Goal: Task Accomplishment & Management: Use online tool/utility

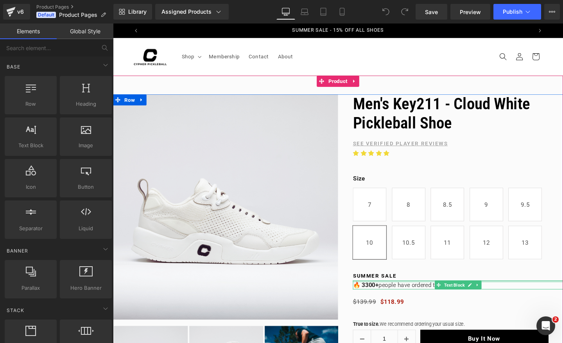
click at [386, 294] on div at bounding box center [475, 294] width 221 height 2
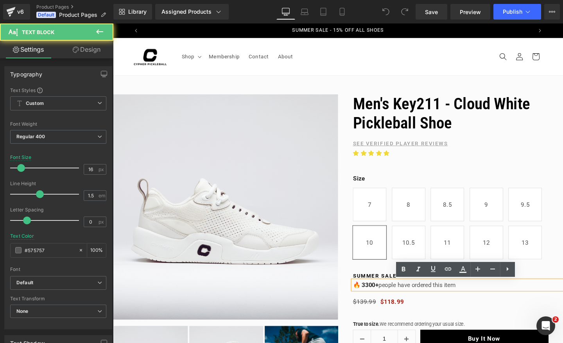
click at [391, 288] on strong "SUMMER SALE" at bounding box center [388, 288] width 46 height 6
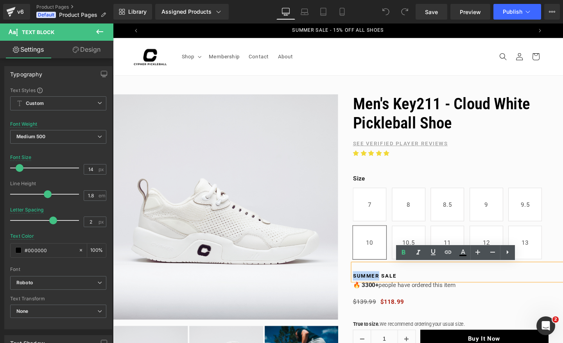
drag, startPoint x: 393, startPoint y: 288, endPoint x: 366, endPoint y: 288, distance: 26.6
click at [366, 288] on strong "SUMMER SALE" at bounding box center [388, 288] width 46 height 6
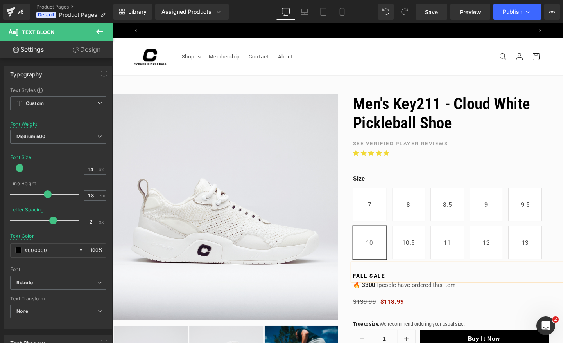
scroll to position [0, 411]
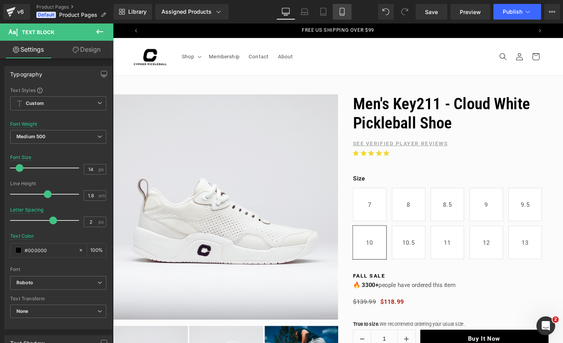
click at [344, 10] on icon at bounding box center [342, 12] width 8 height 8
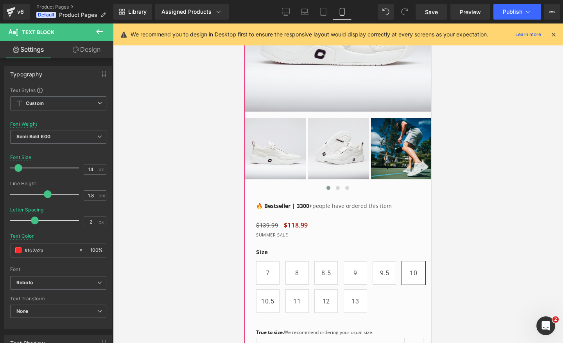
scroll to position [249, 0]
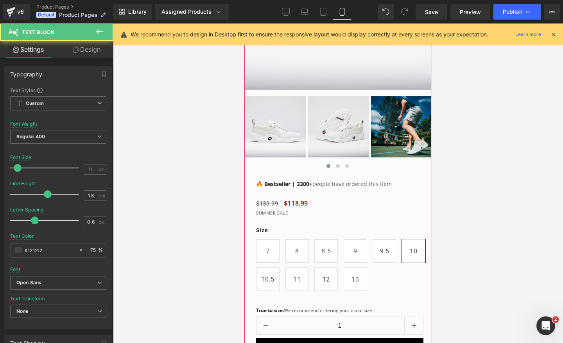
click at [273, 214] on p "SUMMER SALE" at bounding box center [343, 213] width 175 height 8
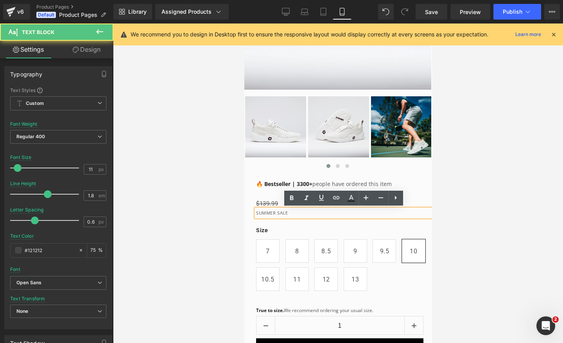
click at [275, 214] on p "SUMMER SALE" at bounding box center [343, 213] width 175 height 8
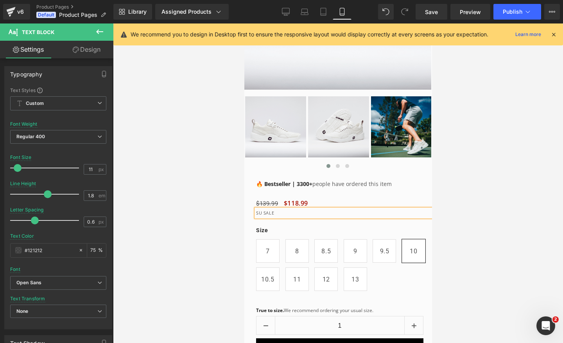
scroll to position [0, 286]
click at [324, 24] on div "We recommend you to design in Desktop first to ensure the responsive layout wou…" at bounding box center [338, 34] width 450 height 22
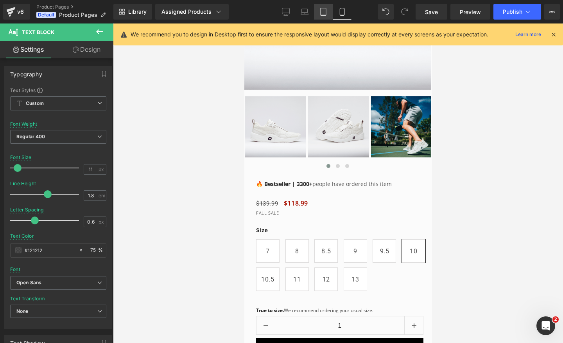
click at [322, 16] on link "Tablet" at bounding box center [323, 12] width 19 height 16
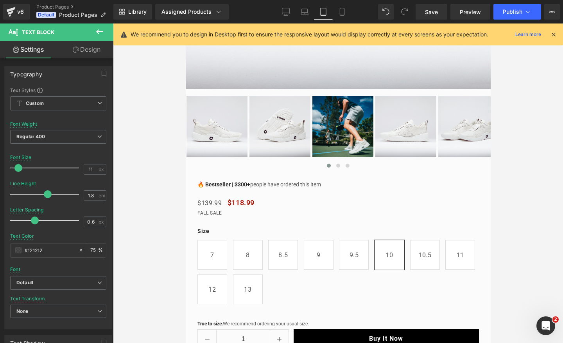
scroll to position [0, 0]
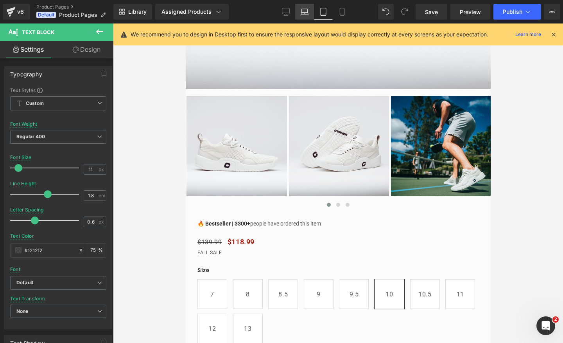
click at [308, 16] on link "Laptop" at bounding box center [304, 12] width 19 height 16
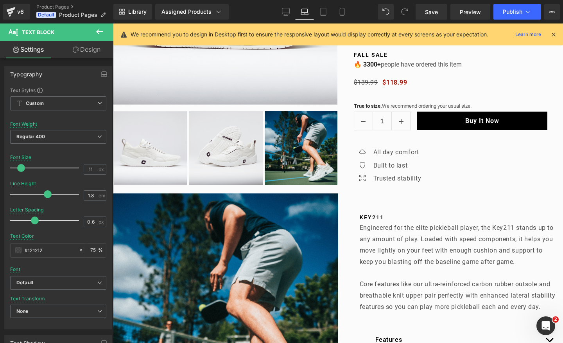
scroll to position [0, 391]
click at [516, 15] on span "Publish" at bounding box center [513, 12] width 20 height 6
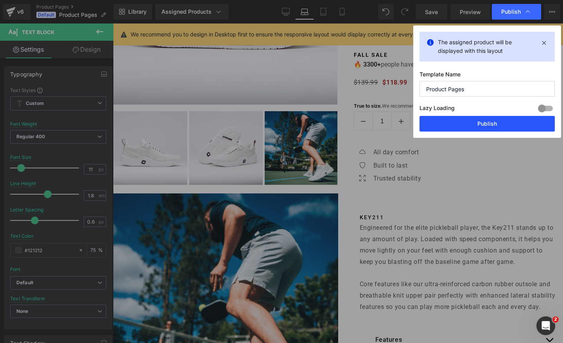
click at [492, 127] on button "Publish" at bounding box center [487, 124] width 135 height 16
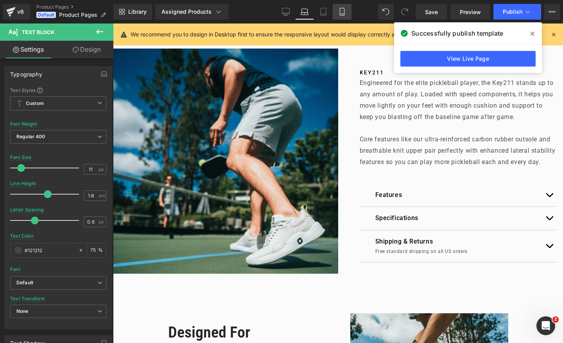
click at [339, 17] on link "Mobile" at bounding box center [342, 12] width 19 height 16
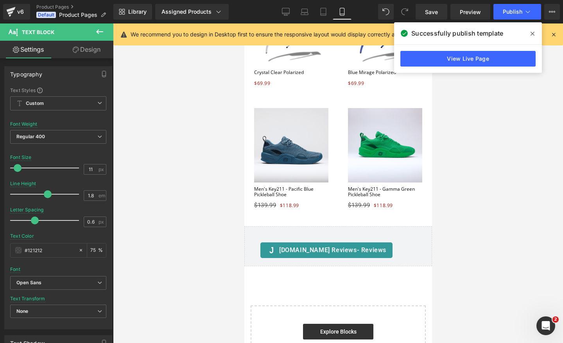
scroll to position [0, 0]
click at [44, 8] on link "Product Pages" at bounding box center [74, 7] width 77 height 6
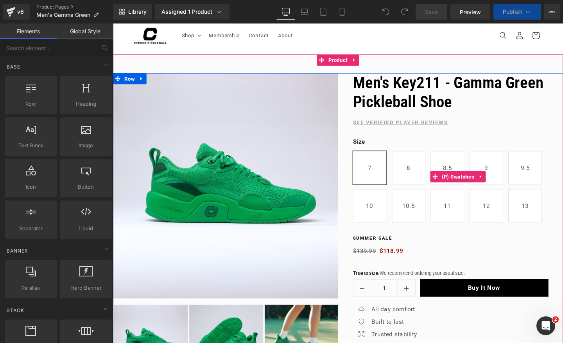
scroll to position [35, 0]
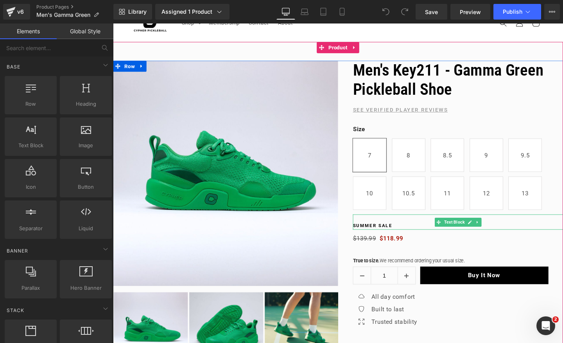
click at [389, 236] on b "SUMMER SALE" at bounding box center [385, 235] width 41 height 5
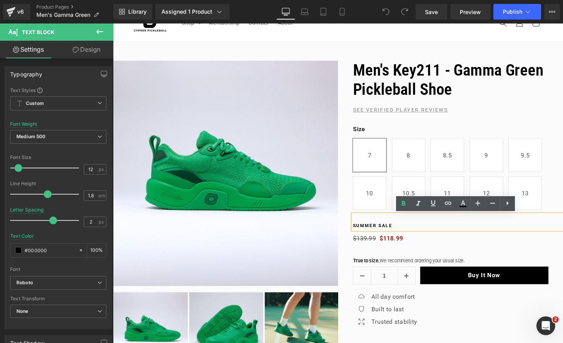
scroll to position [0, 411]
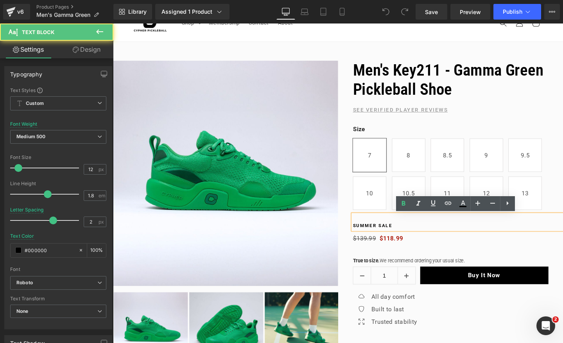
click at [388, 236] on b "SUMMER SALE" at bounding box center [385, 235] width 41 height 5
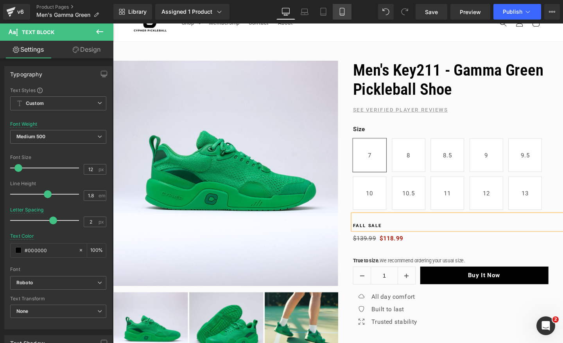
click at [345, 8] on icon at bounding box center [342, 12] width 8 height 8
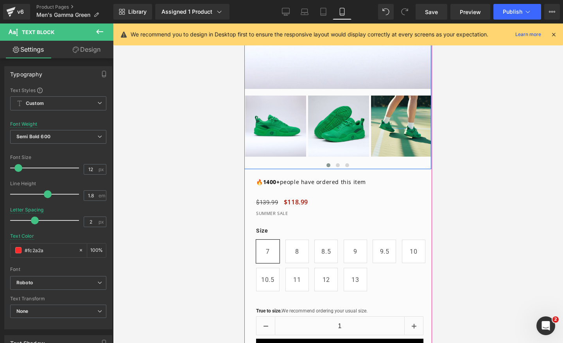
scroll to position [0, 286]
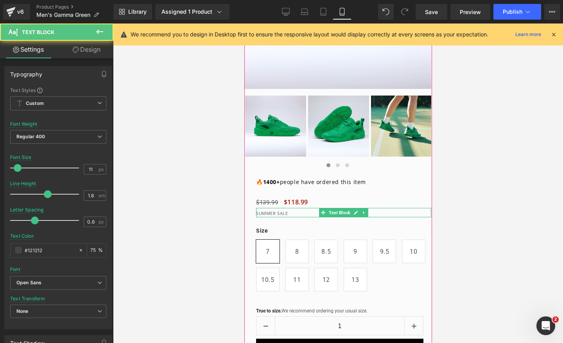
click at [273, 211] on p "SUMMER SALE" at bounding box center [343, 213] width 175 height 8
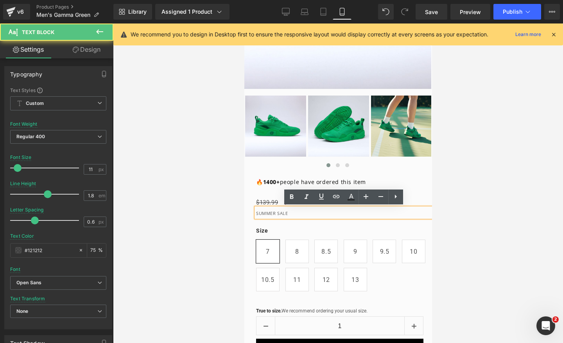
click at [275, 215] on div "Size 7 8 8.5 9 9.5 10 10.5 11 12 13" at bounding box center [343, 255] width 175 height 81
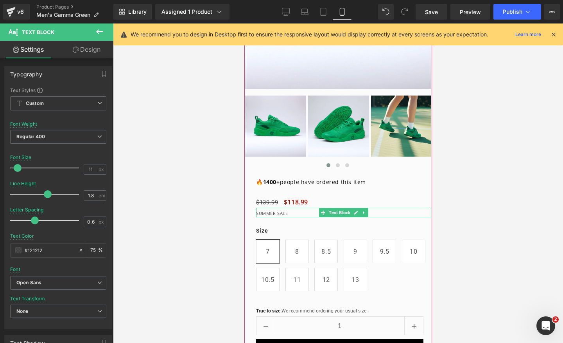
click at [275, 212] on p "SUMMER SALE" at bounding box center [343, 213] width 175 height 8
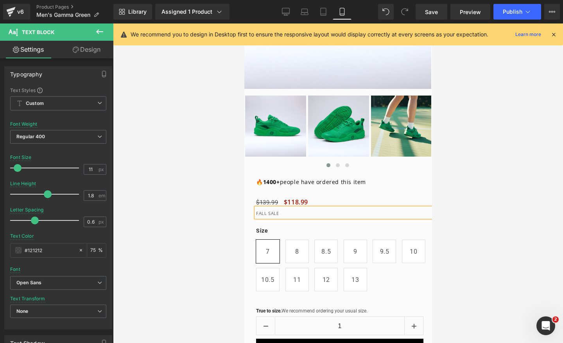
scroll to position [0, 0]
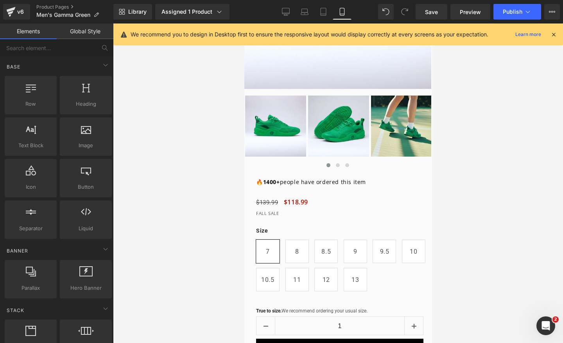
click at [476, 168] on div at bounding box center [338, 182] width 450 height 319
click at [330, 15] on link "Tablet" at bounding box center [323, 12] width 19 height 16
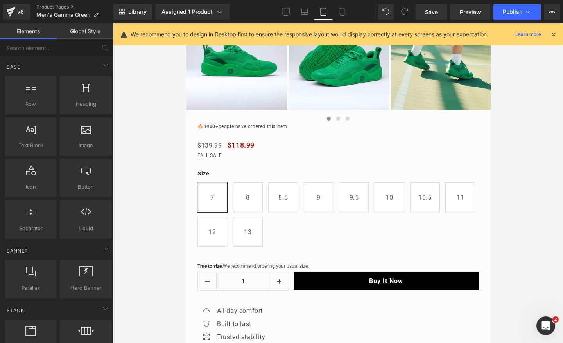
scroll to position [428, 0]
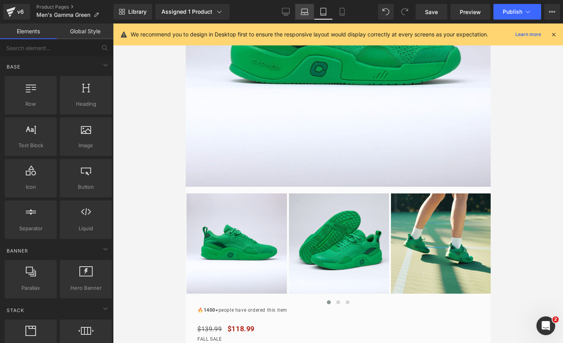
click at [307, 15] on icon at bounding box center [305, 12] width 8 height 8
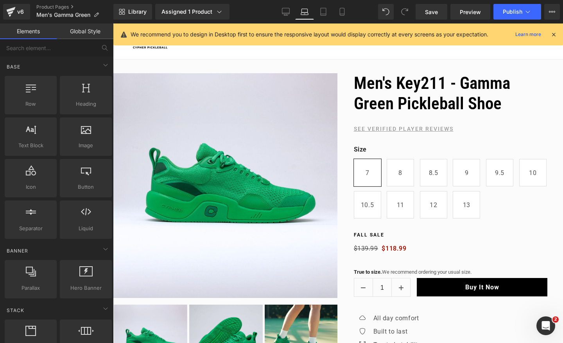
scroll to position [18, 0]
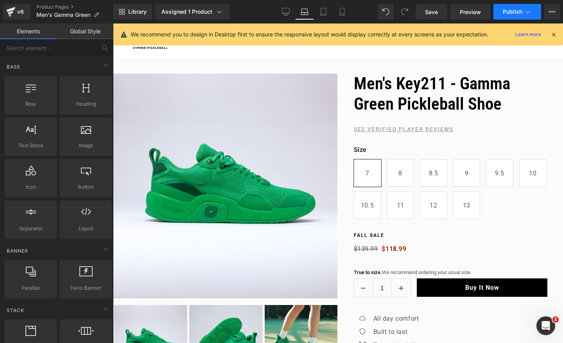
click at [521, 12] on span "Publish" at bounding box center [513, 12] width 20 height 6
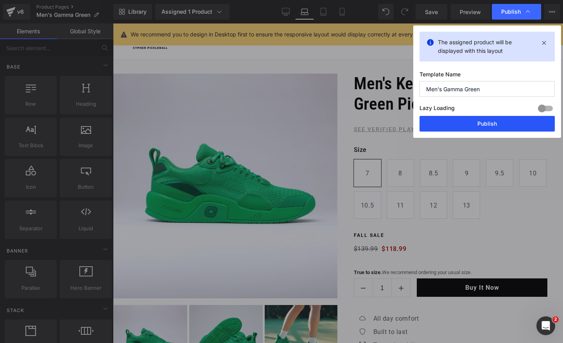
click at [478, 127] on button "Publish" at bounding box center [487, 124] width 135 height 16
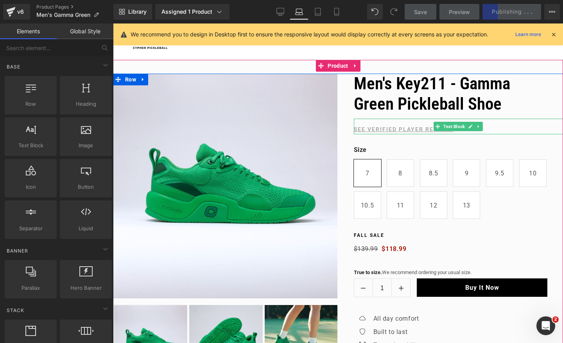
scroll to position [0, 0]
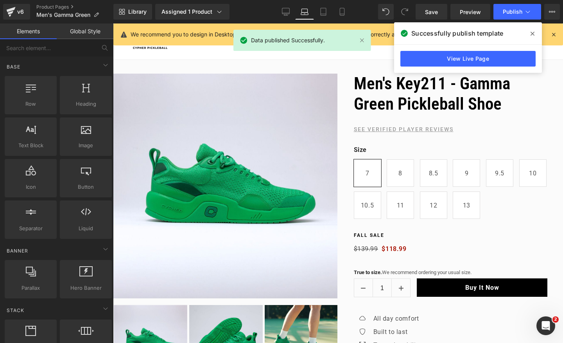
click at [532, 34] on icon at bounding box center [533, 34] width 4 height 6
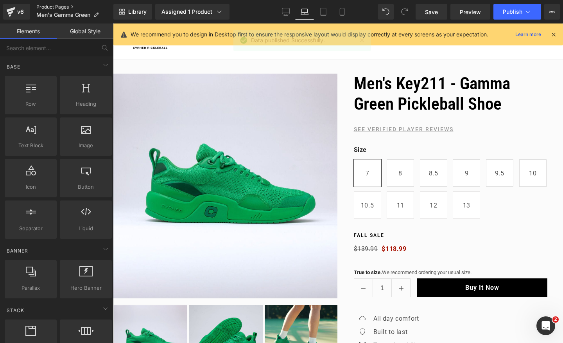
click at [51, 7] on link "Product Pages" at bounding box center [74, 7] width 77 height 6
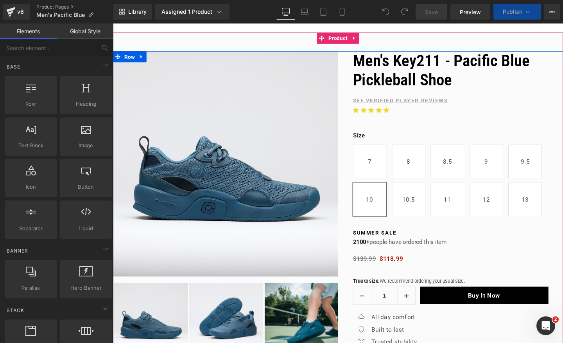
scroll to position [50, 0]
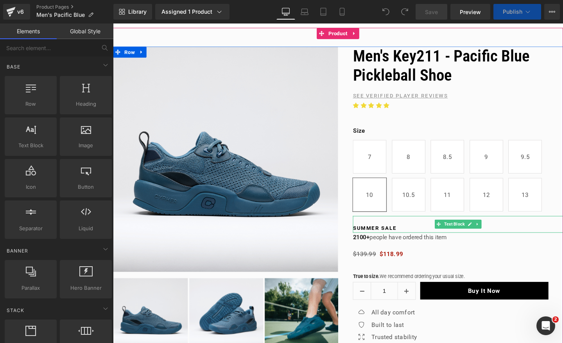
click at [390, 238] on b "SUMMER SALE" at bounding box center [388, 238] width 46 height 6
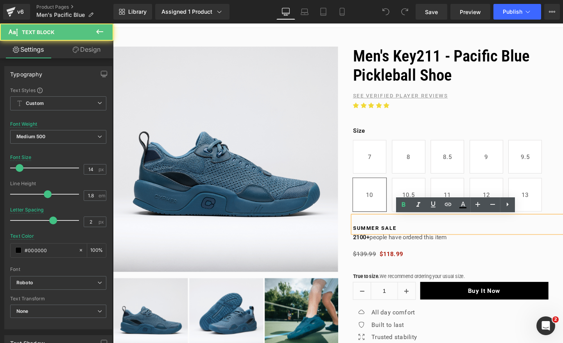
click at [391, 238] on b "SUMMER SALE" at bounding box center [388, 238] width 46 height 6
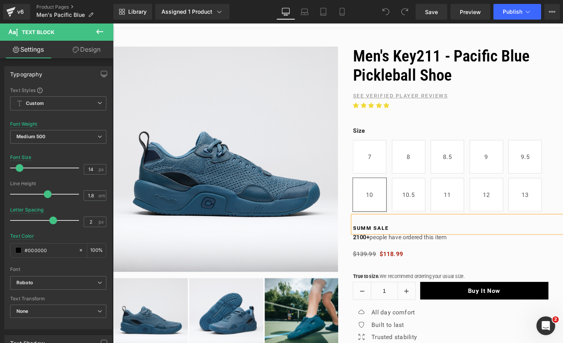
scroll to position [0, 411]
click at [341, 9] on icon at bounding box center [342, 12] width 8 height 8
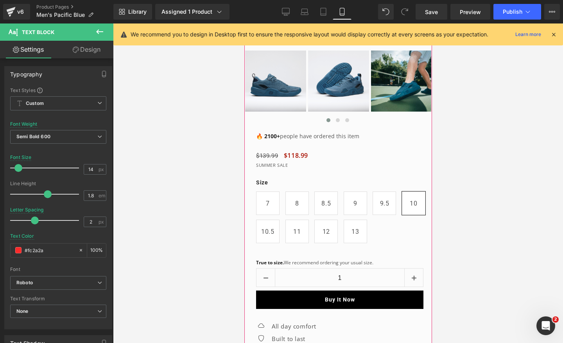
scroll to position [0, 286]
click at [277, 165] on p "SUMMER SALE" at bounding box center [343, 165] width 175 height 8
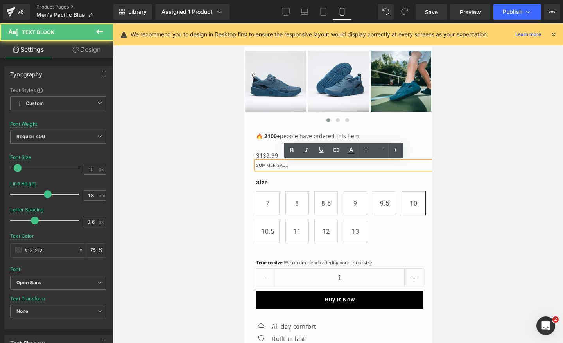
click at [275, 165] on p "SUMMER SALE" at bounding box center [343, 165] width 175 height 8
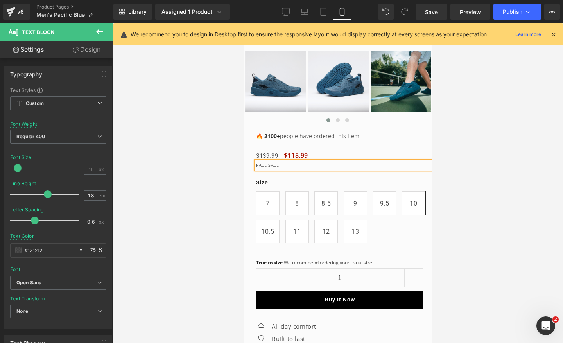
scroll to position [0, 0]
click at [326, 7] on link "Tablet" at bounding box center [323, 12] width 19 height 16
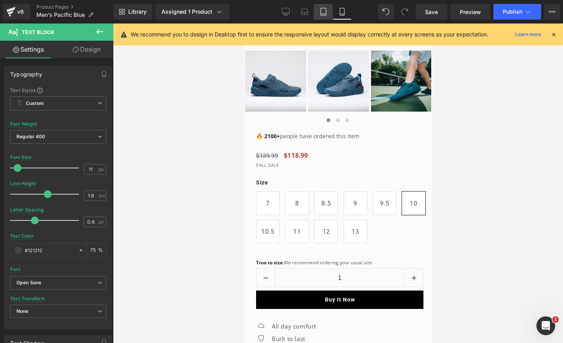
scroll to position [399, 0]
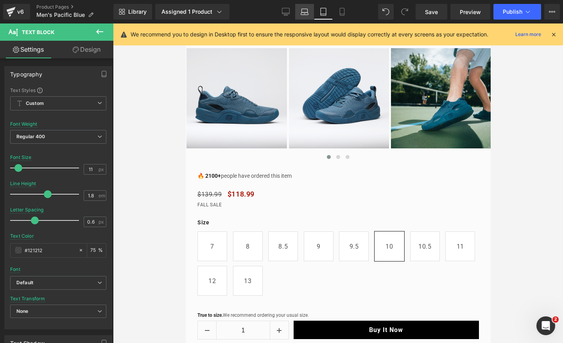
click at [309, 12] on icon at bounding box center [305, 12] width 8 height 8
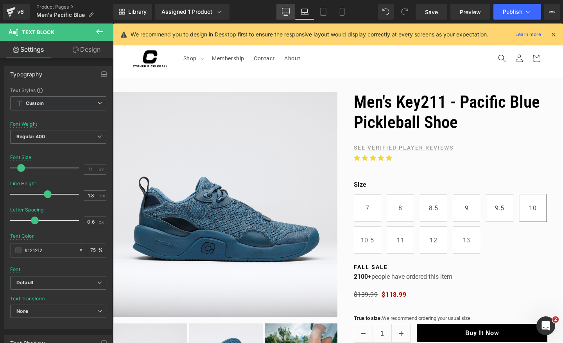
click at [292, 12] on link "Desktop" at bounding box center [285, 12] width 19 height 16
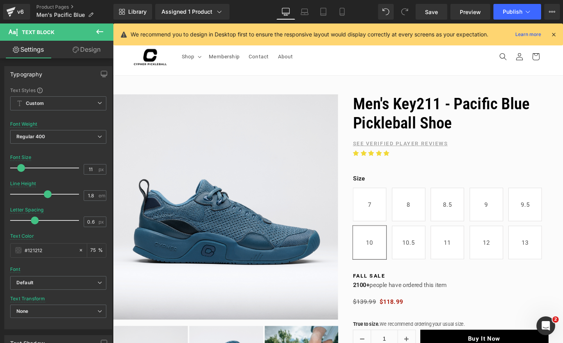
scroll to position [0, 411]
click at [512, 15] on span "Publish" at bounding box center [513, 12] width 20 height 6
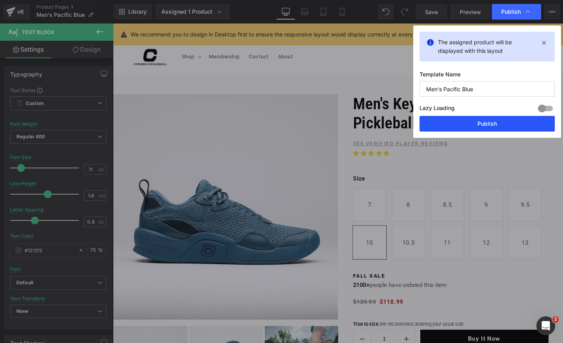
click at [493, 122] on button "Publish" at bounding box center [487, 124] width 135 height 16
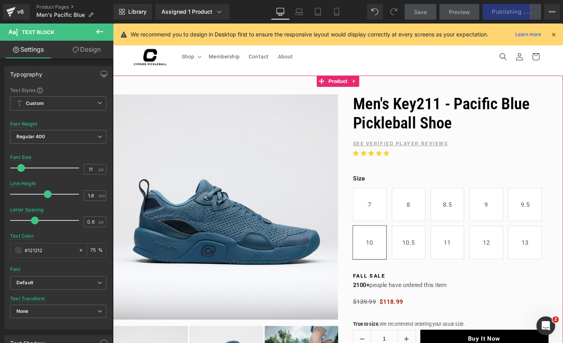
scroll to position [0, 821]
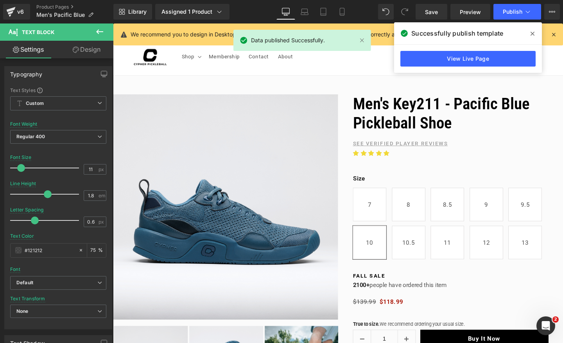
click at [535, 32] on span at bounding box center [532, 33] width 13 height 13
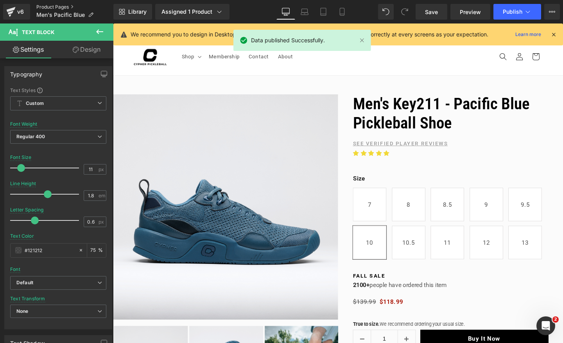
click at [57, 6] on link "Product Pages" at bounding box center [74, 7] width 77 height 6
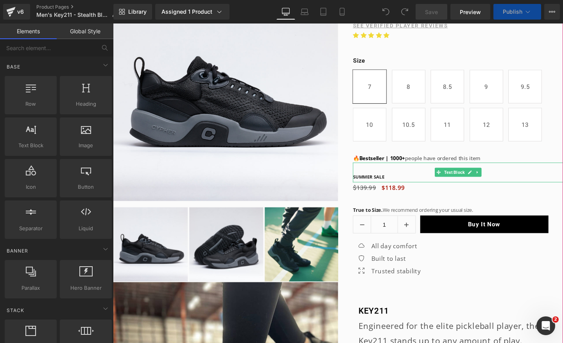
click at [383, 185] on span "SUMMER SALE" at bounding box center [381, 184] width 33 height 7
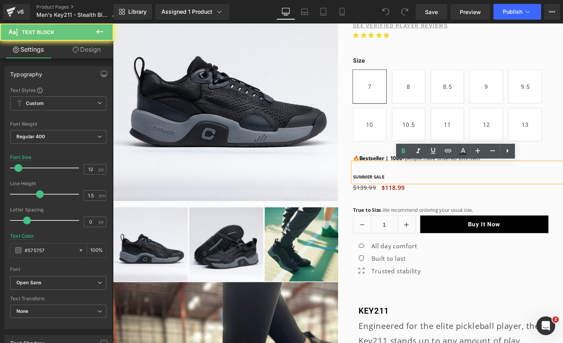
click at [386, 185] on span "SUMMER SALE" at bounding box center [381, 184] width 33 height 7
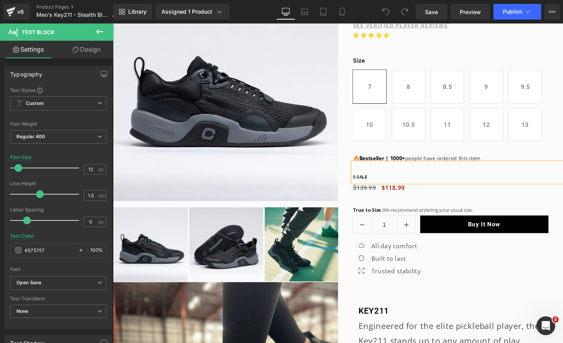
scroll to position [0, 411]
click at [342, 14] on icon at bounding box center [342, 14] width 4 height 0
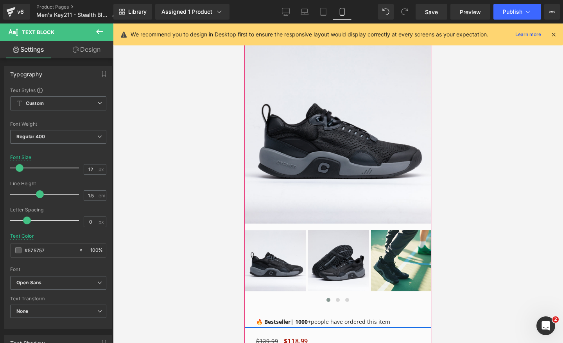
scroll to position [251, 0]
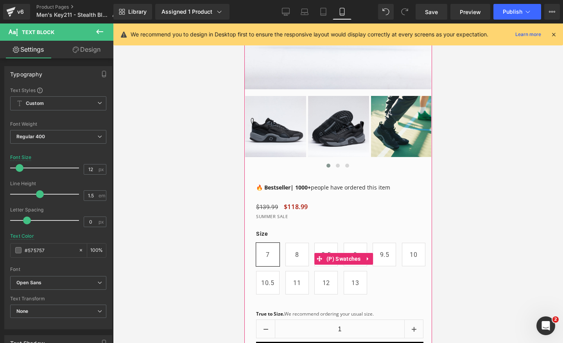
click at [270, 219] on div "Size 7 8 8.5 9 9.5 10 10.5 11 12 13" at bounding box center [343, 258] width 175 height 81
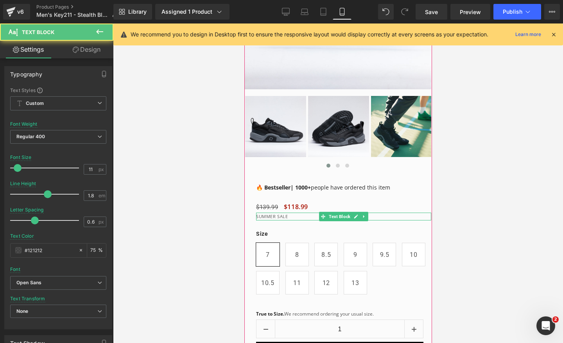
click at [276, 215] on p "SUMMER SALE" at bounding box center [343, 216] width 175 height 8
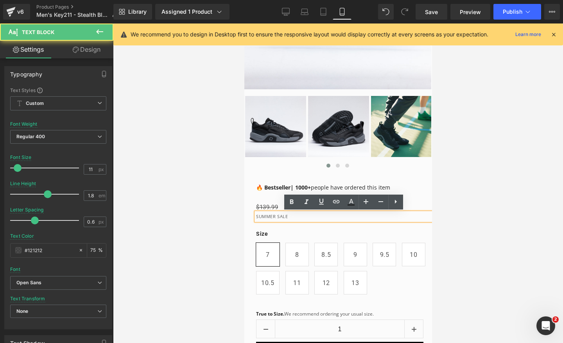
click at [274, 217] on p "SUMMER SALE" at bounding box center [343, 216] width 175 height 8
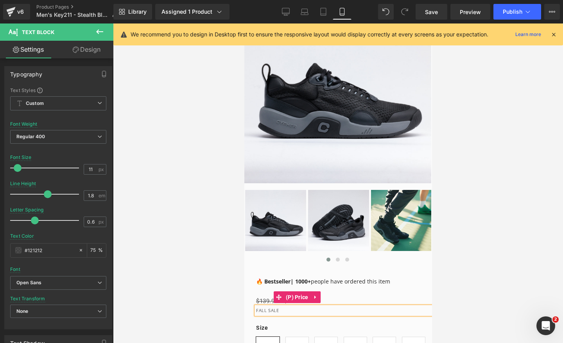
scroll to position [0, 0]
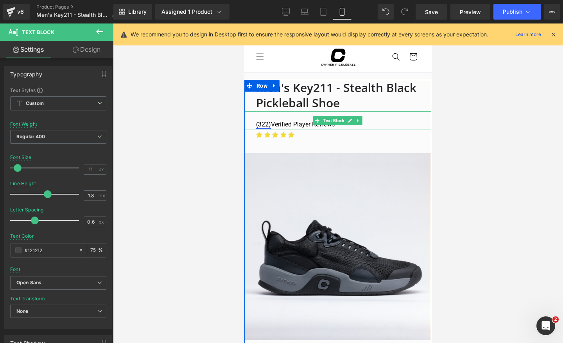
click at [264, 122] on link "(322)" at bounding box center [263, 123] width 15 height 7
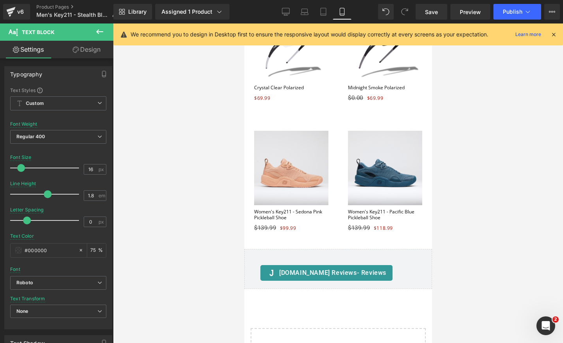
scroll to position [2174, 0]
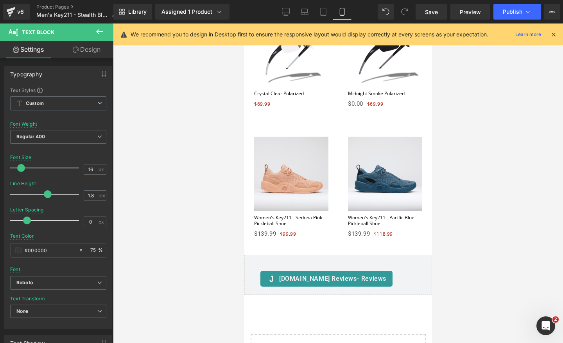
click at [300, 165] on div "Sale Off (P) Image" at bounding box center [291, 173] width 74 height 74
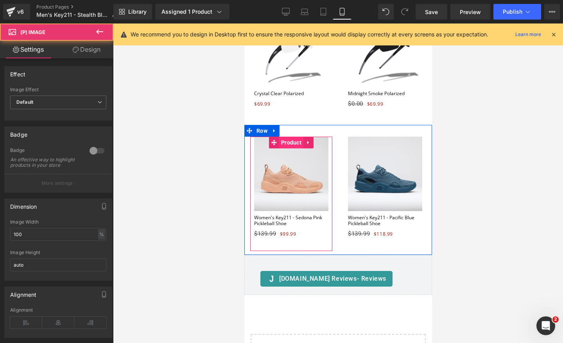
click at [291, 136] on span "Product" at bounding box center [291, 142] width 24 height 12
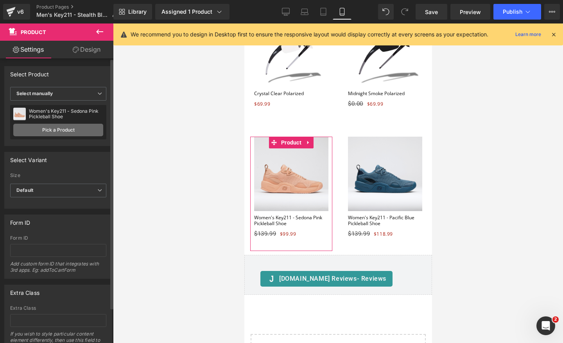
scroll to position [0, 0]
click at [40, 131] on link "Pick a Product" at bounding box center [58, 130] width 90 height 13
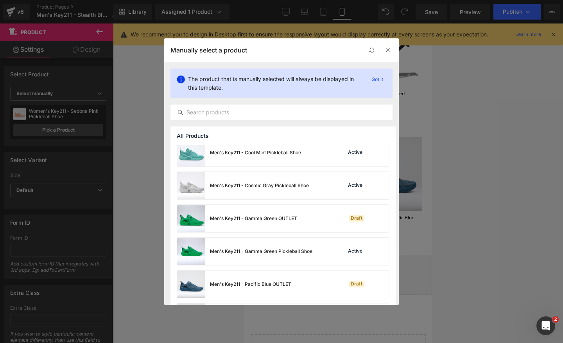
scroll to position [203, 0]
click at [214, 190] on div "Men's Key211 - Cosmic Gray Pickleball Shoe" at bounding box center [243, 185] width 132 height 27
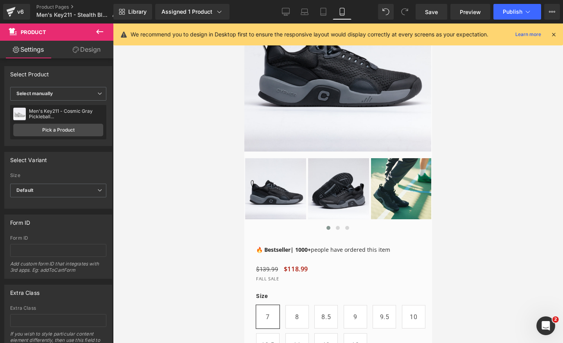
scroll to position [272, 0]
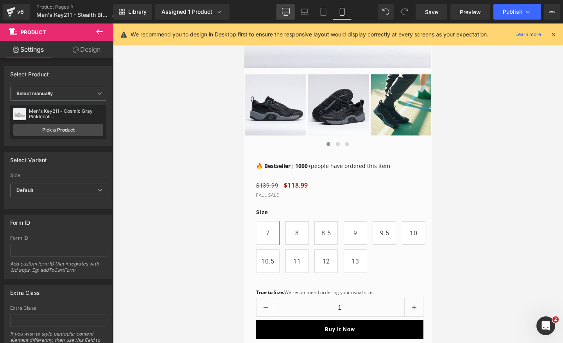
click at [287, 18] on link "Desktop" at bounding box center [285, 12] width 19 height 16
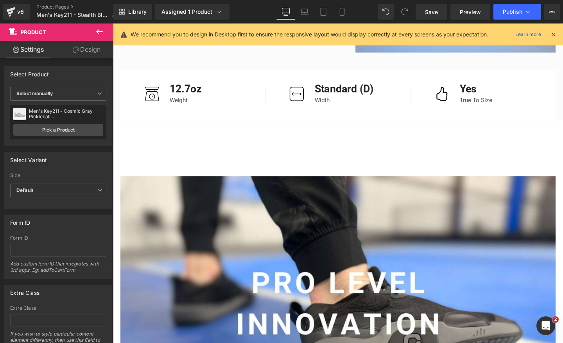
scroll to position [0, 0]
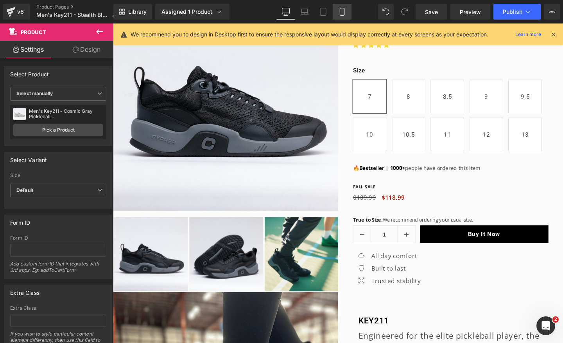
click at [344, 18] on link "Mobile" at bounding box center [342, 12] width 19 height 16
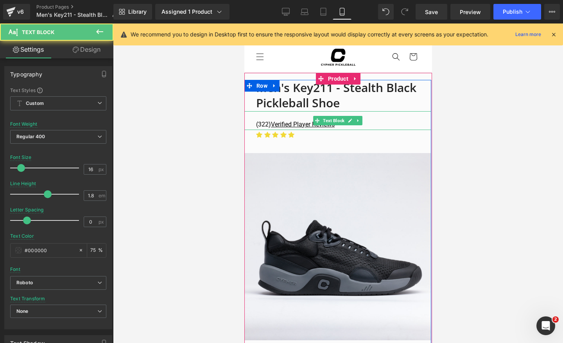
click at [363, 124] on p "(322) Verified Player Reviews" at bounding box center [343, 124] width 175 height 11
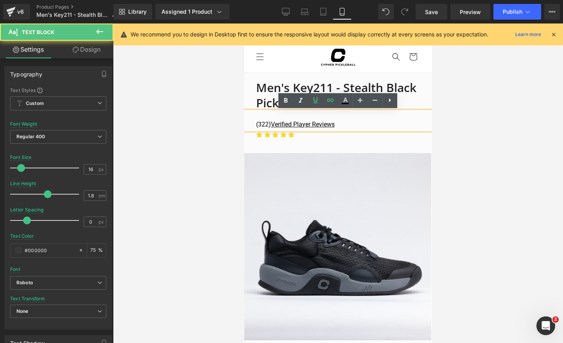
click at [363, 124] on p "(322) Verified Player Reviews" at bounding box center [343, 124] width 175 height 11
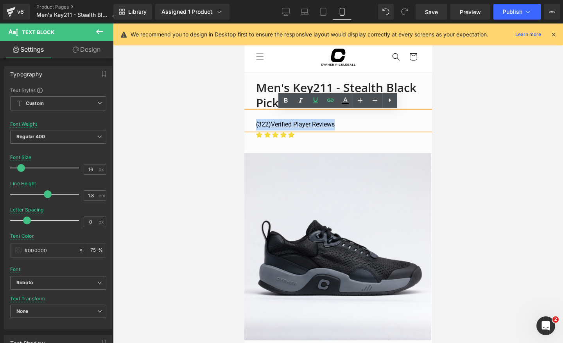
drag, startPoint x: 364, startPoint y: 123, endPoint x: 255, endPoint y: 124, distance: 109.1
click at [255, 124] on div "(322) Verified Player Reviews" at bounding box center [337, 120] width 187 height 19
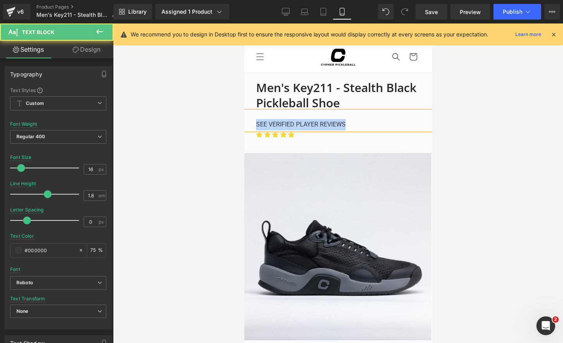
drag, startPoint x: 354, startPoint y: 124, endPoint x: 235, endPoint y: 123, distance: 118.5
click at [244, 123] on html "Skip to content SUMMER SALE - 15% OFF ALL SHOES FREE US SHIPPING OVER $99 FREE …" at bounding box center [338, 182] width 188 height 319
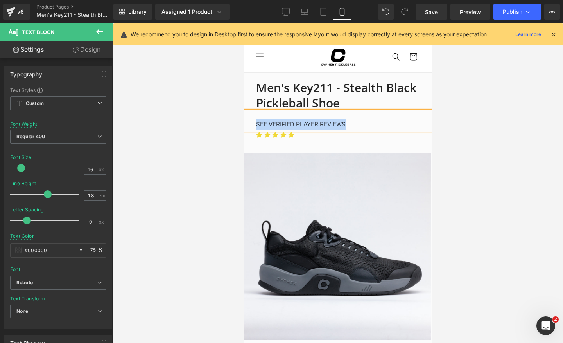
click at [274, 128] on p "SEE VERIFIED PLAYER REVIEWS" at bounding box center [343, 124] width 175 height 11
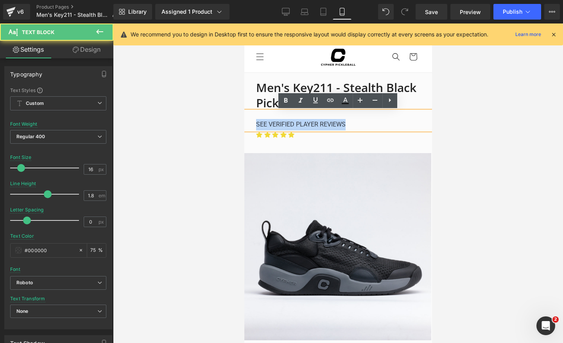
drag, startPoint x: 345, startPoint y: 122, endPoint x: 248, endPoint y: 122, distance: 96.2
click at [248, 122] on div "SEE VERIFIED PLAYER REVIEWS" at bounding box center [337, 120] width 187 height 19
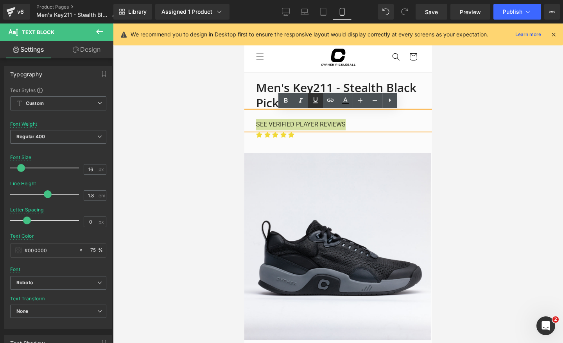
click at [317, 98] on icon at bounding box center [315, 100] width 5 height 6
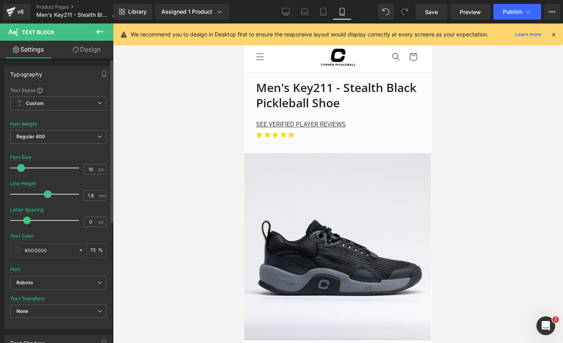
scroll to position [0, 0]
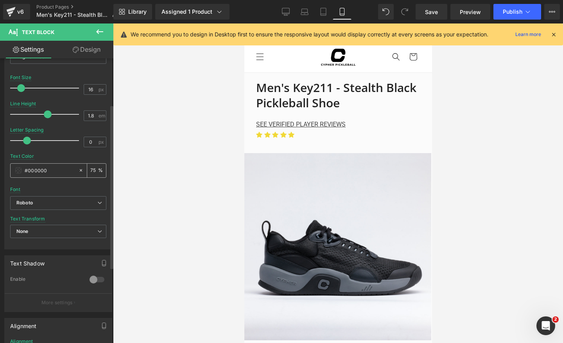
click at [13, 170] on div "#000000" at bounding box center [45, 170] width 68 height 14
click at [16, 170] on span at bounding box center [18, 170] width 6 height 6
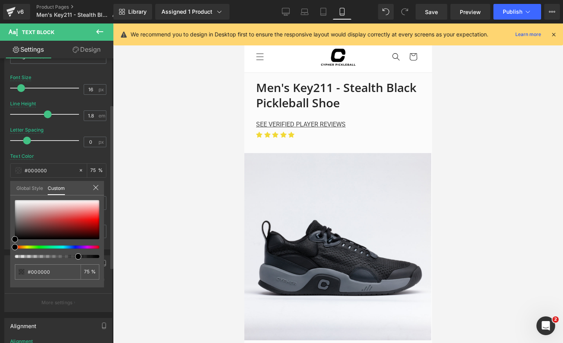
click at [14, 215] on div "#000000 75 %" at bounding box center [57, 243] width 94 height 87
drag, startPoint x: 16, startPoint y: 216, endPoint x: 12, endPoint y: 215, distance: 4.3
click at [15, 215] on div at bounding box center [57, 219] width 84 height 39
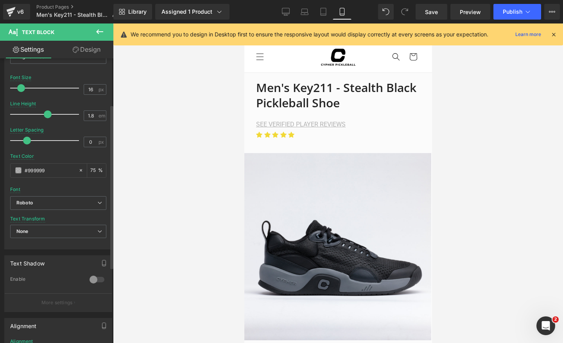
click at [160, 119] on div at bounding box center [338, 182] width 450 height 319
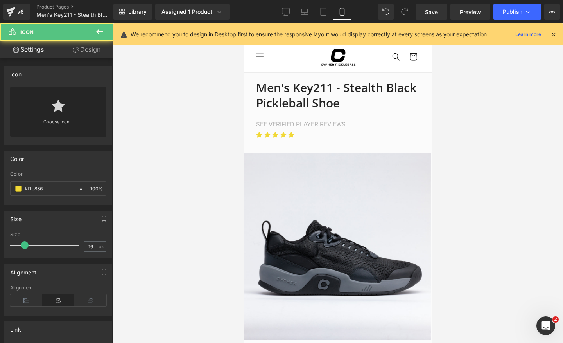
click at [283, 138] on div "Icon" at bounding box center [283, 136] width 6 height 12
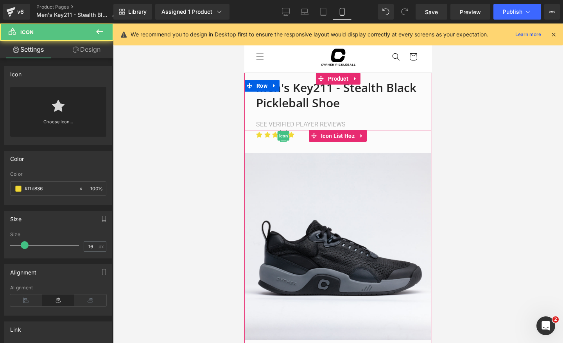
scroll to position [0, 286]
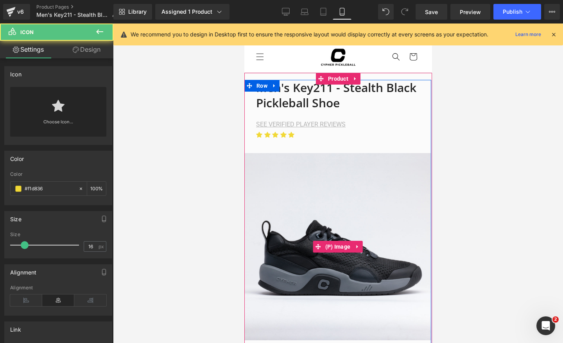
click at [330, 205] on img at bounding box center [337, 246] width 187 height 187
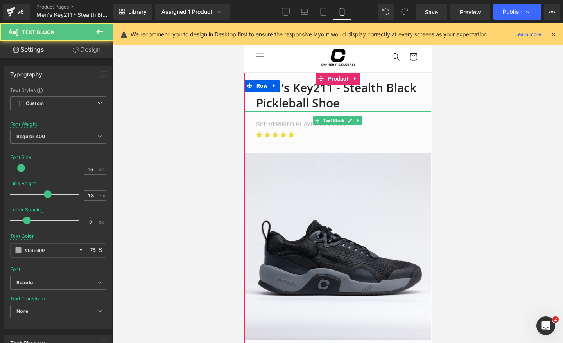
click at [321, 127] on u "SEE VERIFIED PLAYER REVIEWS" at bounding box center [301, 123] width 90 height 7
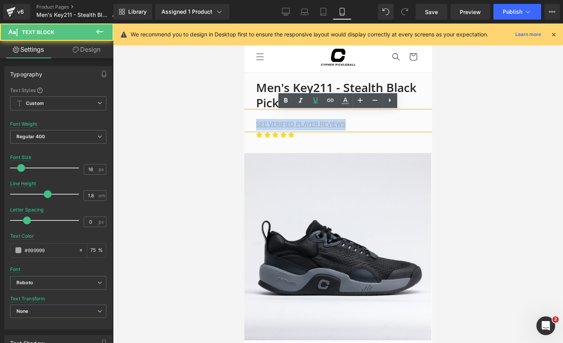
scroll to position [0, 0]
drag, startPoint x: 354, startPoint y: 124, endPoint x: 225, endPoint y: 124, distance: 128.7
click at [244, 124] on html "Skip to content SUMMER SALE - 15% OFF ALL SHOES FREE US SHIPPING OVER $99 FREE …" at bounding box center [338, 182] width 188 height 319
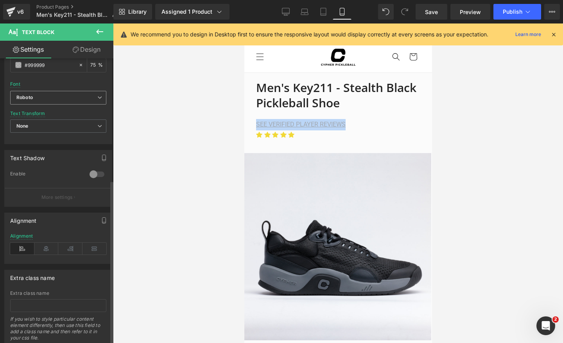
scroll to position [211, 0]
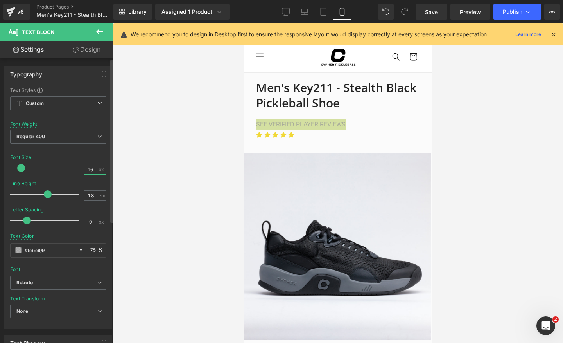
click at [92, 171] on input "16" at bounding box center [91, 169] width 14 height 10
type input "14"
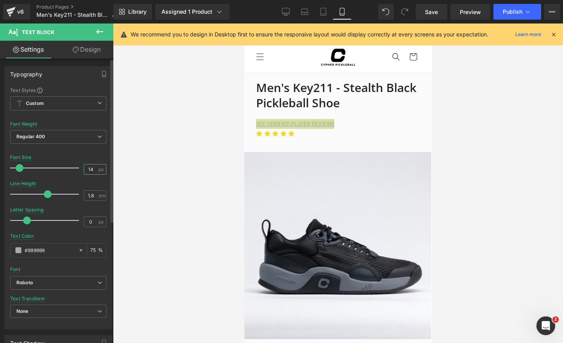
scroll to position [0, 286]
click at [504, 152] on div at bounding box center [338, 182] width 450 height 319
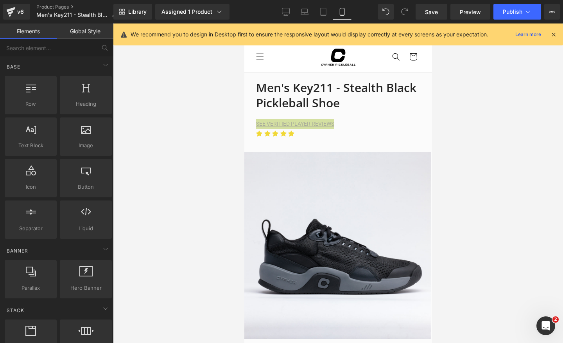
click at [501, 150] on div at bounding box center [338, 182] width 450 height 319
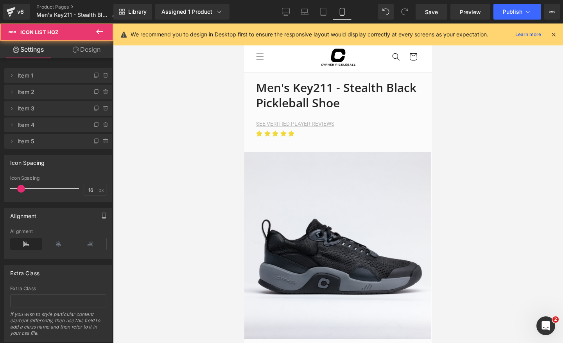
click at [395, 132] on ul "Icon Icon Icon Icon Icon" at bounding box center [343, 136] width 175 height 15
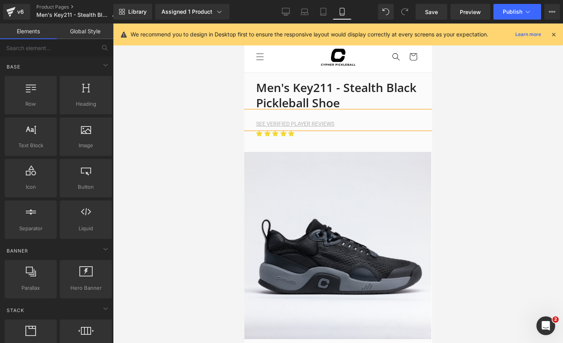
click at [470, 108] on div at bounding box center [338, 182] width 450 height 319
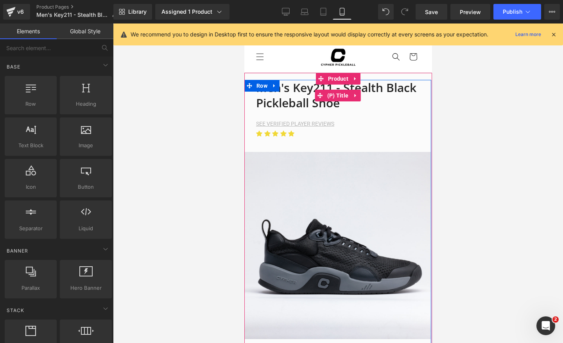
scroll to position [0, 143]
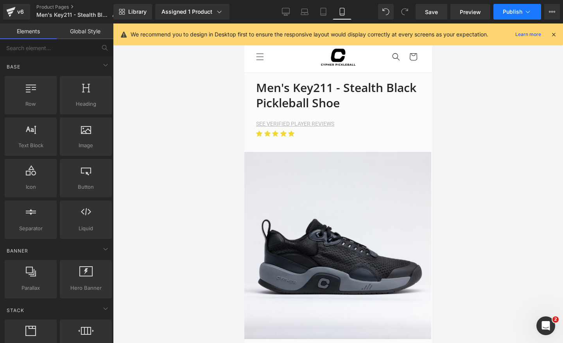
click at [510, 9] on span "Publish" at bounding box center [513, 12] width 20 height 6
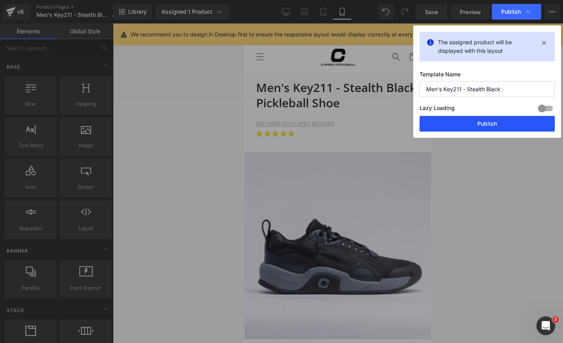
click at [488, 122] on button "Publish" at bounding box center [487, 124] width 135 height 16
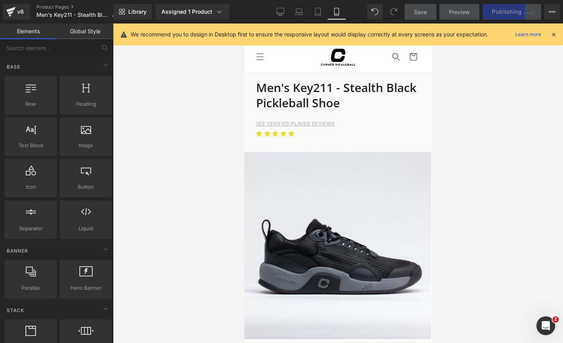
scroll to position [0, 0]
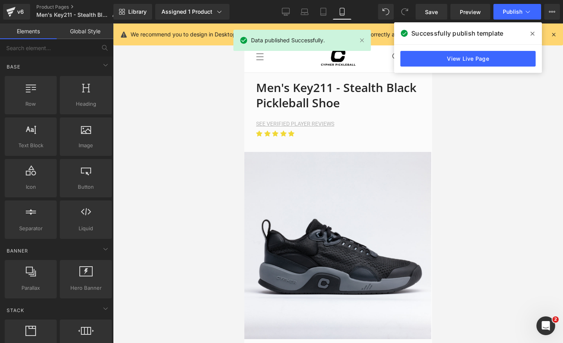
click at [534, 34] on icon at bounding box center [533, 34] width 4 height 6
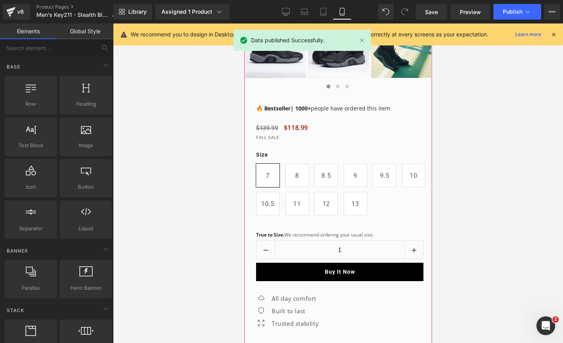
scroll to position [0, 143]
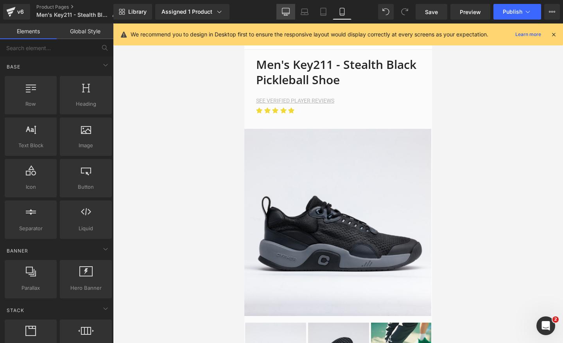
click at [289, 16] on link "Desktop" at bounding box center [285, 12] width 19 height 16
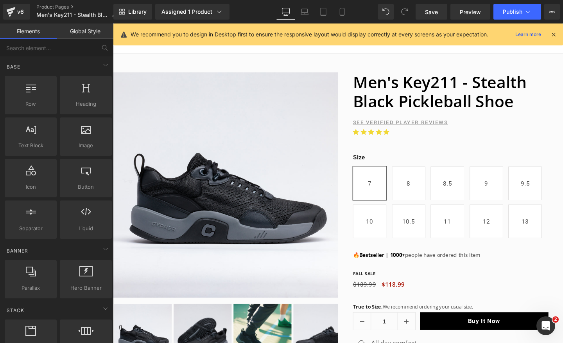
scroll to position [0, 411]
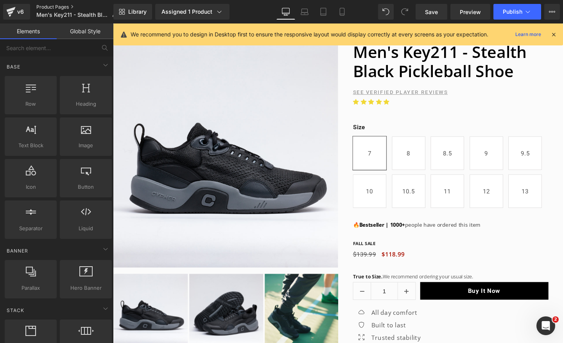
click at [56, 7] on link "Product Pages" at bounding box center [79, 7] width 87 height 6
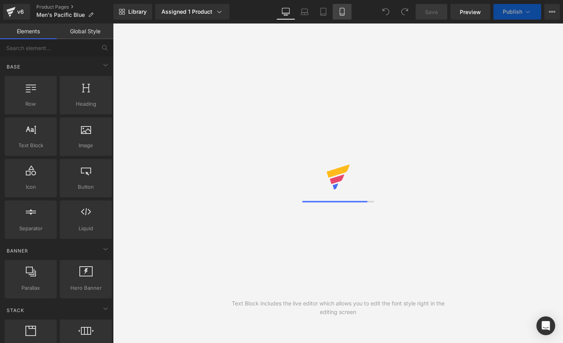
click at [338, 12] on icon at bounding box center [342, 12] width 8 height 8
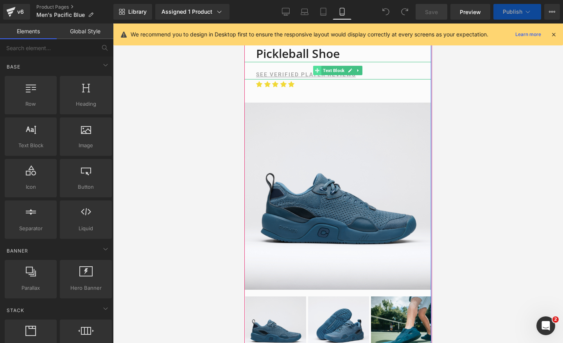
click at [313, 74] on span at bounding box center [317, 70] width 8 height 9
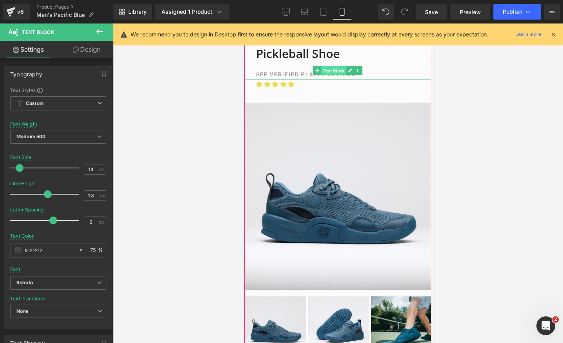
click at [329, 72] on span "Text Block" at bounding box center [333, 70] width 25 height 9
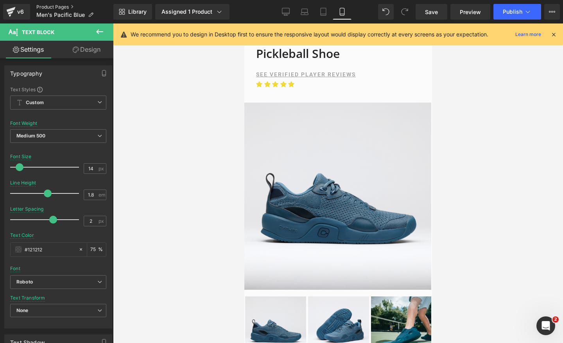
scroll to position [0, 143]
click at [45, 7] on link "Product Pages" at bounding box center [74, 7] width 77 height 6
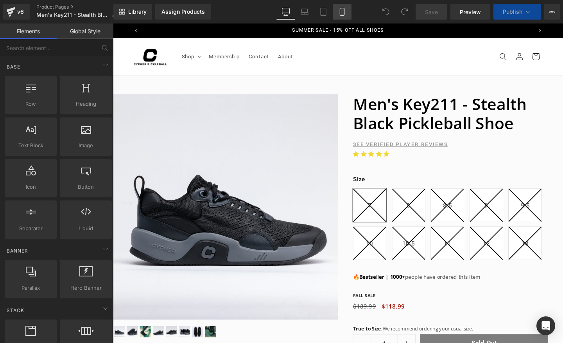
click at [345, 10] on icon at bounding box center [342, 12] width 8 height 8
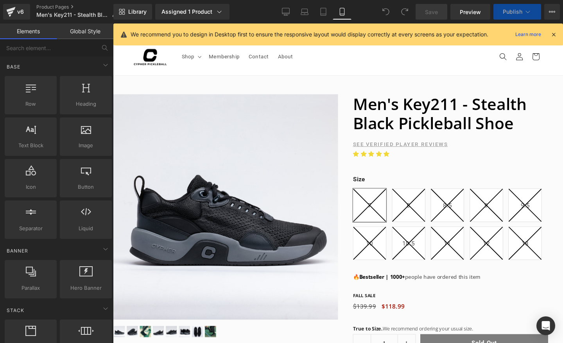
scroll to position [49, 0]
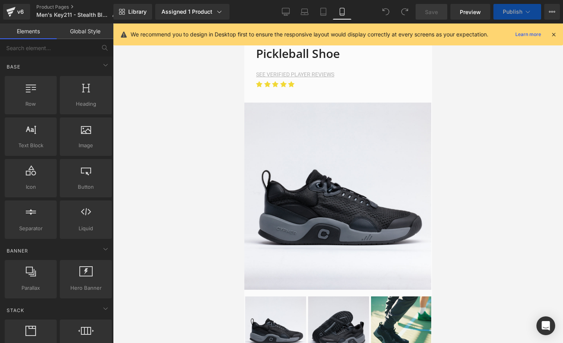
click at [309, 77] on u "SEE VERIFIED PLAYER REVIEWS" at bounding box center [295, 74] width 78 height 6
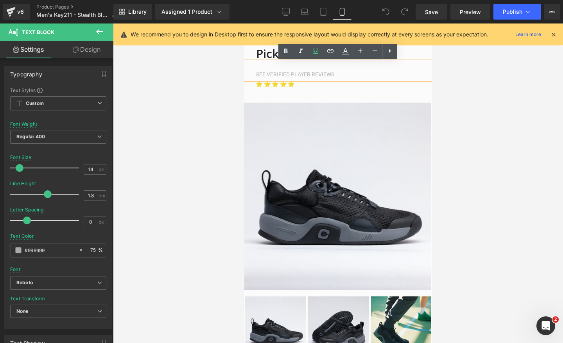
scroll to position [0, 286]
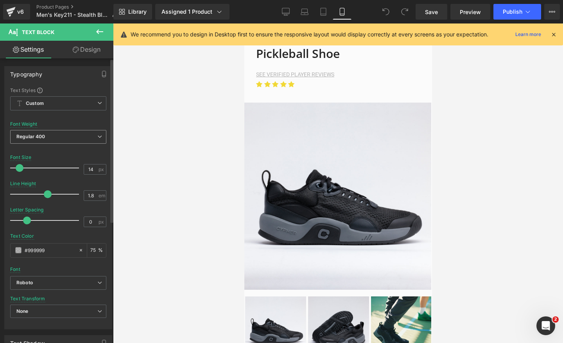
click at [89, 137] on span "Regular 400" at bounding box center [58, 137] width 96 height 14
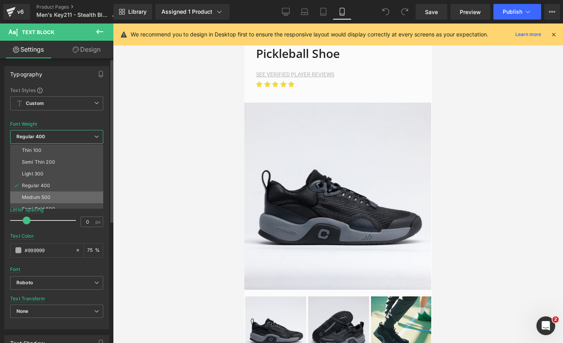
click at [52, 196] on li "Medium 500" at bounding box center [58, 197] width 97 height 12
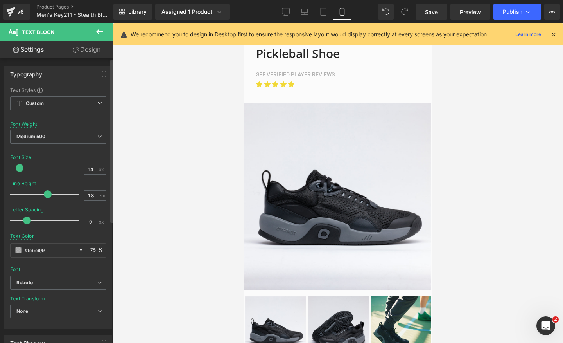
scroll to position [0, 0]
click at [92, 224] on input "0" at bounding box center [91, 222] width 14 height 10
type input "2"
click at [82, 212] on div "Letter Spacing 2 px" at bounding box center [58, 220] width 96 height 26
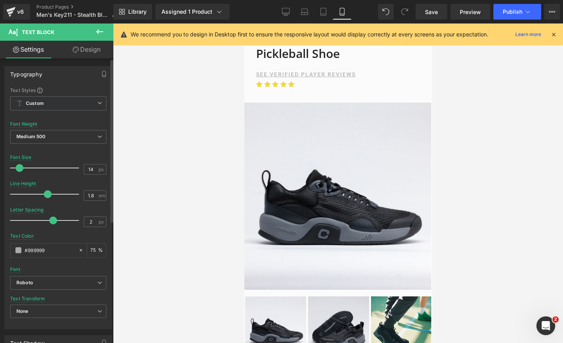
drag, startPoint x: 66, startPoint y: 250, endPoint x: 7, endPoint y: 249, distance: 58.7
click at [7, 249] on div "Text Styles Custom Custom Setup Global Style Custom Setup Global Style Thin 100…" at bounding box center [58, 208] width 107 height 242
type input "121212"
click at [94, 250] on input "75" at bounding box center [94, 250] width 8 height 9
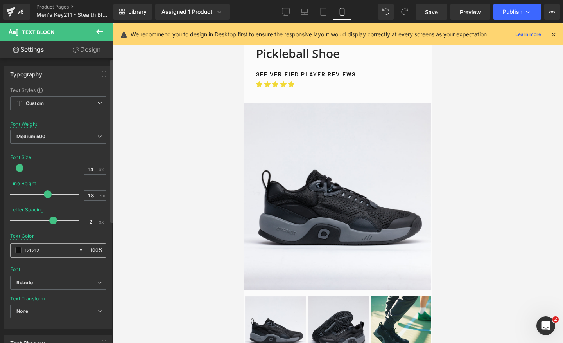
scroll to position [0, 0]
click at [94, 250] on input "75" at bounding box center [94, 250] width 8 height 9
type input "75"
click at [77, 237] on div "Text Color 121212 75 %" at bounding box center [58, 249] width 96 height 33
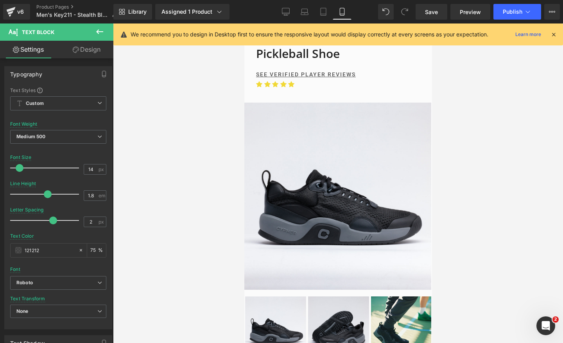
scroll to position [0, 143]
click at [147, 171] on div at bounding box center [338, 182] width 450 height 319
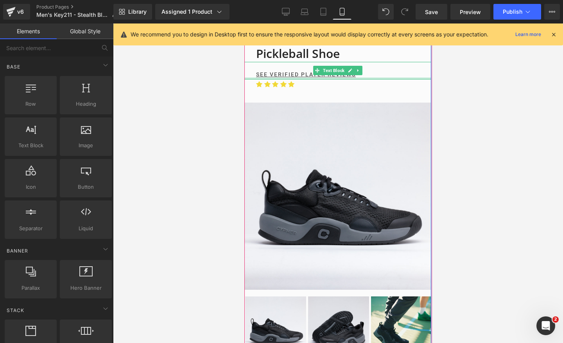
click at [269, 77] on div at bounding box center [337, 78] width 187 height 2
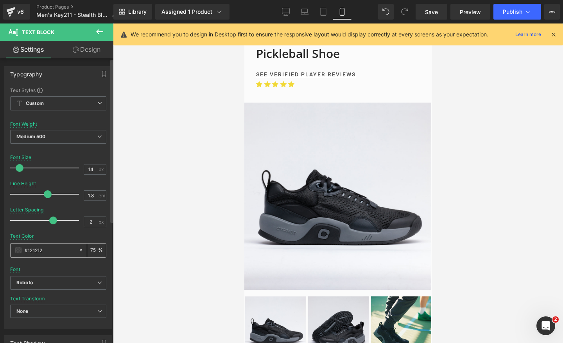
click at [50, 255] on div "#121212" at bounding box center [45, 250] width 68 height 14
click at [52, 252] on input "#121212" at bounding box center [50, 250] width 50 height 9
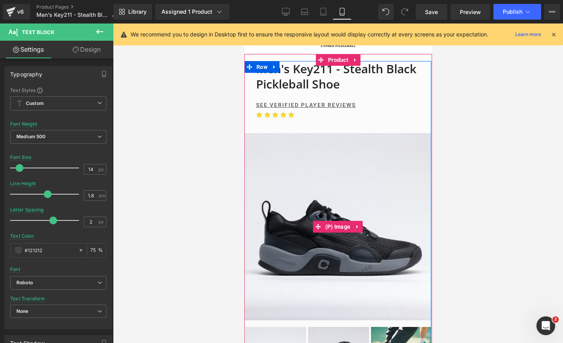
scroll to position [0, 0]
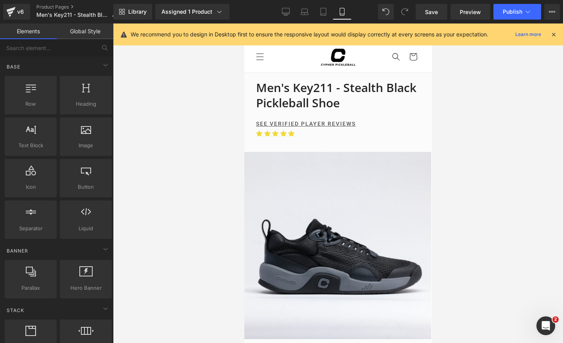
click at [535, 111] on div at bounding box center [338, 182] width 450 height 319
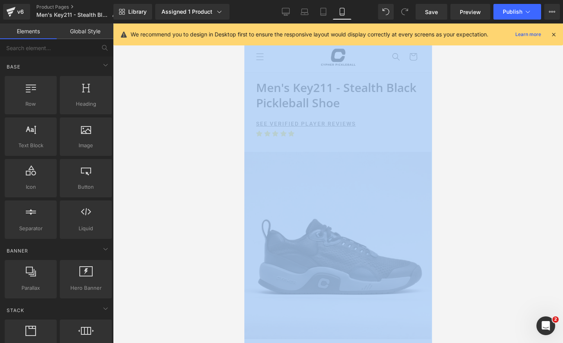
click at [535, 111] on div at bounding box center [338, 182] width 450 height 319
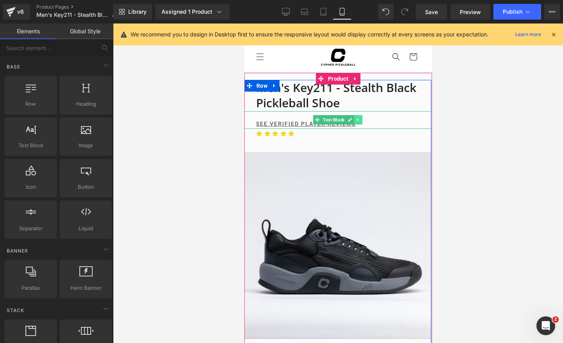
click at [361, 121] on link at bounding box center [358, 119] width 8 height 9
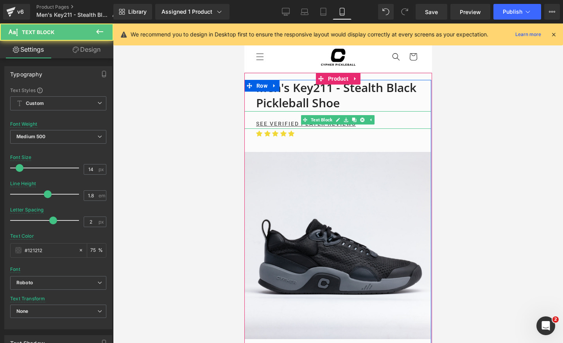
click at [291, 123] on u "SEE VERIFIED PLAYER REVIEWS" at bounding box center [306, 123] width 100 height 6
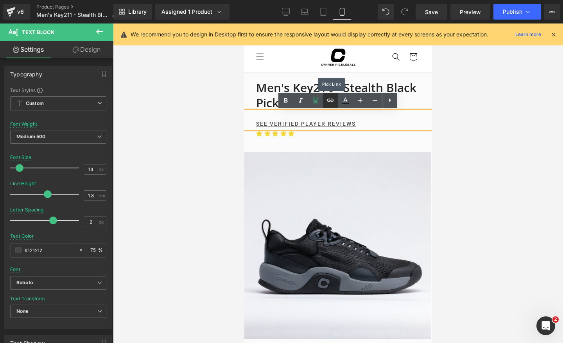
scroll to position [0, 286]
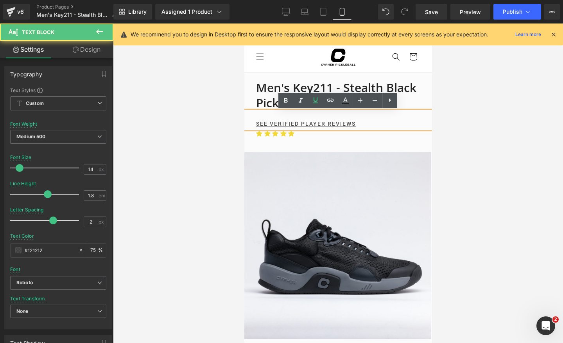
click at [371, 124] on p "SEE VERIFIED PLAYER REVIEWS" at bounding box center [343, 124] width 175 height 10
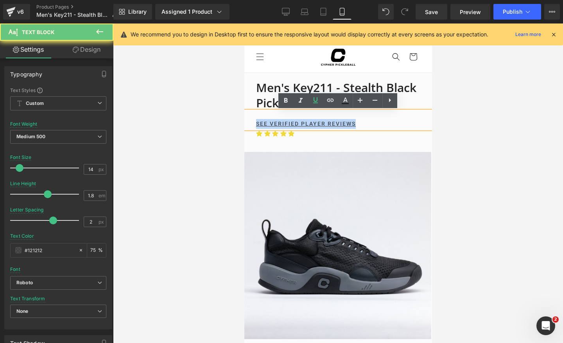
drag, startPoint x: 371, startPoint y: 121, endPoint x: 246, endPoint y: 121, distance: 125.5
click at [246, 121] on div "SEE VERIFIED PLAYER REVIEWS" at bounding box center [337, 120] width 187 height 18
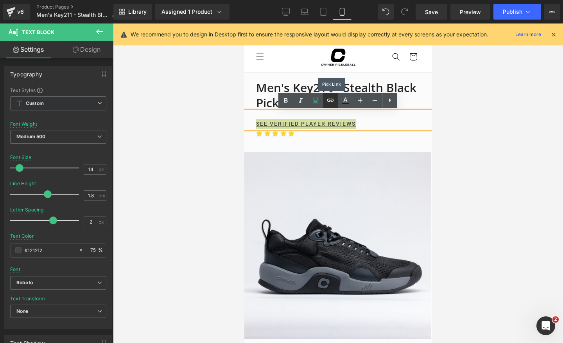
click at [334, 97] on icon at bounding box center [330, 99] width 9 height 9
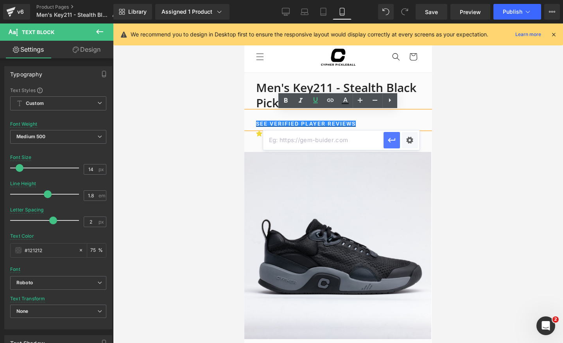
scroll to position [0, 0]
click at [392, 137] on icon "button" at bounding box center [391, 139] width 9 height 9
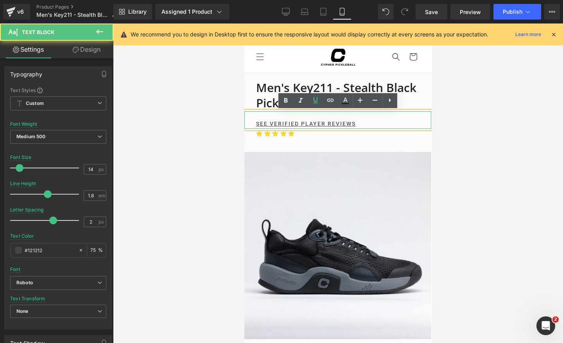
click at [363, 123] on p "SEE VERIFIED PLAYER REVIEWS" at bounding box center [343, 124] width 175 height 10
drag, startPoint x: 359, startPoint y: 122, endPoint x: 255, endPoint y: 126, distance: 103.7
click at [255, 126] on div "SEE VERIFIED PLAYER REVIEWS" at bounding box center [337, 120] width 187 height 18
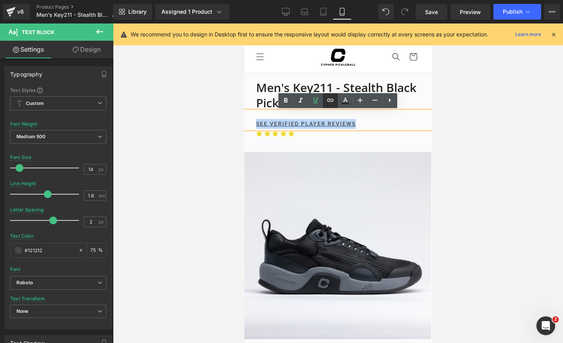
scroll to position [0, 143]
click at [333, 102] on icon at bounding box center [330, 99] width 9 height 9
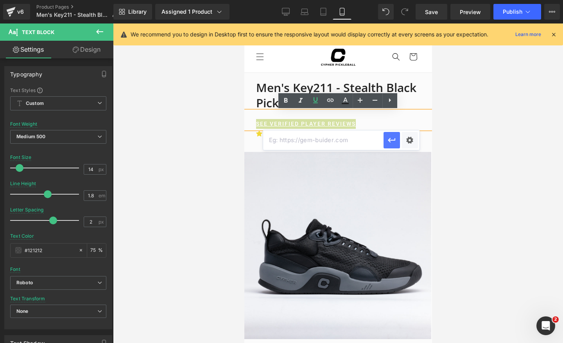
click at [393, 138] on icon "button" at bounding box center [391, 139] width 9 height 9
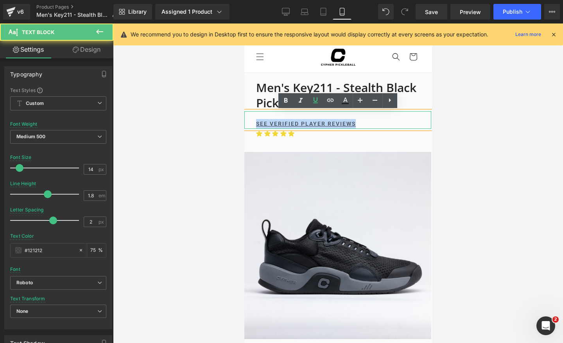
drag, startPoint x: 367, startPoint y: 120, endPoint x: 250, endPoint y: 122, distance: 117.3
click at [250, 122] on div "SEE VERIFIED PLAYER REVIEWS" at bounding box center [337, 120] width 187 height 18
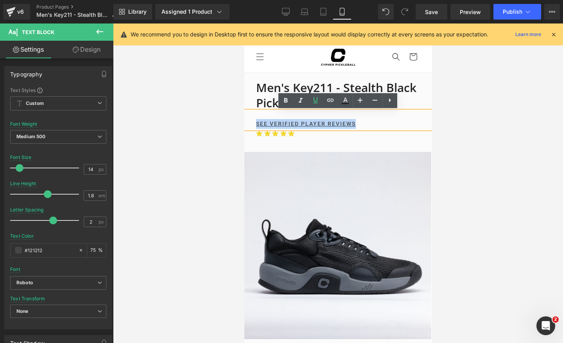
scroll to position [0, 0]
click at [328, 96] on icon at bounding box center [330, 99] width 9 height 9
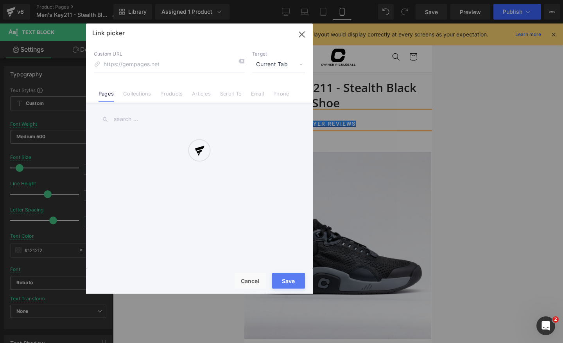
click at [408, 0] on div "Text Color Highlight Color #333333 Edit or remove link: Edit - Unlink - Cancel …" at bounding box center [281, 0] width 563 height 0
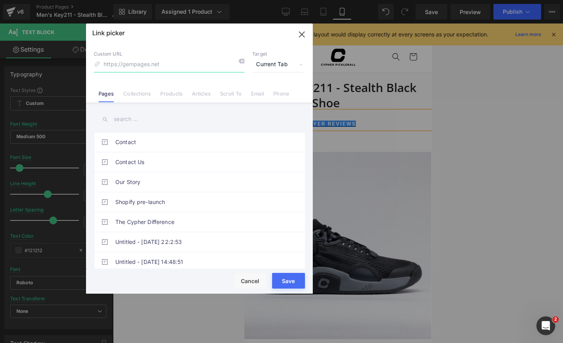
scroll to position [0, 143]
click at [221, 96] on link "Scroll To" at bounding box center [231, 96] width 22 height 12
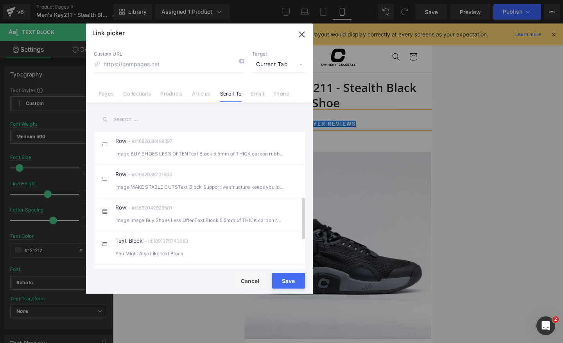
scroll to position [297, 0]
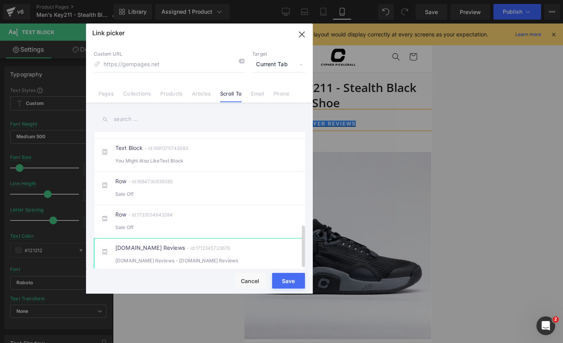
click at [138, 245] on link "[DOMAIN_NAME] Reviews" at bounding box center [150, 247] width 70 height 5
click at [278, 282] on button "Save" at bounding box center [288, 281] width 33 height 16
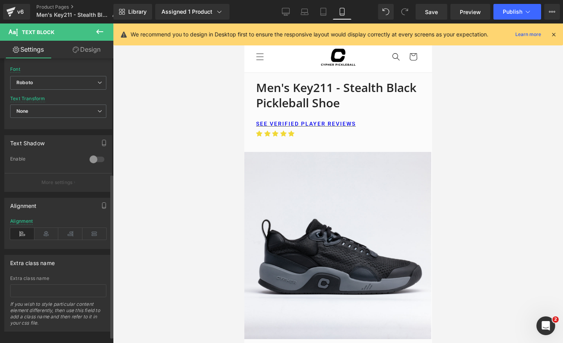
scroll to position [211, 0]
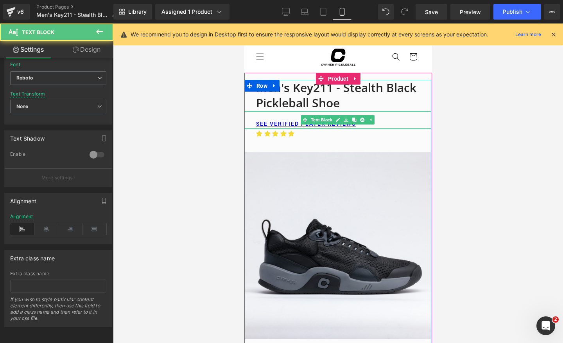
click at [421, 126] on p "SEE VERIFIED PLAYER REVIEWS" at bounding box center [343, 124] width 175 height 10
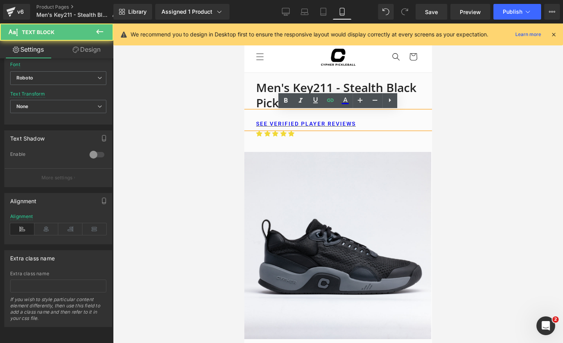
scroll to position [0, 143]
drag, startPoint x: 364, startPoint y: 125, endPoint x: 249, endPoint y: 124, distance: 114.6
click at [249, 124] on div "SEE VERIFIED PLAYER REVIEWS" at bounding box center [337, 120] width 187 height 18
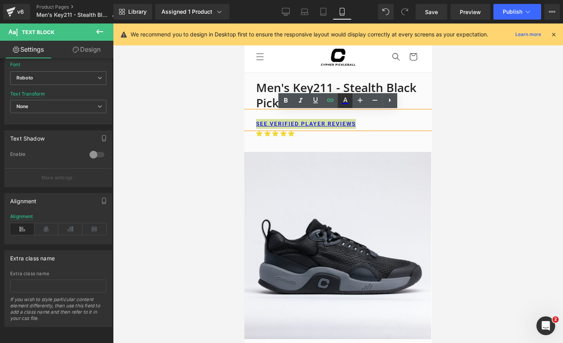
click at [344, 103] on icon at bounding box center [345, 103] width 7 height 1
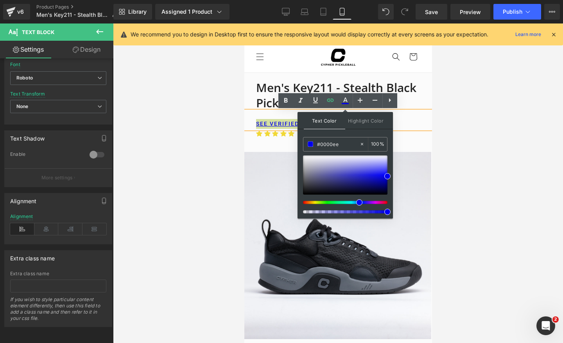
drag, startPoint x: 588, startPoint y: 167, endPoint x: 295, endPoint y: 144, distance: 293.9
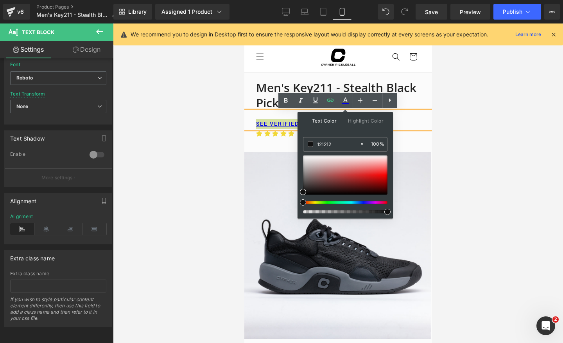
type input "121212"
drag, startPoint x: 371, startPoint y: 145, endPoint x: 382, endPoint y: 145, distance: 11.7
click at [382, 145] on div "100 %" at bounding box center [377, 144] width 19 height 14
type input "75"
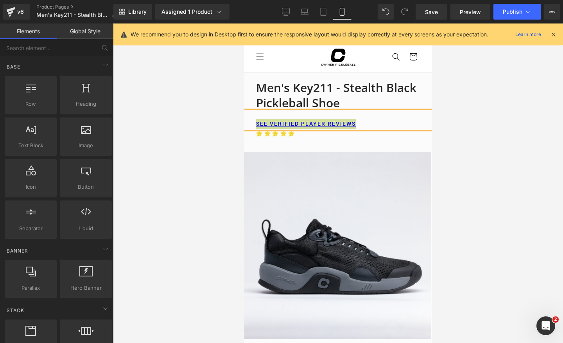
click at [510, 152] on div at bounding box center [338, 182] width 450 height 319
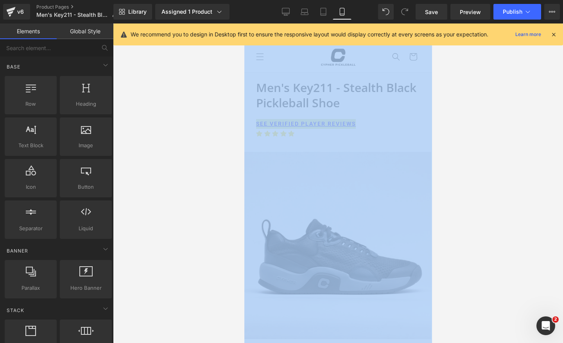
click at [510, 152] on div at bounding box center [338, 182] width 450 height 319
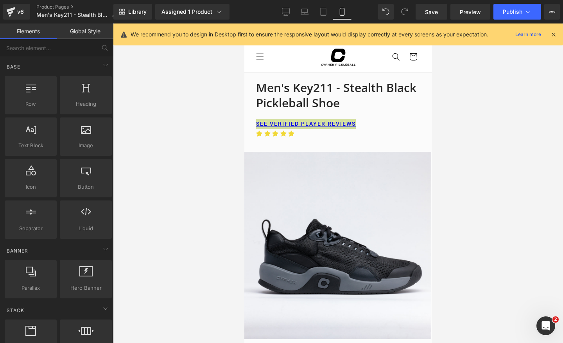
click at [472, 152] on div at bounding box center [338, 182] width 450 height 319
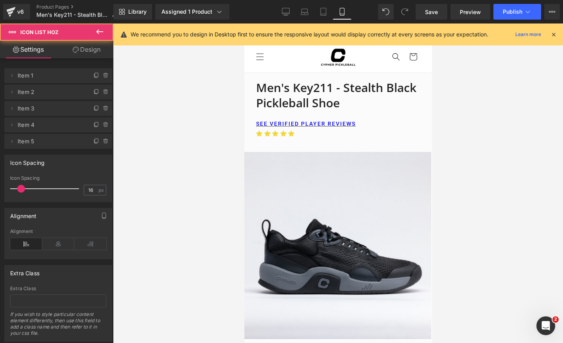
click at [413, 136] on ul "Icon Icon Icon Icon Icon" at bounding box center [343, 136] width 175 height 15
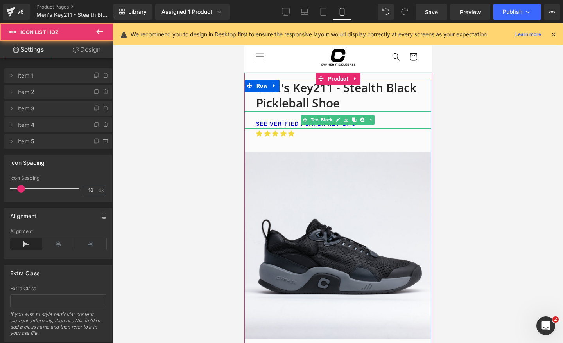
click at [369, 127] on div "SEE VERIFIED PLAYER REVIEWS Text Block" at bounding box center [337, 120] width 187 height 18
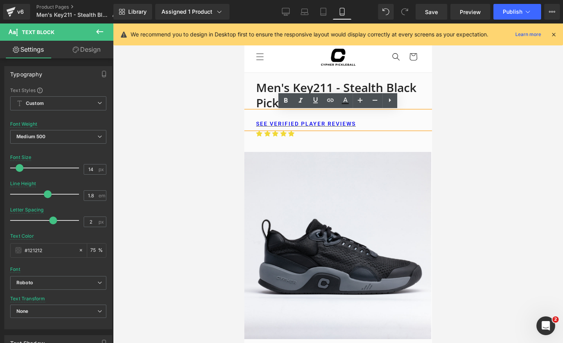
drag, startPoint x: 357, startPoint y: 124, endPoint x: 230, endPoint y: 129, distance: 127.6
click at [244, 129] on html "Skip to content SUMMER SALE - 15% OFF ALL SHOES FREE US SHIPPING OVER $99 FREE …" at bounding box center [338, 182] width 188 height 319
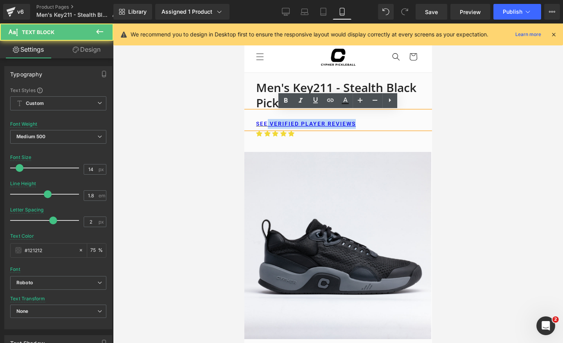
scroll to position [0, 143]
drag, startPoint x: 360, startPoint y: 124, endPoint x: 247, endPoint y: 124, distance: 113.0
click at [247, 124] on div "SEE VERIFIED PLAYER REVIEWS" at bounding box center [337, 120] width 187 height 18
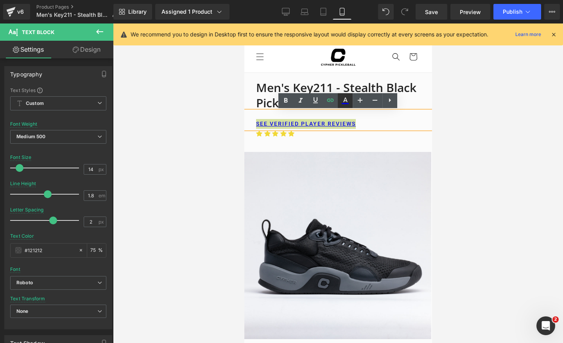
click at [348, 103] on icon at bounding box center [345, 103] width 7 height 1
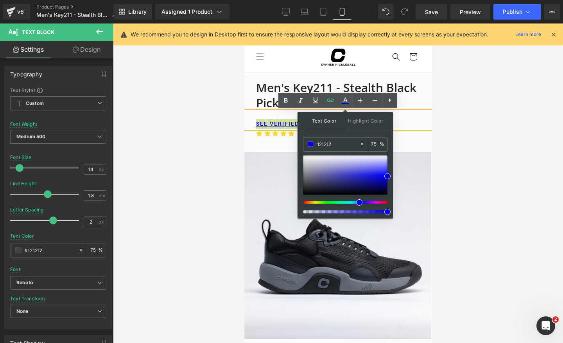
click at [361, 144] on icon at bounding box center [361, 143] width 5 height 5
click at [344, 141] on input "121212" at bounding box center [338, 144] width 42 height 9
drag, startPoint x: 344, startPoint y: 141, endPoint x: 302, endPoint y: 141, distance: 42.6
click at [302, 141] on div "Text Color Highlight Color #333333 121212 75 % transparent 0 %" at bounding box center [345, 165] width 95 height 106
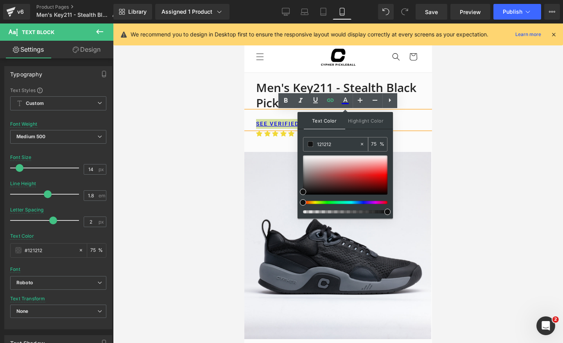
type input "121212"
click at [381, 146] on div "75 %" at bounding box center [377, 144] width 19 height 14
click at [377, 145] on input "75" at bounding box center [375, 144] width 9 height 9
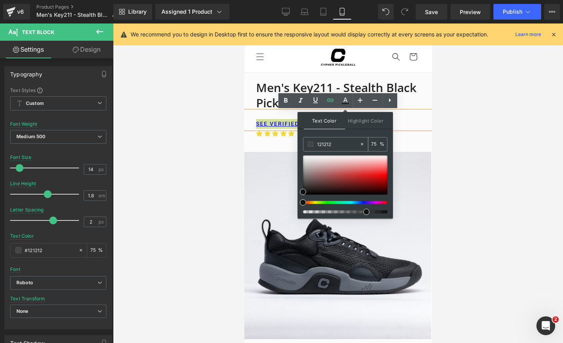
type input "75"
click at [355, 132] on div "Text Color Highlight Color #333333 121212 75 % transparent 0 %" at bounding box center [345, 165] width 95 height 106
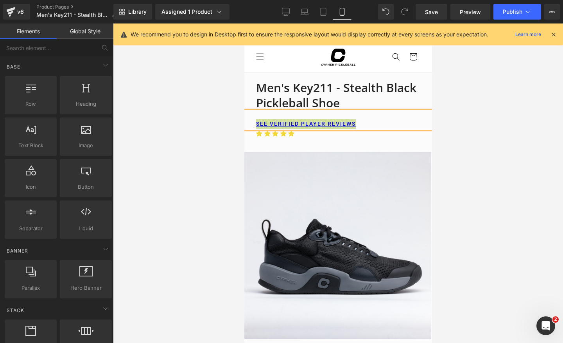
click at [476, 151] on div at bounding box center [338, 182] width 450 height 319
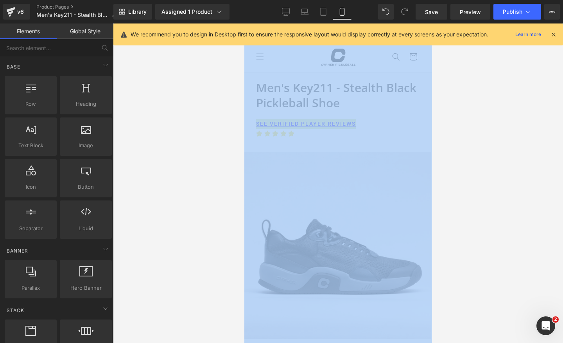
click at [476, 151] on div at bounding box center [338, 182] width 450 height 319
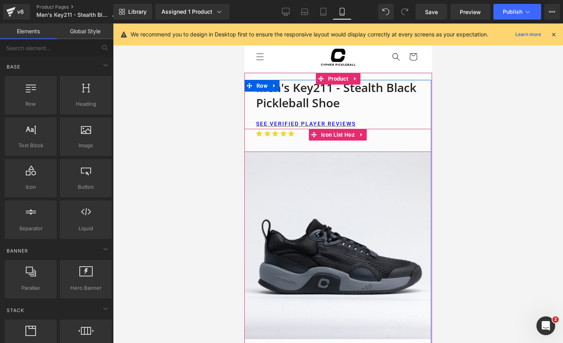
click at [375, 135] on ul "Icon Icon Icon Icon Icon" at bounding box center [343, 136] width 175 height 15
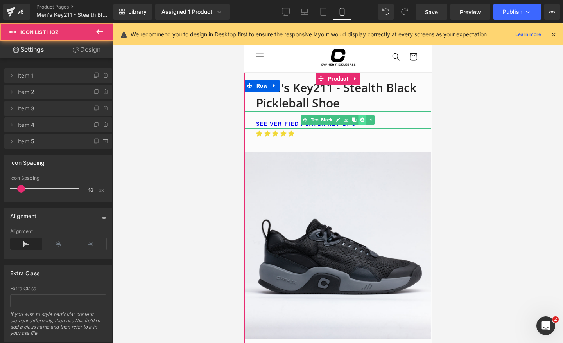
click at [363, 124] on link at bounding box center [362, 119] width 8 height 9
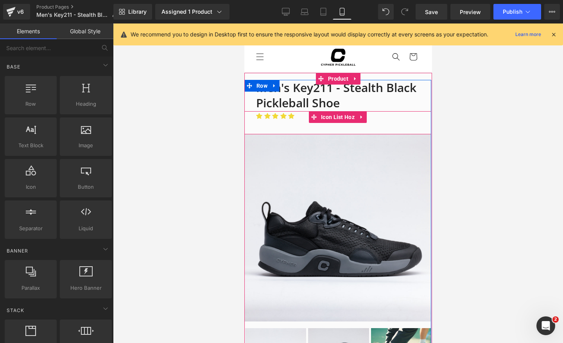
scroll to position [0, 143]
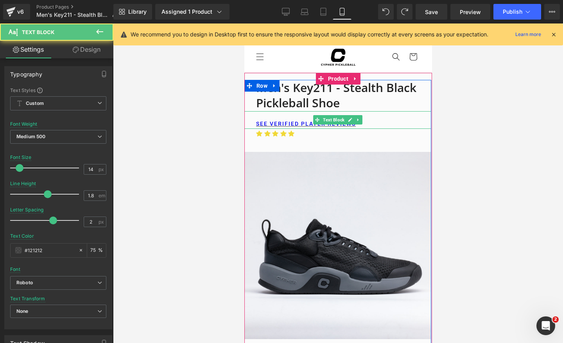
click at [372, 120] on p "SEE VERIFIED PLAYER REVIEWS" at bounding box center [343, 124] width 175 height 10
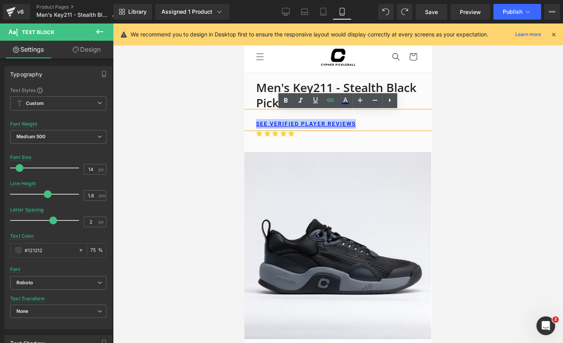
drag, startPoint x: 370, startPoint y: 123, endPoint x: 255, endPoint y: 122, distance: 114.6
click at [256, 122] on p "SEE VERIFIED PLAYER REVIEWS" at bounding box center [343, 124] width 175 height 10
click at [346, 100] on icon at bounding box center [345, 100] width 9 height 9
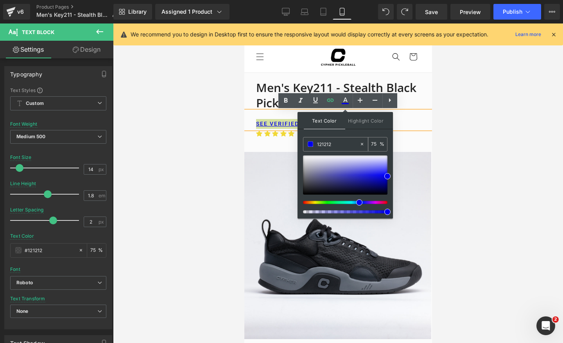
click at [361, 144] on icon at bounding box center [362, 144] width 2 height 2
click at [318, 184] on div at bounding box center [345, 174] width 84 height 39
drag, startPoint x: 307, startPoint y: 186, endPoint x: 298, endPoint y: 187, distance: 9.9
click at [298, 187] on div "Text Color Highlight Color #333333 121212 75 % transparent 0 %" at bounding box center [345, 165] width 95 height 106
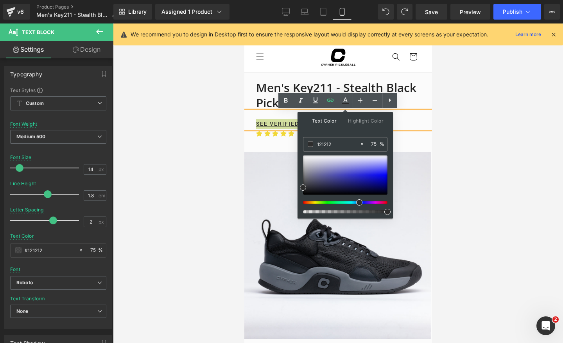
drag, startPoint x: 343, startPoint y: 147, endPoint x: 311, endPoint y: 146, distance: 32.1
click at [311, 146] on div "121212" at bounding box center [331, 144] width 56 height 14
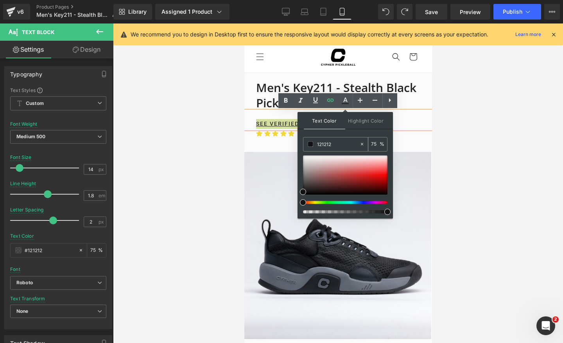
type input "121212"
click at [370, 142] on div "75 %" at bounding box center [377, 144] width 19 height 14
click at [374, 142] on input "75" at bounding box center [375, 144] width 9 height 9
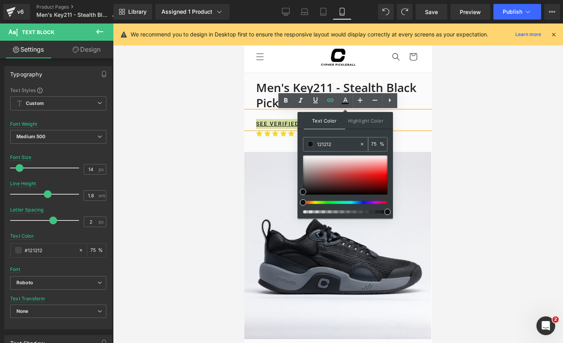
click at [374, 142] on input "75" at bounding box center [375, 144] width 9 height 9
type input "75"
drag, startPoint x: 309, startPoint y: 182, endPoint x: 299, endPoint y: 191, distance: 13.9
click at [299, 191] on div "Text Color Highlight Color #333333 121212 75 % transparent 0 %" at bounding box center [345, 165] width 95 height 106
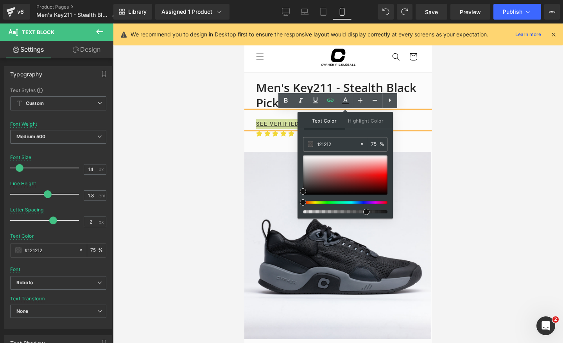
click at [467, 147] on div at bounding box center [338, 182] width 450 height 319
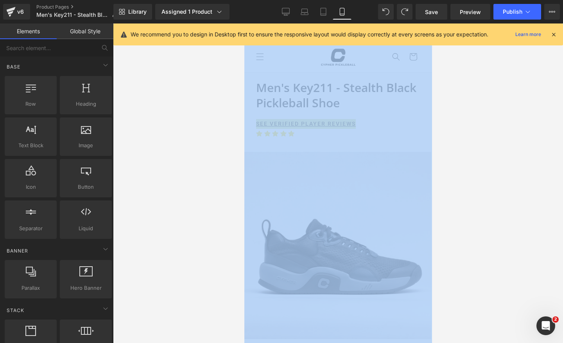
click at [467, 147] on div at bounding box center [338, 182] width 450 height 319
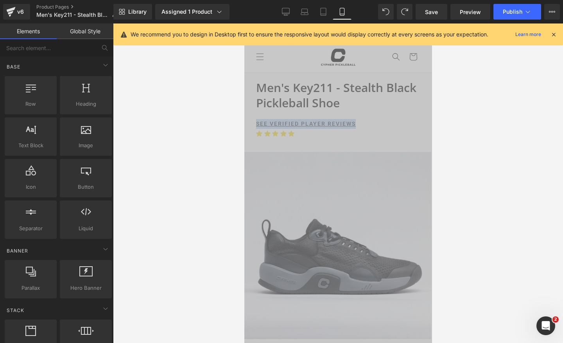
click at [397, 180] on img at bounding box center [337, 245] width 187 height 187
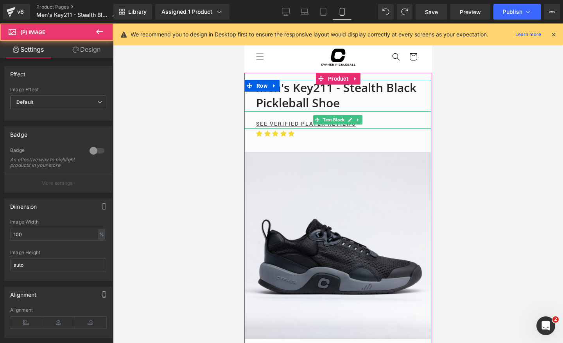
click at [418, 116] on div "SEE VERIFIED PLAYER REVIEWS" at bounding box center [337, 120] width 187 height 18
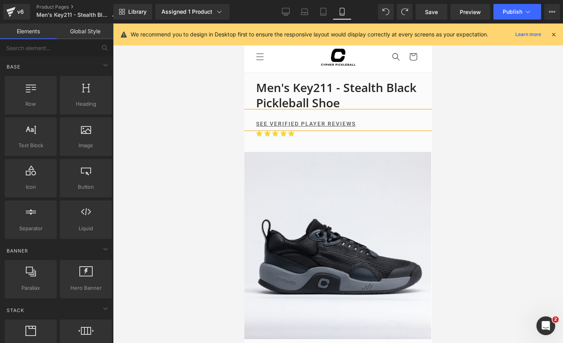
click at [514, 147] on div at bounding box center [338, 182] width 450 height 319
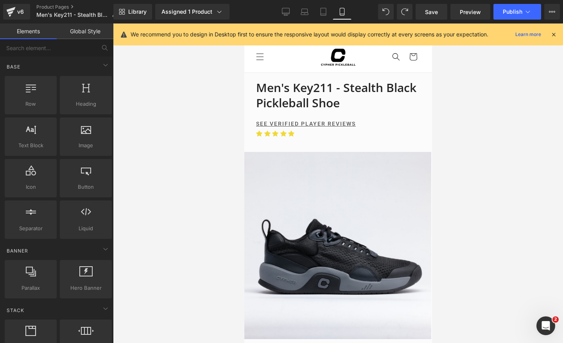
scroll to position [0, 286]
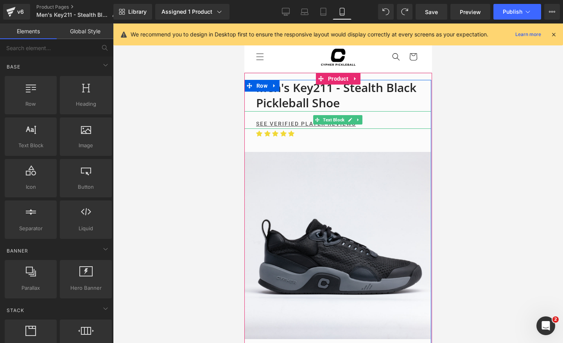
click at [365, 122] on p "SEE VERIFIED PLAYER REVIEWS" at bounding box center [343, 124] width 175 height 10
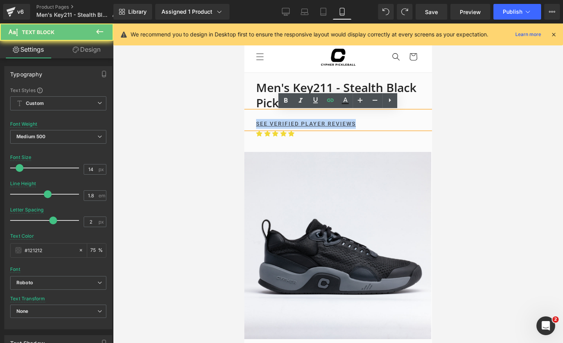
drag, startPoint x: 365, startPoint y: 122, endPoint x: 224, endPoint y: 122, distance: 141.6
click at [244, 122] on html "Skip to content SUMMER SALE - 15% OFF ALL SHOES FREE US SHIPPING OVER $99 FREE …" at bounding box center [338, 182] width 188 height 319
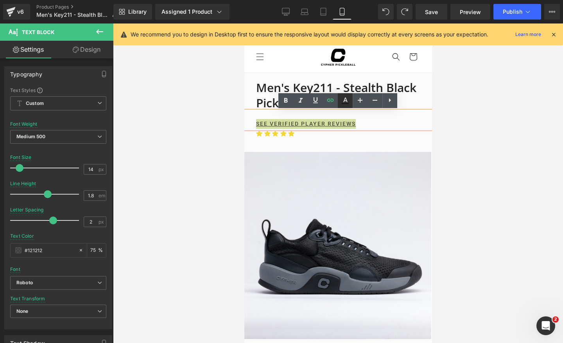
click at [341, 97] on icon at bounding box center [345, 100] width 9 height 9
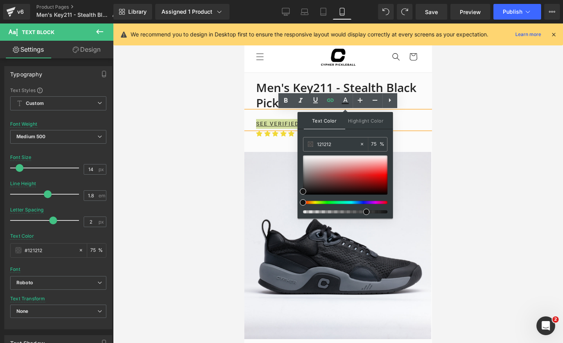
scroll to position [0, 0]
drag, startPoint x: 302, startPoint y: 189, endPoint x: 300, endPoint y: 185, distance: 4.4
click at [300, 185] on span at bounding box center [303, 187] width 6 height 6
click at [494, 145] on div at bounding box center [338, 182] width 450 height 319
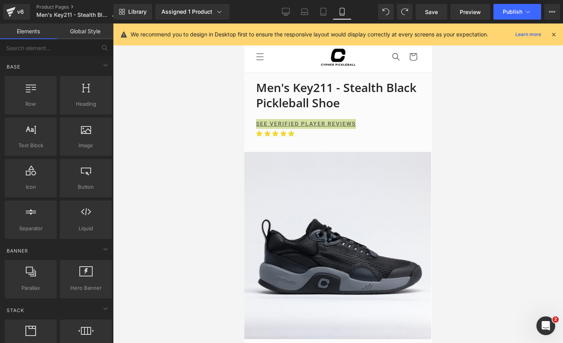
scroll to position [0, 143]
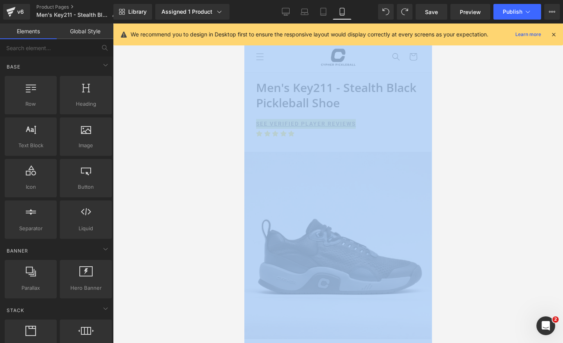
click at [494, 145] on div at bounding box center [338, 182] width 450 height 319
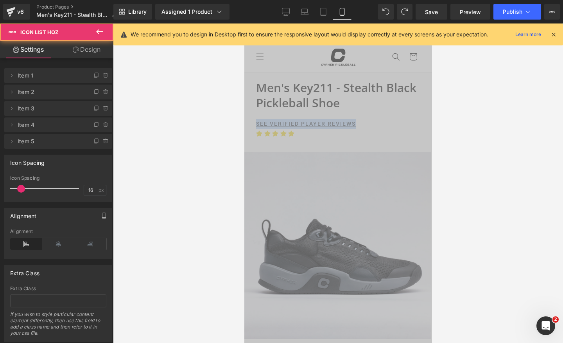
click at [413, 129] on div "Icon Icon Icon Icon Icon Icon List Hoz" at bounding box center [337, 140] width 187 height 23
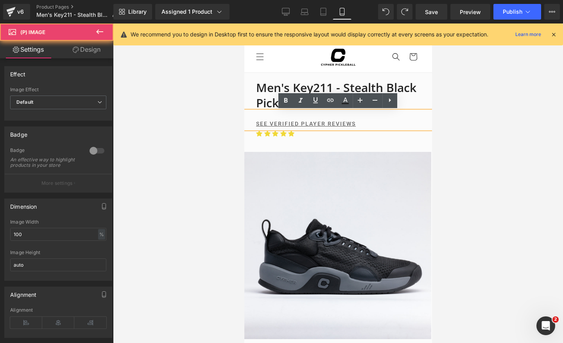
click at [404, 171] on img at bounding box center [337, 245] width 187 height 187
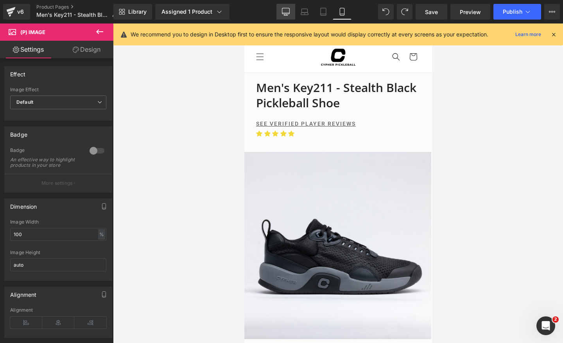
click at [289, 13] on icon at bounding box center [285, 11] width 7 height 6
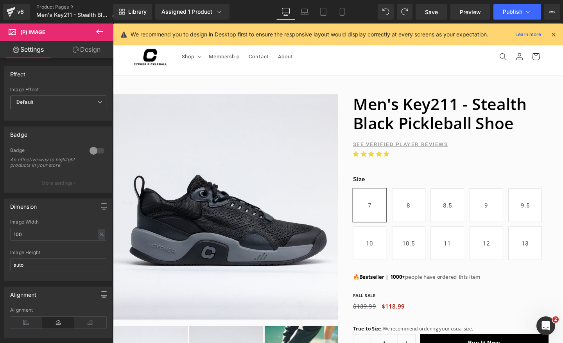
scroll to position [0, 821]
click at [338, 12] on link "Mobile" at bounding box center [342, 12] width 19 height 16
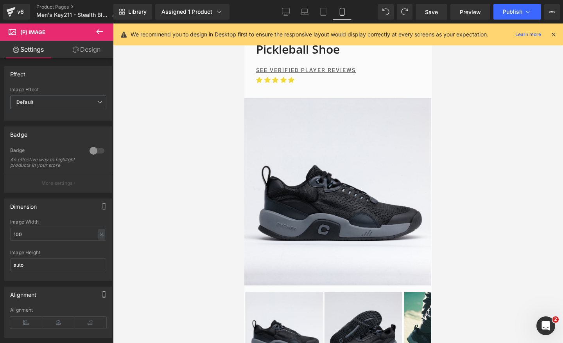
scroll to position [0, 286]
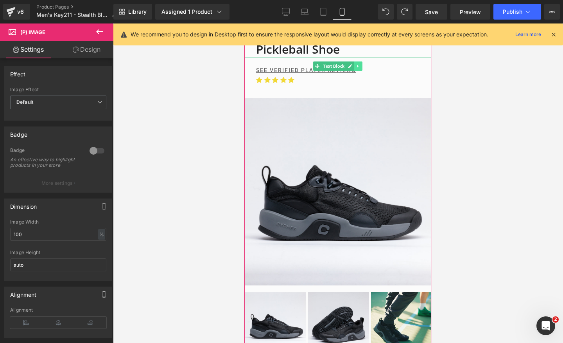
click at [362, 70] on link at bounding box center [358, 65] width 8 height 9
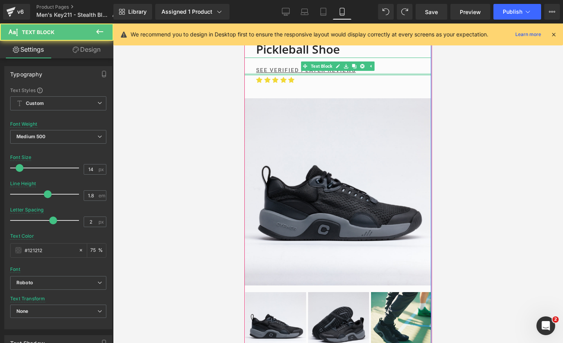
click at [273, 73] on div at bounding box center [337, 74] width 187 height 2
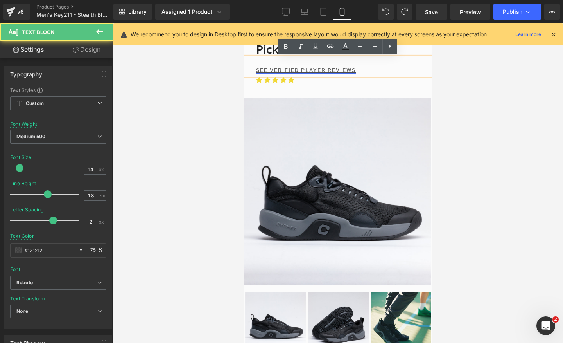
scroll to position [0, 0]
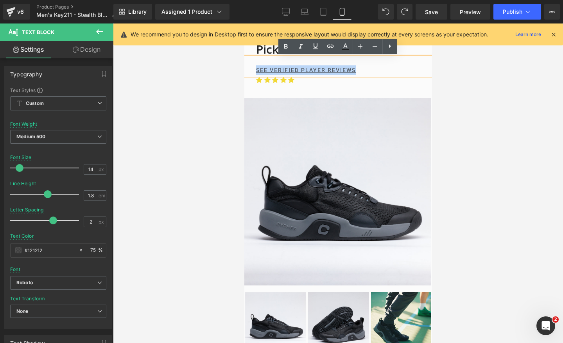
drag, startPoint x: 257, startPoint y: 69, endPoint x: 357, endPoint y: 66, distance: 100.2
click at [357, 66] on p "SEE VERIFIED PLAYER REVIEWS" at bounding box center [343, 70] width 175 height 10
click at [345, 42] on icon at bounding box center [345, 46] width 9 height 9
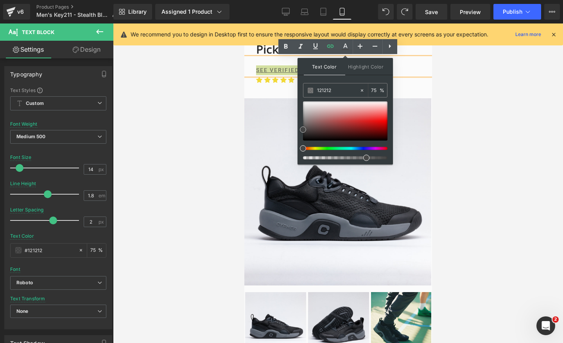
drag, startPoint x: 304, startPoint y: 131, endPoint x: 299, endPoint y: 127, distance: 6.7
click at [299, 127] on div "Text Color Highlight Color #333333 121212 75 % transparent 0 %" at bounding box center [345, 111] width 95 height 106
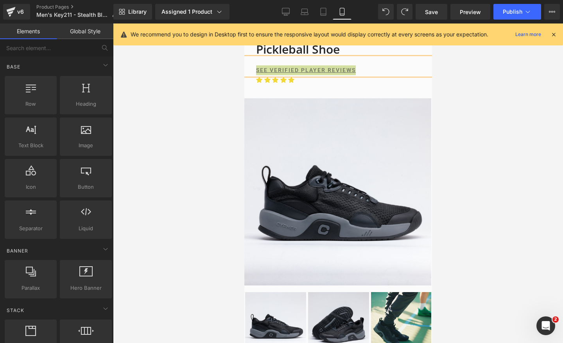
click at [493, 126] on div at bounding box center [338, 182] width 450 height 319
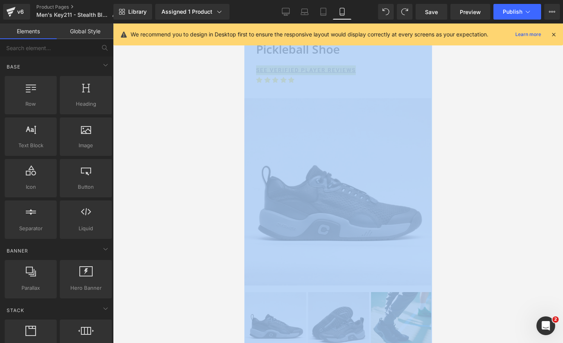
click at [493, 126] on div at bounding box center [338, 182] width 450 height 319
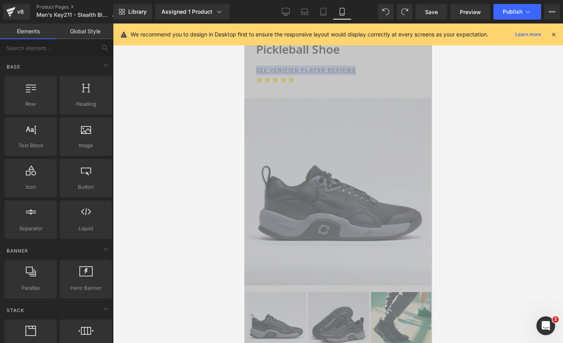
click at [421, 151] on img at bounding box center [337, 191] width 187 height 187
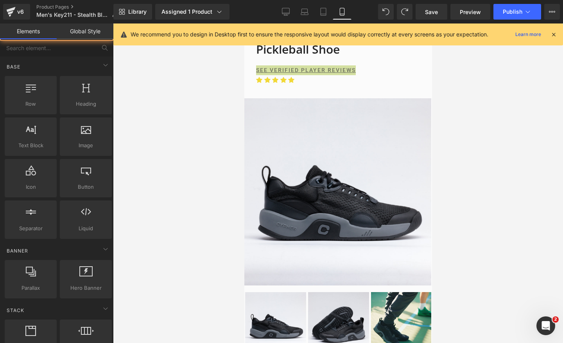
click at [478, 156] on div at bounding box center [338, 182] width 450 height 319
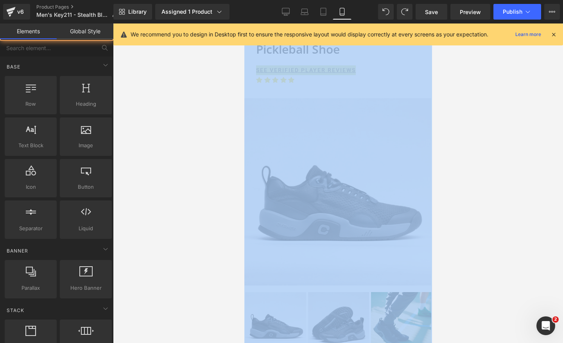
click at [478, 156] on div at bounding box center [338, 182] width 450 height 319
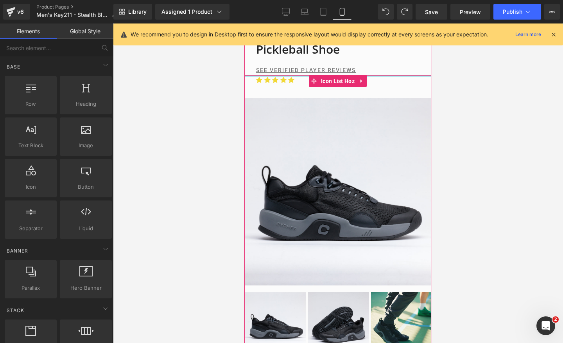
click at [385, 76] on div "Icon Icon Icon Icon Icon Icon List Hoz" at bounding box center [337, 86] width 187 height 23
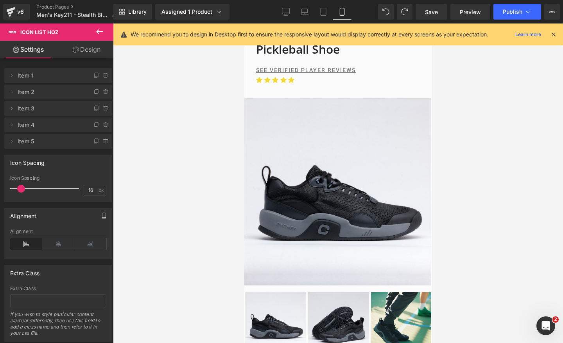
scroll to position [0, 286]
click at [518, 18] on button "Publish" at bounding box center [518, 12] width 48 height 16
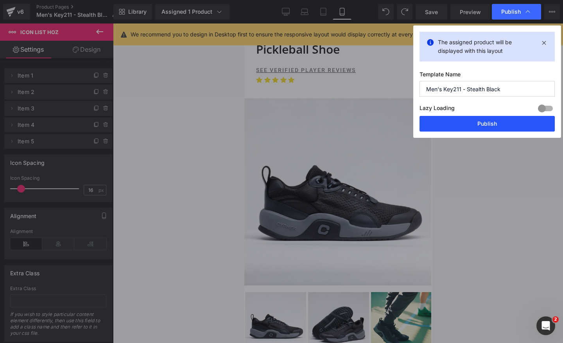
click at [485, 127] on button "Publish" at bounding box center [487, 124] width 135 height 16
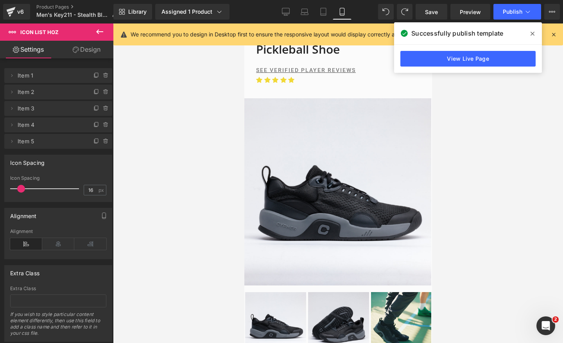
click at [531, 31] on icon at bounding box center [533, 34] width 4 height 6
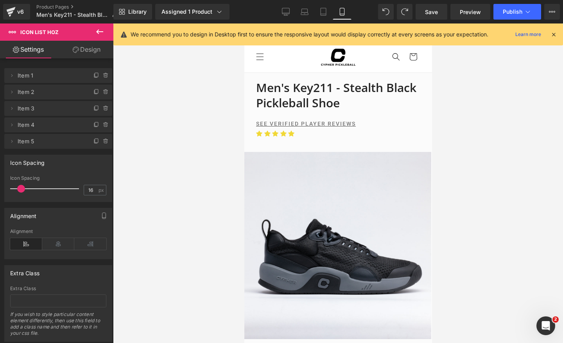
scroll to position [0, 0]
click at [56, 8] on link "Product Pages" at bounding box center [79, 7] width 87 height 6
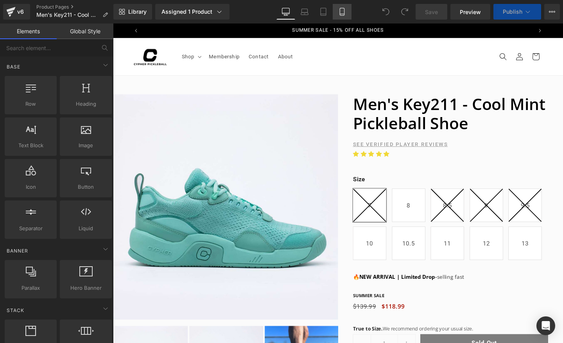
click at [342, 17] on link "Mobile" at bounding box center [342, 12] width 19 height 16
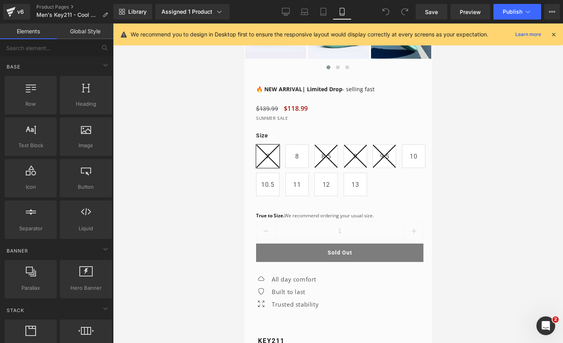
scroll to position [342, 0]
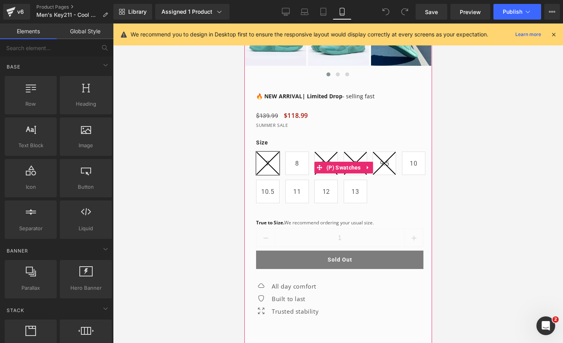
click at [275, 124] on p "SUMMER SALE" at bounding box center [343, 125] width 175 height 8
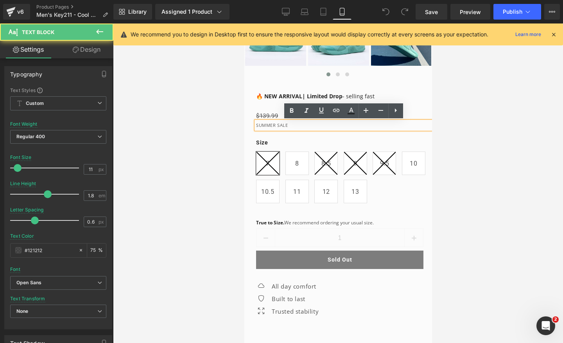
click at [275, 124] on p "SUMMER SALE" at bounding box center [343, 125] width 175 height 8
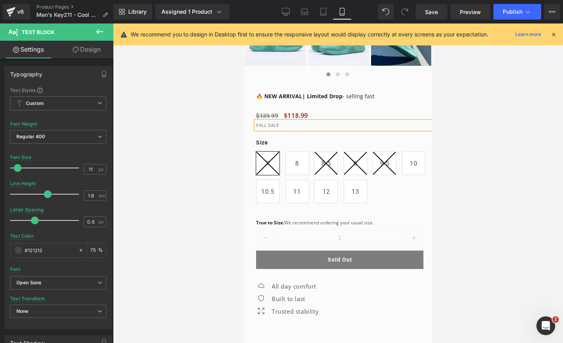
scroll to position [0, 143]
click at [289, 15] on icon at bounding box center [286, 12] width 8 height 8
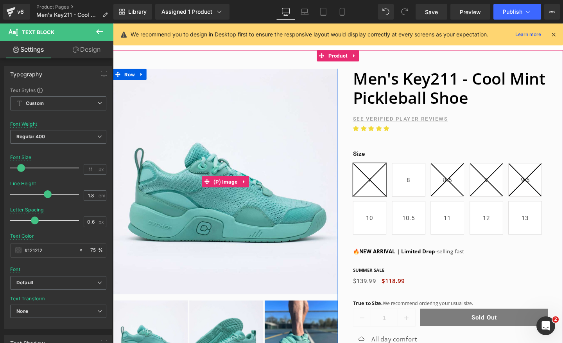
scroll to position [45, 0]
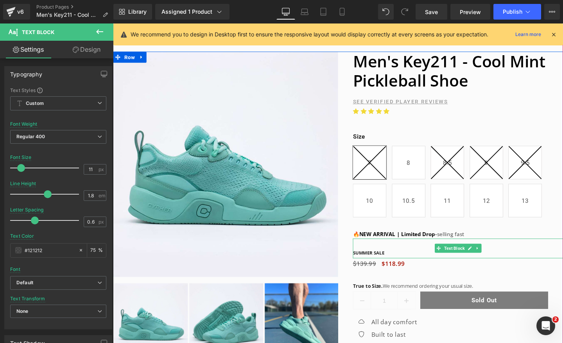
click at [386, 263] on span "SUMMER SALE" at bounding box center [381, 264] width 33 height 7
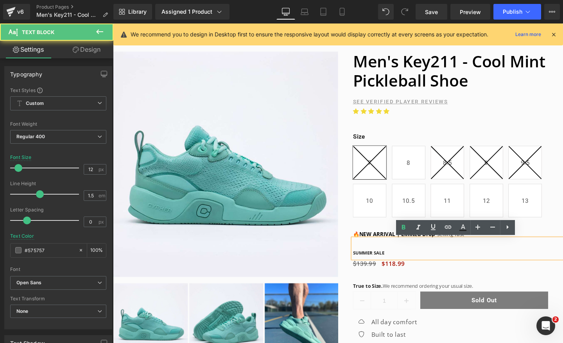
click at [384, 265] on span "SUMMER SALE" at bounding box center [381, 264] width 33 height 7
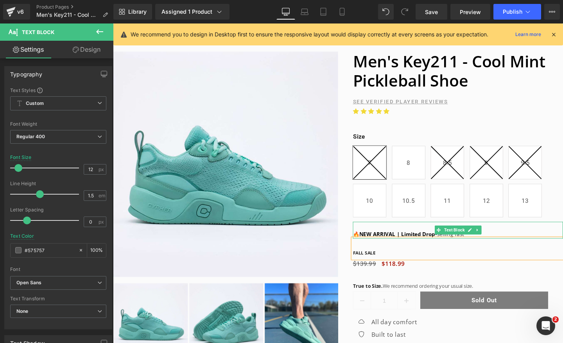
scroll to position [0, 0]
click at [409, 244] on strong "NEW ARRIVAL | Limited Drop" at bounding box center [412, 244] width 80 height 7
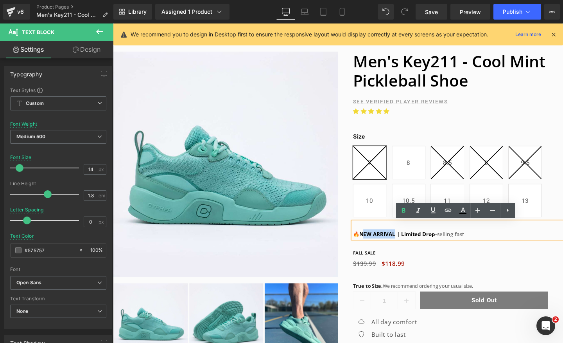
scroll to position [0, 411]
drag, startPoint x: 409, startPoint y: 245, endPoint x: 374, endPoint y: 246, distance: 35.2
click at [374, 246] on strong "NEW ARRIVAL | Limited Drop" at bounding box center [412, 244] width 80 height 7
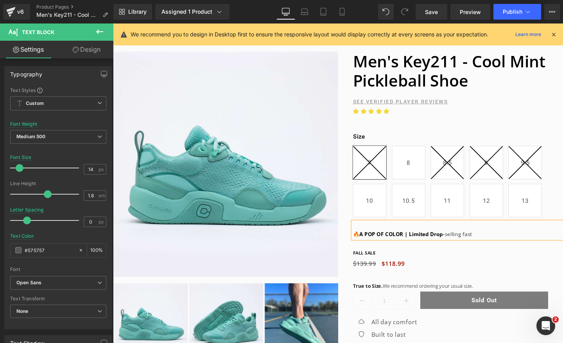
scroll to position [0, 821]
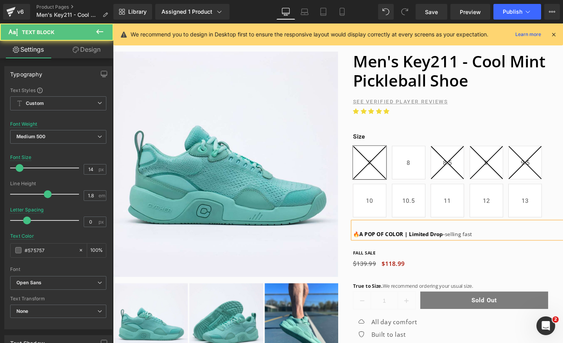
drag, startPoint x: 492, startPoint y: 243, endPoint x: 424, endPoint y: 243, distance: 67.3
click at [424, 243] on p "🔥 A POP OF COLOR | Limited Drop - selling fast" at bounding box center [475, 244] width 221 height 10
drag, startPoint x: 472, startPoint y: 245, endPoint x: 424, endPoint y: 246, distance: 48.5
click at [424, 246] on p "🔥 A POP OF COLOR | Grab Yours Today" at bounding box center [475, 244] width 221 height 10
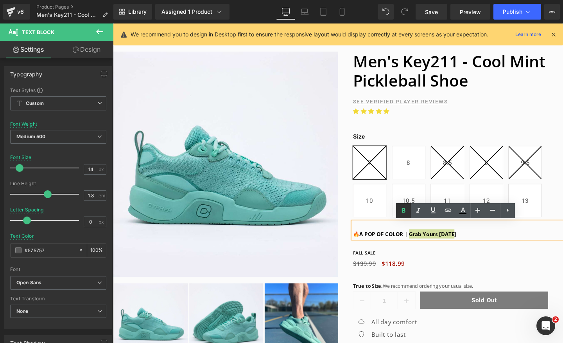
click at [402, 212] on icon at bounding box center [404, 210] width 4 height 5
click at [437, 279] on div "Size 7 8 8.5 9 9.5 10 10.5 11 12 13" at bounding box center [468, 282] width 237 height 12
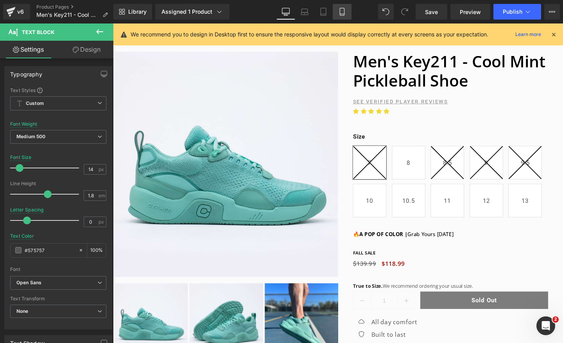
click at [339, 10] on icon at bounding box center [342, 12] width 8 height 8
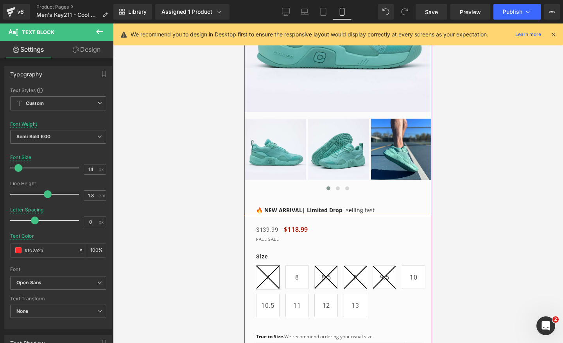
scroll to position [228, 0]
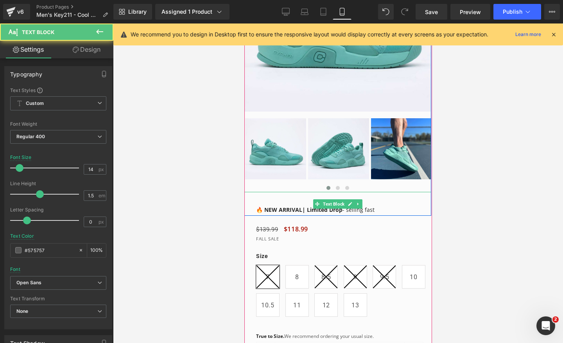
click at [295, 206] on span "🔥 NEW ARRIVAL| Limited Drop" at bounding box center [299, 209] width 86 height 7
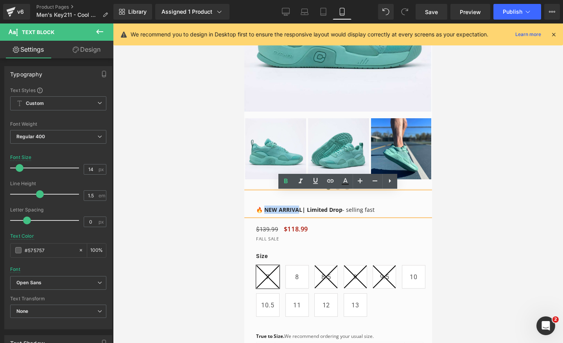
drag, startPoint x: 298, startPoint y: 207, endPoint x: 264, endPoint y: 210, distance: 34.2
click at [264, 210] on span "🔥 NEW ARRIVAL| Limited Drop" at bounding box center [299, 209] width 86 height 7
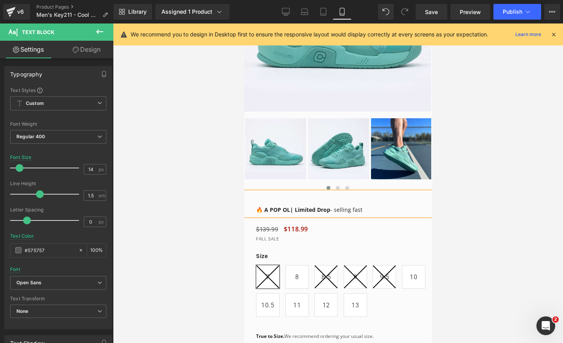
scroll to position [0, 143]
drag, startPoint x: 395, startPoint y: 210, endPoint x: 312, endPoint y: 212, distance: 82.9
click at [312, 212] on p "🔥 A POP OF COLOR| Limited Drop - selling fast" at bounding box center [343, 209] width 175 height 8
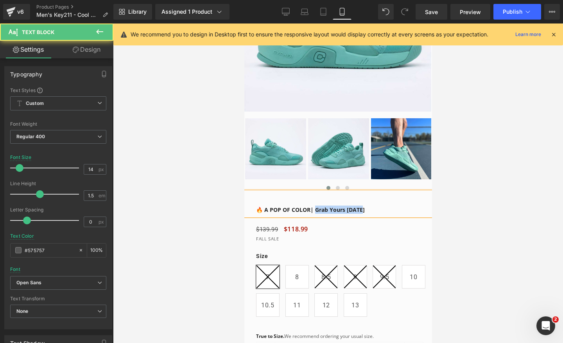
drag, startPoint x: 361, startPoint y: 211, endPoint x: 313, endPoint y: 211, distance: 48.1
click at [313, 211] on p "🔥 A POP OF COLOR| Grab Yours Today" at bounding box center [343, 209] width 175 height 8
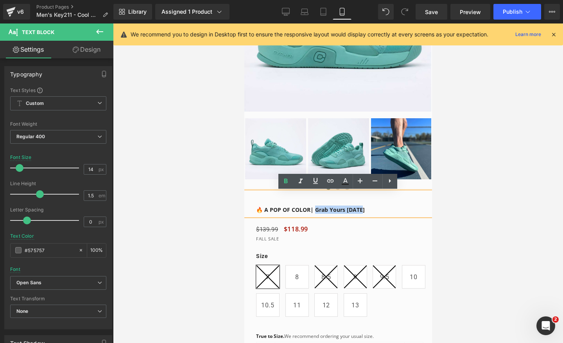
scroll to position [0, 0]
click at [286, 181] on icon at bounding box center [285, 180] width 9 height 9
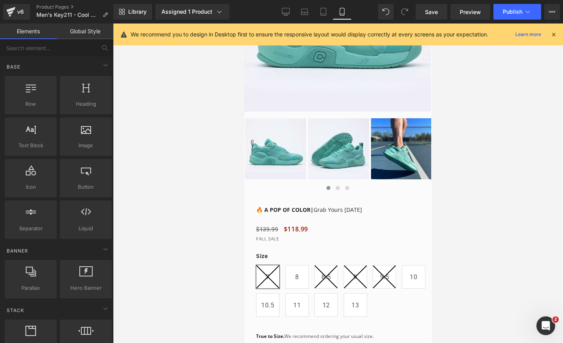
click at [488, 184] on div at bounding box center [338, 182] width 450 height 319
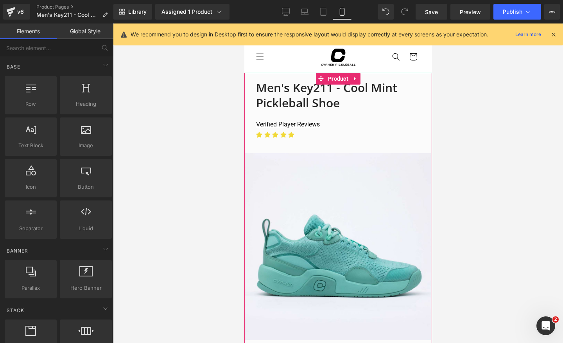
scroll to position [0, 143]
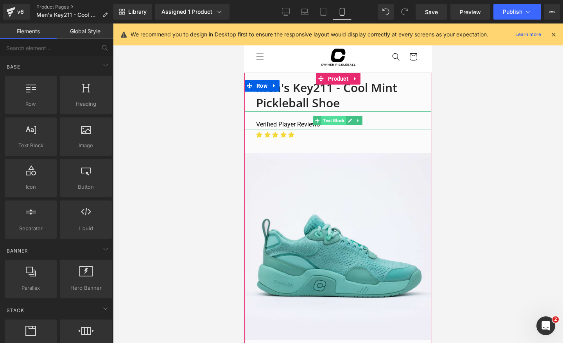
click at [333, 120] on span "Text Block" at bounding box center [333, 120] width 25 height 9
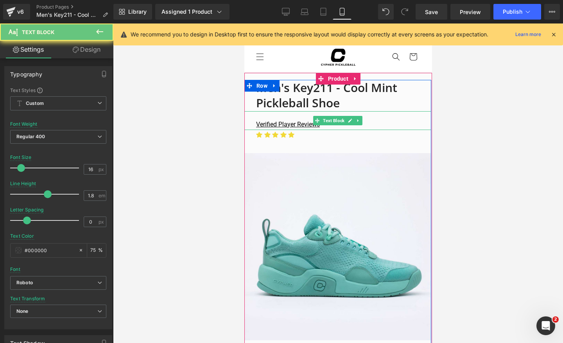
click at [386, 124] on p "Verified Player Reviews" at bounding box center [343, 124] width 175 height 11
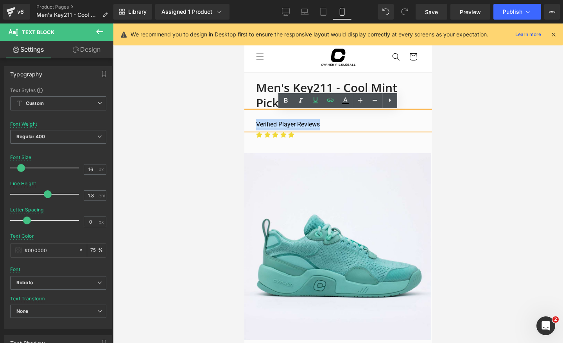
drag, startPoint x: 336, startPoint y: 122, endPoint x: 255, endPoint y: 122, distance: 81.3
click at [255, 122] on div "Verified Player Reviews" at bounding box center [337, 120] width 187 height 19
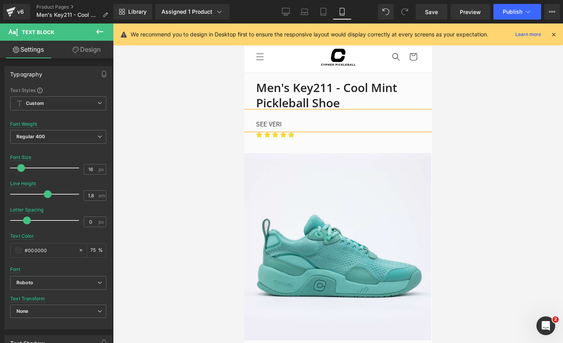
scroll to position [0, 286]
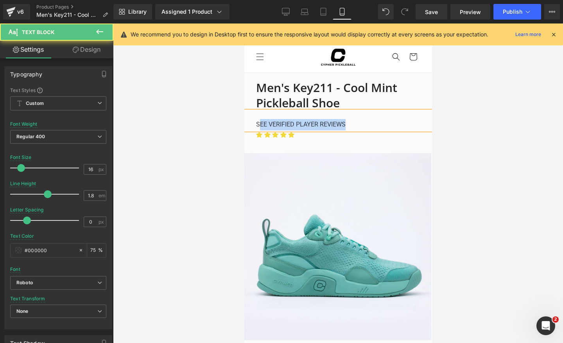
drag, startPoint x: 350, startPoint y: 123, endPoint x: 255, endPoint y: 123, distance: 95.0
click at [255, 123] on div "SEE VERIFIED PLAYER REVIEWS" at bounding box center [337, 120] width 187 height 19
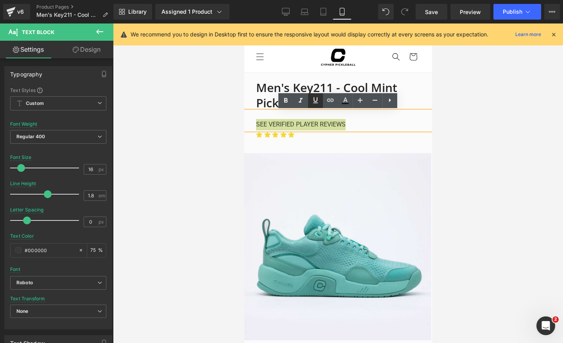
click at [317, 101] on icon at bounding box center [315, 99] width 9 height 9
click at [332, 102] on icon at bounding box center [330, 99] width 9 height 9
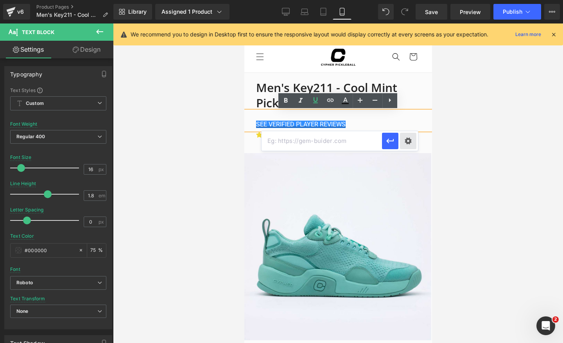
click at [411, 0] on div "Text Color Highlight Color #333333 Edit or remove link: Edit - Unlink - Cancel" at bounding box center [281, 0] width 563 height 0
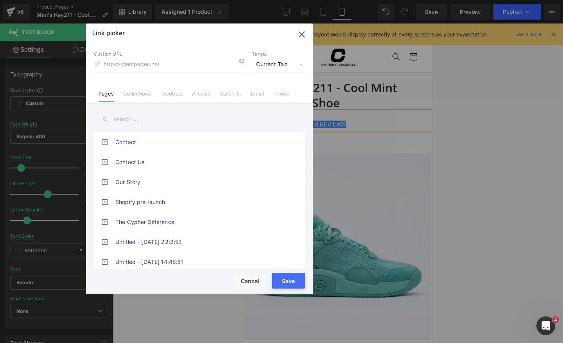
click at [249, 99] on div "Custom URL Target Current Tab Current Tab New Tab Pages Collections Products Ar…" at bounding box center [199, 72] width 227 height 59
click at [235, 97] on link "Scroll To" at bounding box center [231, 96] width 22 height 12
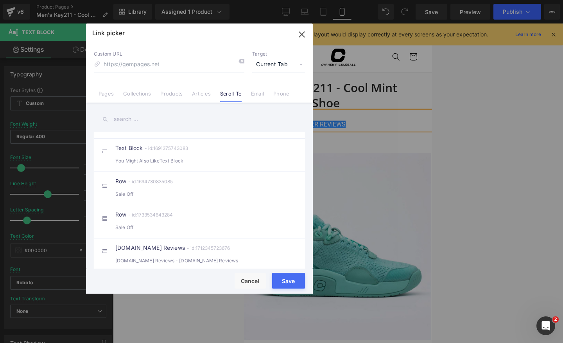
scroll to position [297, 0]
click at [200, 245] on div "- id:1712345723676" at bounding box center [207, 248] width 45 height 6
click at [288, 278] on button "Save" at bounding box center [288, 281] width 33 height 16
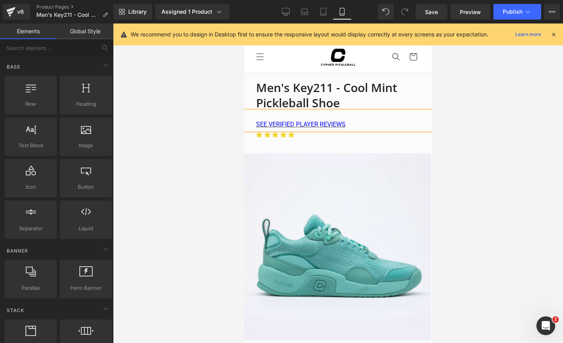
click at [465, 116] on div at bounding box center [338, 182] width 450 height 319
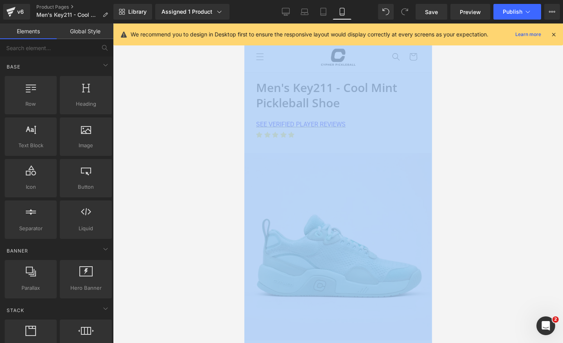
click at [465, 116] on div at bounding box center [338, 182] width 450 height 319
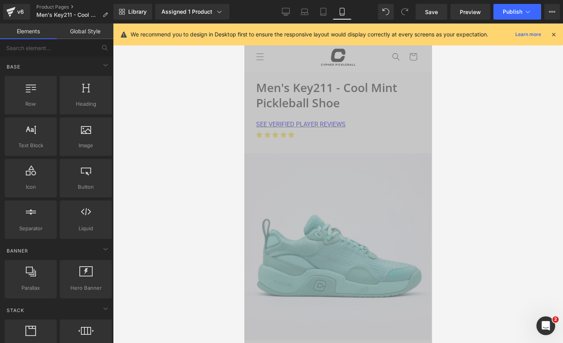
click at [370, 159] on img at bounding box center [337, 246] width 187 height 187
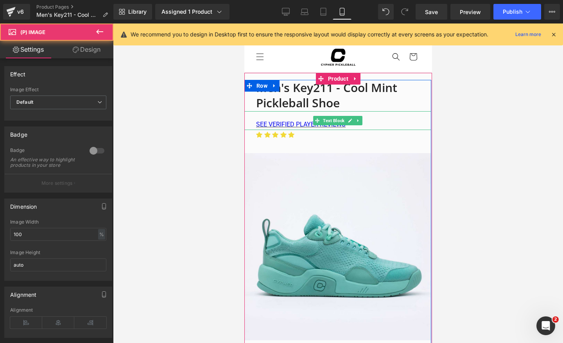
click at [357, 126] on p "SEE VERIFIED PLAYER REVIEWS" at bounding box center [343, 124] width 175 height 11
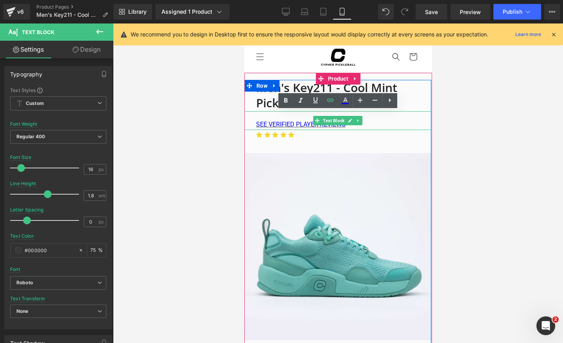
scroll to position [0, 286]
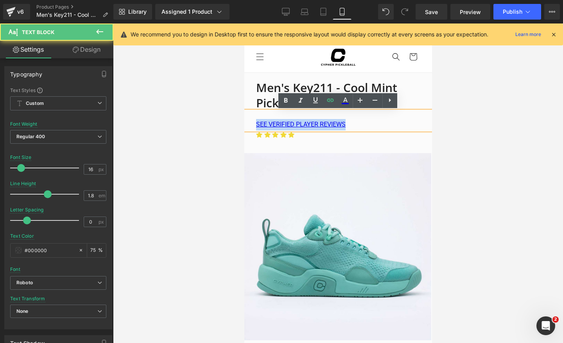
drag, startPoint x: 357, startPoint y: 122, endPoint x: 249, endPoint y: 121, distance: 107.9
click at [249, 121] on div "SEE VERIFIED PLAYER REVIEWS" at bounding box center [337, 120] width 187 height 19
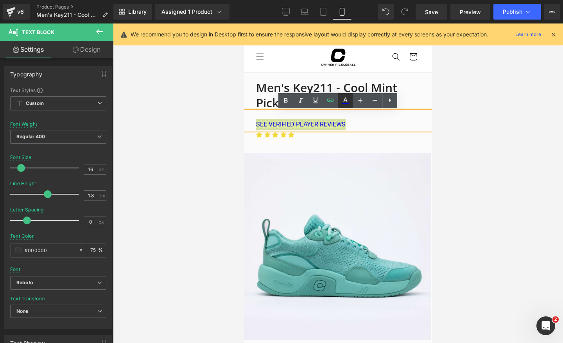
click at [343, 99] on icon at bounding box center [345, 100] width 9 height 9
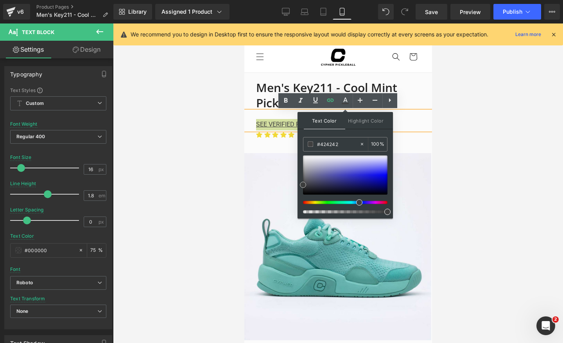
scroll to position [0, 0]
drag, startPoint x: 312, startPoint y: 181, endPoint x: 302, endPoint y: 185, distance: 10.6
click at [303, 185] on div at bounding box center [345, 174] width 84 height 39
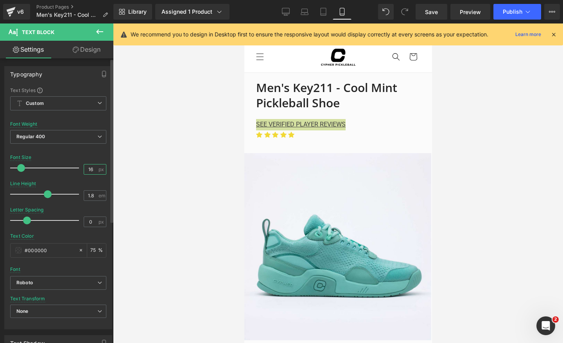
click at [90, 171] on input "16" at bounding box center [91, 169] width 14 height 10
type input "14"
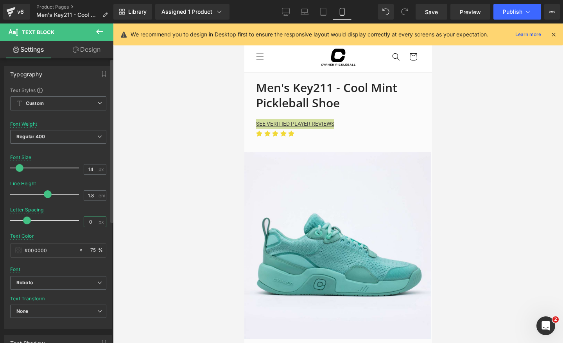
click at [89, 223] on input "0" at bounding box center [91, 222] width 14 height 10
type input "2"
click at [71, 207] on div "Letter Spacing 2 px" at bounding box center [58, 220] width 96 height 26
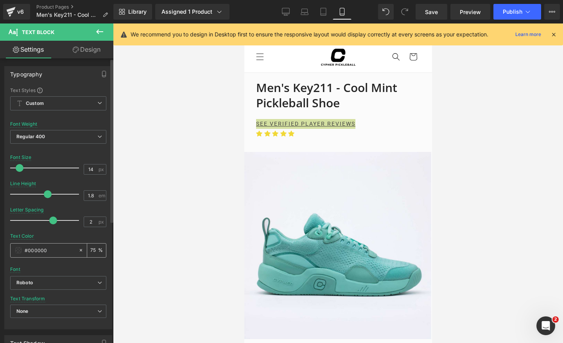
click at [69, 249] on input "#000000" at bounding box center [50, 250] width 50 height 9
click at [80, 249] on icon at bounding box center [81, 250] width 2 height 2
click at [69, 251] on input "#000000" at bounding box center [50, 250] width 50 height 9
type input "n"
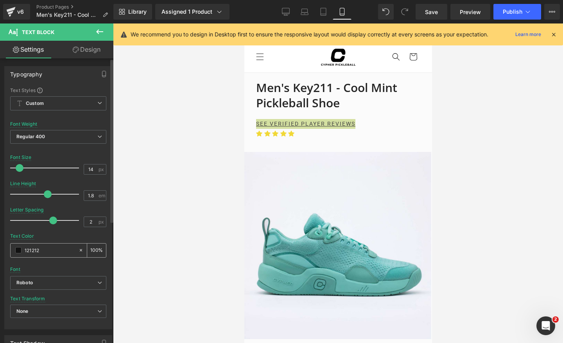
type input "121212"
click at [95, 251] on div "75 %" at bounding box center [96, 250] width 19 height 14
click at [90, 250] on input "75" at bounding box center [94, 250] width 8 height 9
type input "75"
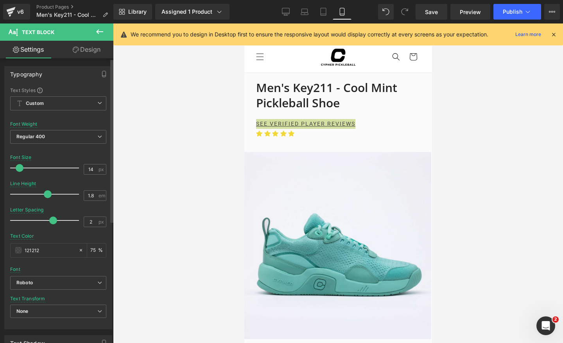
click at [74, 233] on div "Text Color 121212 75 %" at bounding box center [58, 249] width 96 height 33
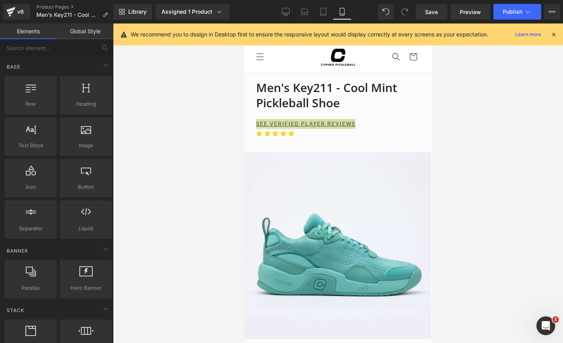
click at [541, 151] on div at bounding box center [338, 182] width 450 height 319
click at [426, 210] on img at bounding box center [337, 245] width 187 height 187
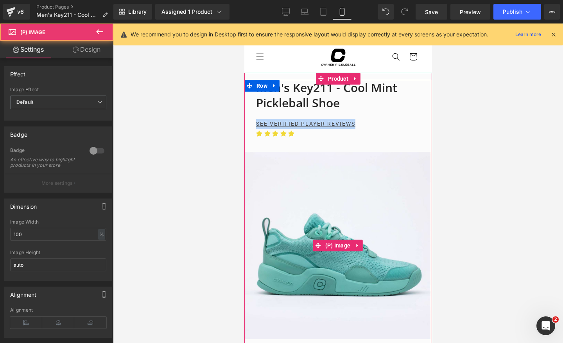
scroll to position [0, 143]
click at [393, 216] on img at bounding box center [337, 245] width 187 height 187
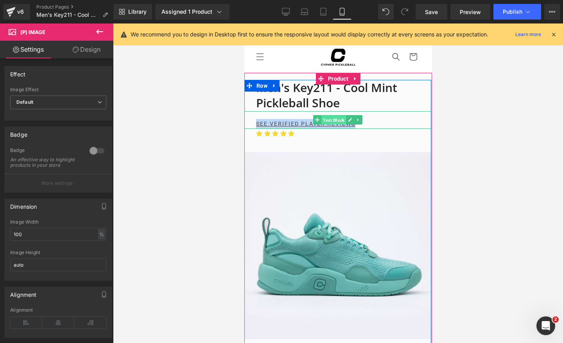
click at [334, 120] on span "Text Block" at bounding box center [333, 119] width 25 height 9
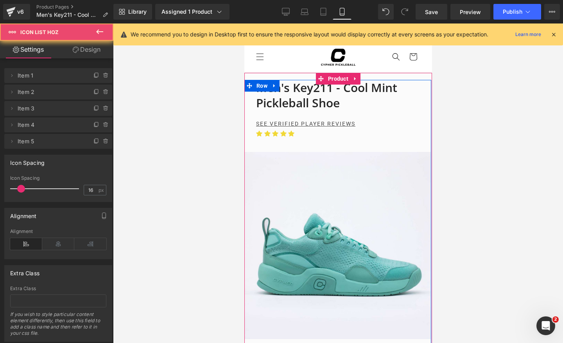
click at [335, 144] on div "Icon Icon Icon Icon Icon Icon List Hoz" at bounding box center [337, 140] width 187 height 23
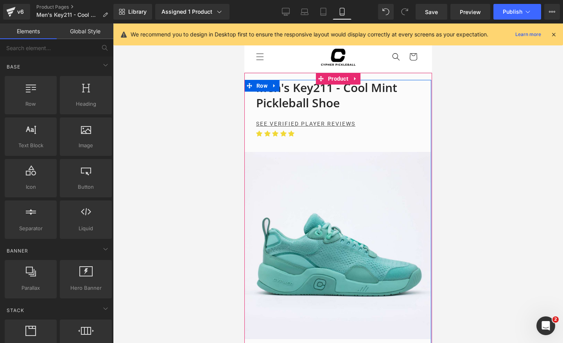
click at [504, 169] on div at bounding box center [338, 182] width 450 height 319
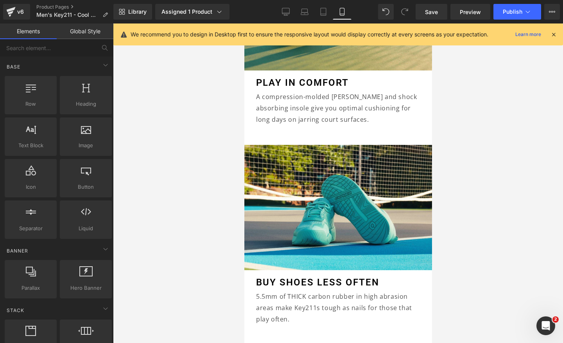
scroll to position [1404, 0]
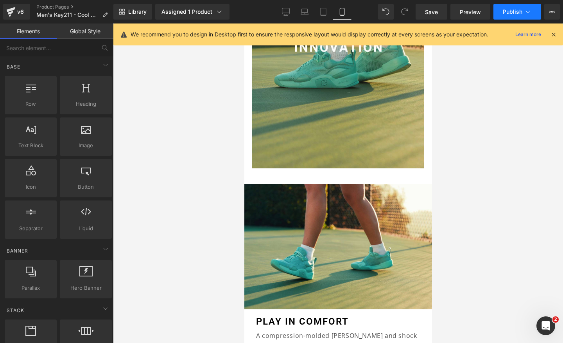
click at [507, 10] on span "Publish" at bounding box center [513, 12] width 20 height 6
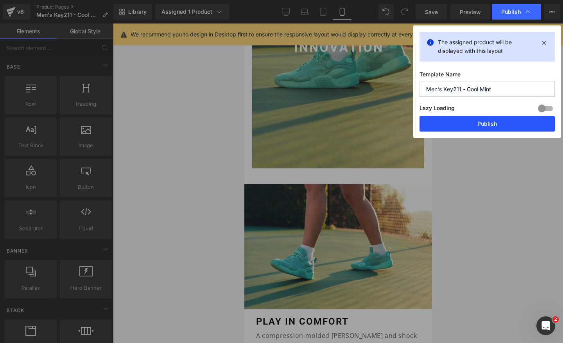
click at [460, 127] on button "Publish" at bounding box center [487, 124] width 135 height 16
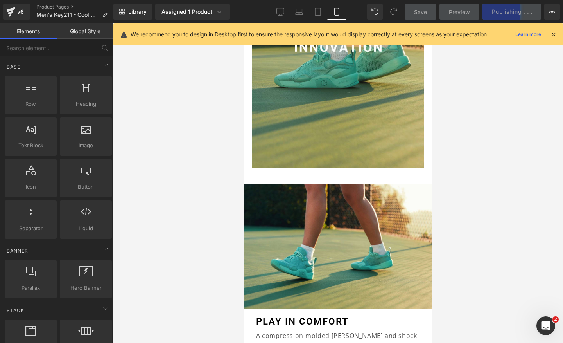
scroll to position [0, 143]
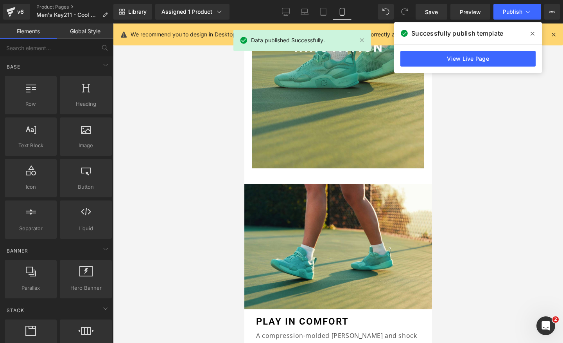
click at [533, 32] on icon at bounding box center [533, 34] width 4 height 4
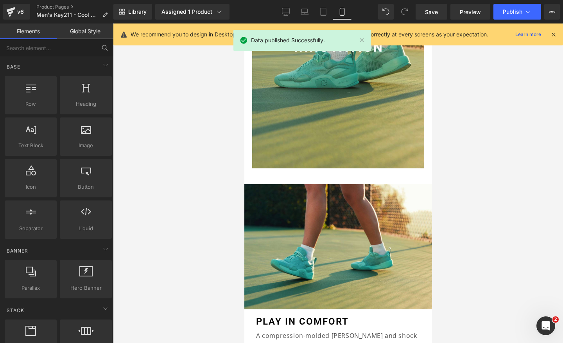
scroll to position [0, 286]
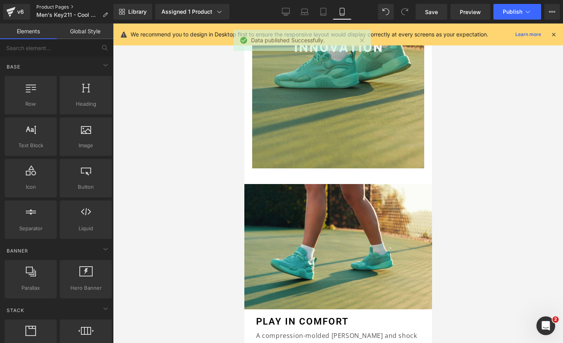
click at [61, 7] on link "Product Pages" at bounding box center [75, 7] width 78 height 6
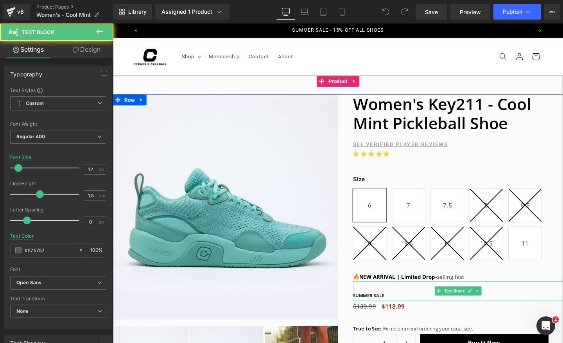
click at [399, 310] on p "SUMMER SALE" at bounding box center [475, 309] width 221 height 7
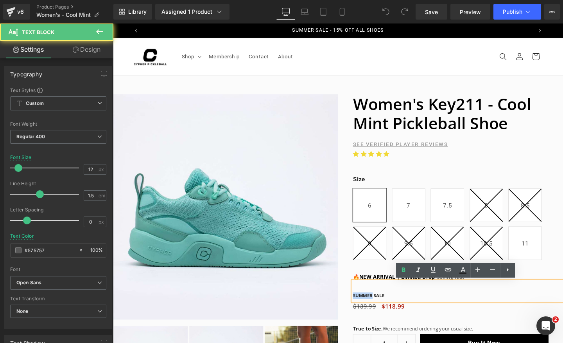
drag, startPoint x: 385, startPoint y: 310, endPoint x: 357, endPoint y: 310, distance: 27.4
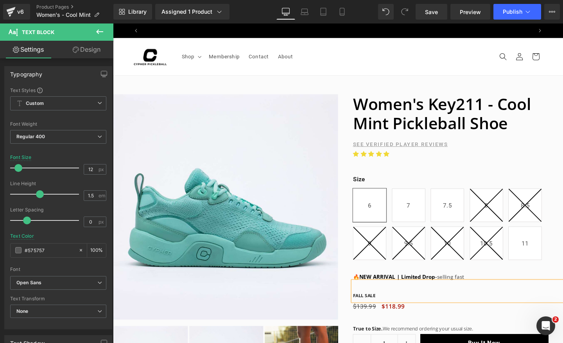
scroll to position [0, 411]
click at [409, 291] on strong "NEW ARRIVAL | Limited Drop" at bounding box center [412, 288] width 80 height 7
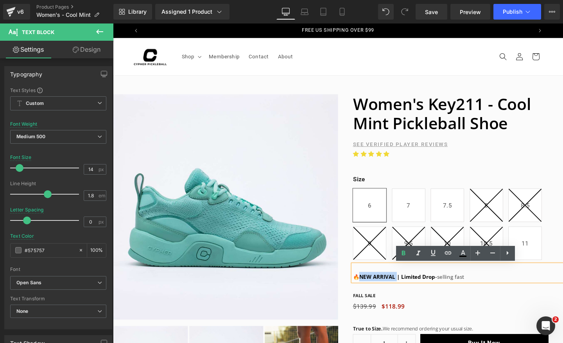
drag, startPoint x: 409, startPoint y: 291, endPoint x: 372, endPoint y: 291, distance: 37.2
click at [372, 291] on strong "NEW ARRIVAL | Limited Drop" at bounding box center [412, 288] width 80 height 7
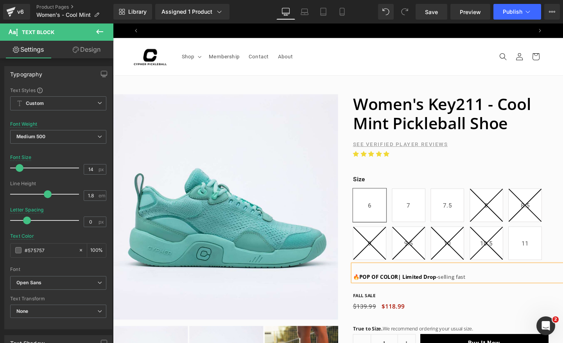
scroll to position [0, 821]
drag, startPoint x: 488, startPoint y: 290, endPoint x: 417, endPoint y: 291, distance: 71.6
click at [417, 291] on p "🔥 POP OF COLOR| Limited Drop - selling fast" at bounding box center [475, 289] width 221 height 10
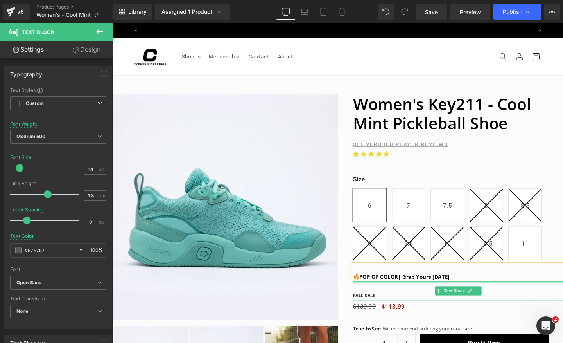
scroll to position [0, 0]
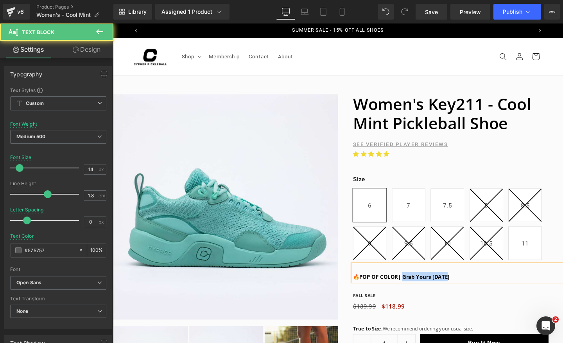
drag, startPoint x: 468, startPoint y: 289, endPoint x: 418, endPoint y: 290, distance: 50.1
click at [418, 290] on p "🔥 POP OF COLOR| Grab Yours [DATE]" at bounding box center [475, 289] width 221 height 10
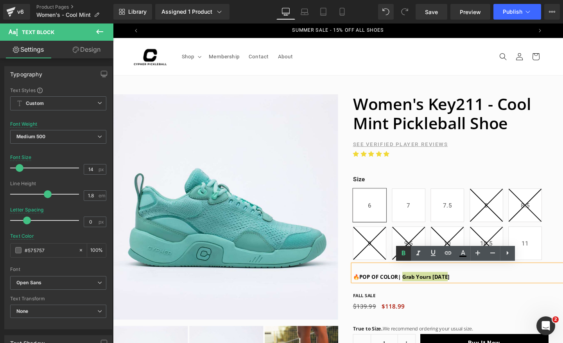
click at [402, 247] on link at bounding box center [403, 253] width 15 height 15
click at [413, 174] on div "Size 6 7 7.5 8 8.5 9 9.5 10 10.5 11" at bounding box center [475, 224] width 221 height 106
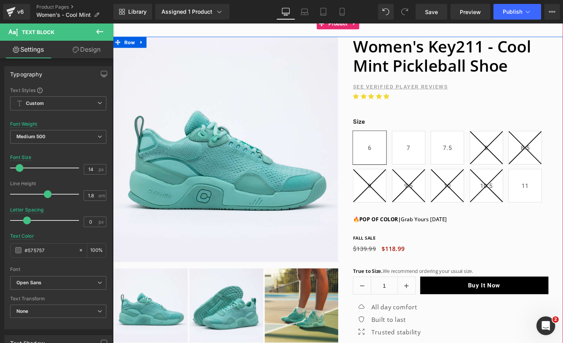
scroll to position [0, 411]
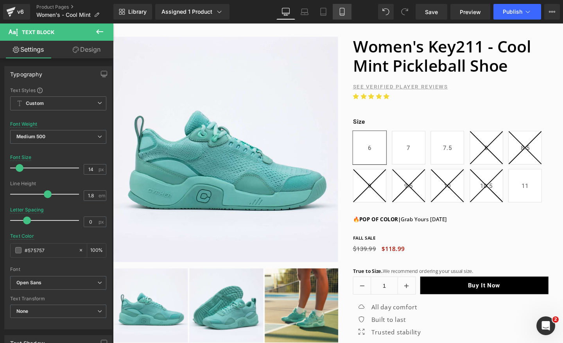
click at [347, 13] on link "Mobile" at bounding box center [342, 12] width 19 height 16
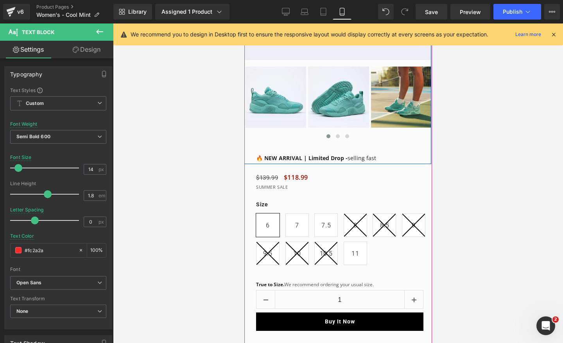
scroll to position [281, 0]
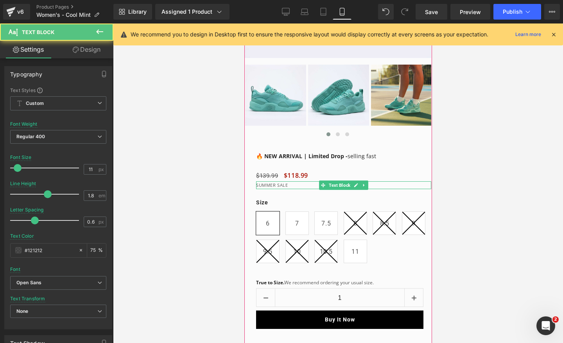
click at [274, 185] on p "SUMMER SALE" at bounding box center [343, 185] width 175 height 8
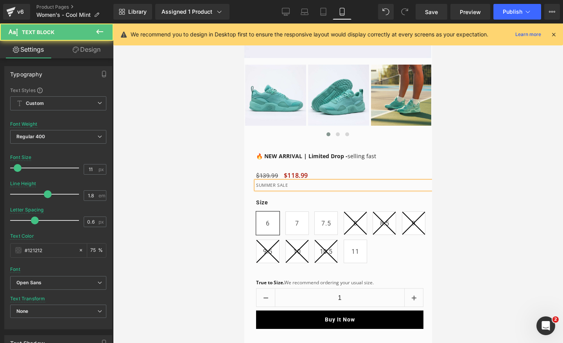
scroll to position [0, 286]
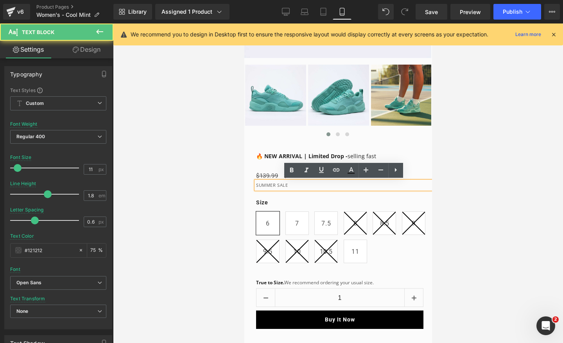
click at [275, 185] on p "SUMMER SALE" at bounding box center [343, 185] width 175 height 8
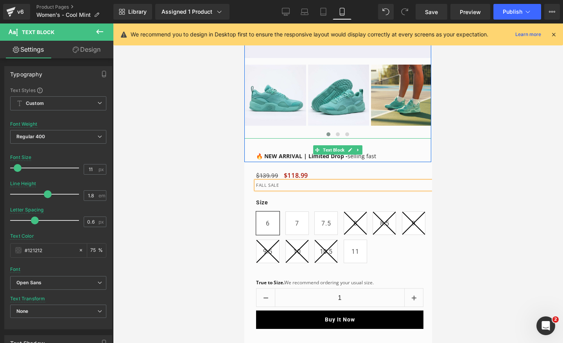
scroll to position [0, 0]
drag, startPoint x: 300, startPoint y: 156, endPoint x: 265, endPoint y: 158, distance: 34.9
click at [265, 158] on strong "🔥 NEW ARRIVAL | Limited Drop -" at bounding box center [302, 155] width 92 height 7
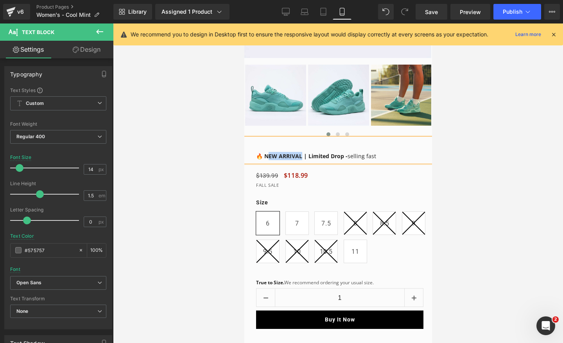
click at [265, 158] on strong "🔥 NEW ARRIVAL | Limited Drop -" at bounding box center [302, 155] width 92 height 7
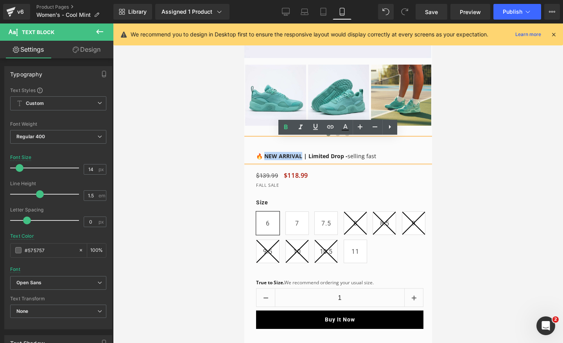
scroll to position [0, 143]
drag, startPoint x: 263, startPoint y: 156, endPoint x: 299, endPoint y: 157, distance: 35.6
click at [299, 157] on strong "🔥 NEW ARRIVAL | Limited Drop -" at bounding box center [302, 155] width 92 height 7
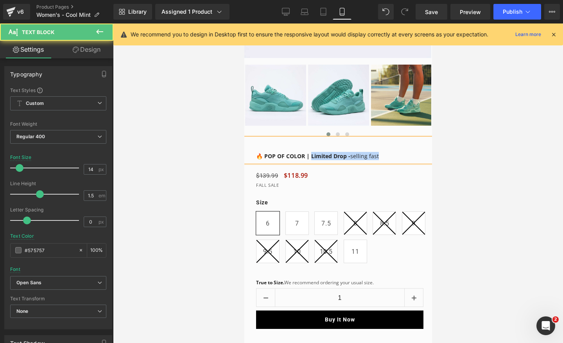
drag, startPoint x: 381, startPoint y: 154, endPoint x: 310, endPoint y: 153, distance: 71.2
click at [310, 153] on p "🔥 POP OF COLOR | Limited Drop - selling fast" at bounding box center [343, 156] width 175 height 8
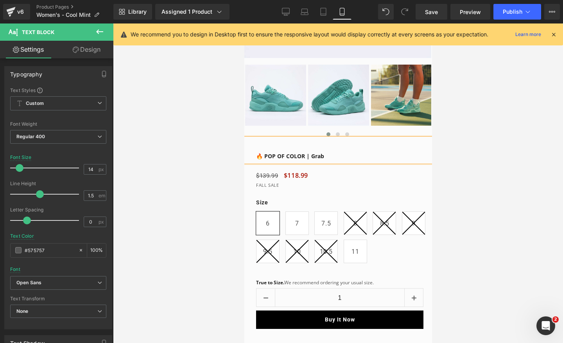
scroll to position [0, 286]
drag, startPoint x: 361, startPoint y: 155, endPoint x: 310, endPoint y: 156, distance: 50.8
click at [310, 156] on p "🔥 POP OF COLOR | Grab Yours Today" at bounding box center [343, 156] width 175 height 8
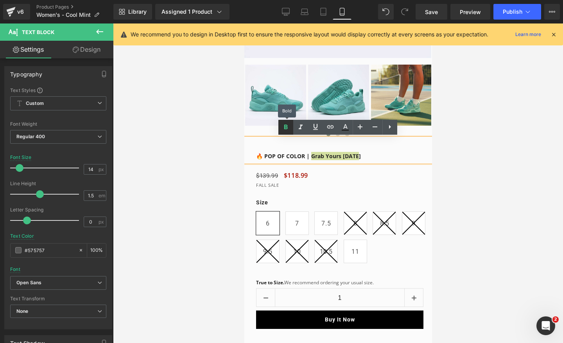
click at [285, 131] on icon at bounding box center [285, 126] width 9 height 9
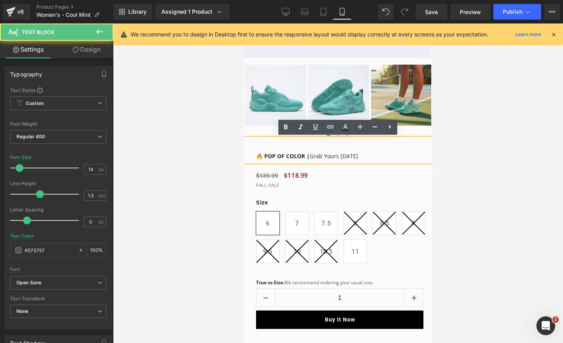
click at [397, 154] on p "🔥 POP OF COLOR | Grab Yours Today" at bounding box center [343, 156] width 175 height 8
click at [486, 146] on div at bounding box center [338, 182] width 450 height 319
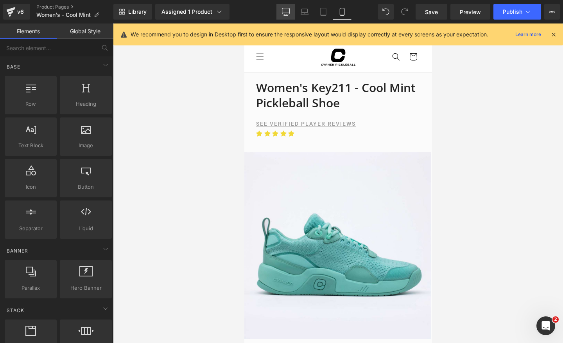
scroll to position [0, 143]
click at [285, 12] on icon at bounding box center [286, 12] width 8 height 8
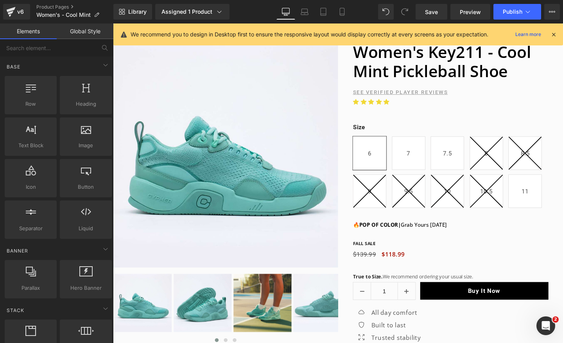
scroll to position [0, 411]
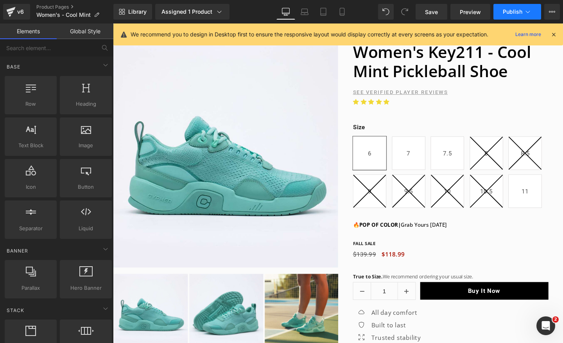
click at [515, 10] on span "Publish" at bounding box center [513, 12] width 20 height 6
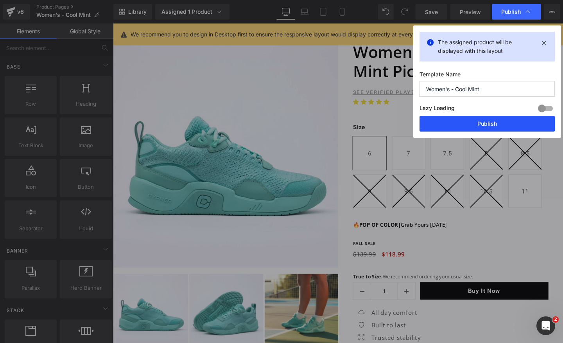
click at [485, 120] on button "Publish" at bounding box center [487, 124] width 135 height 16
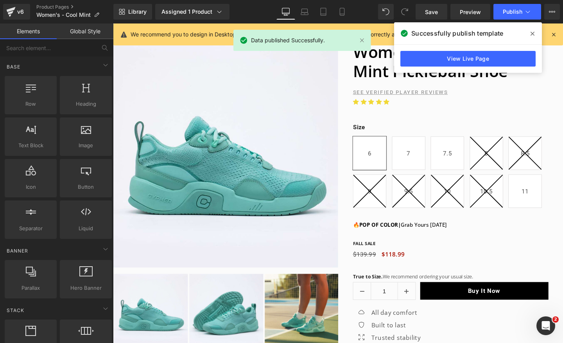
scroll to position [0, 0]
click at [531, 36] on icon at bounding box center [533, 34] width 4 height 6
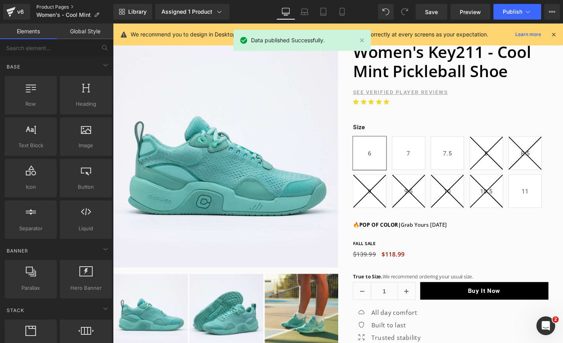
click at [72, 6] on link "Product Pages" at bounding box center [74, 7] width 77 height 6
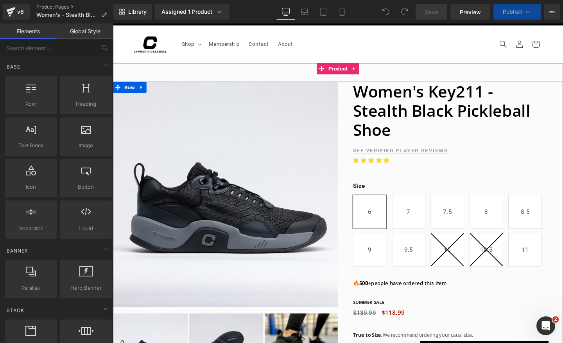
scroll to position [30, 0]
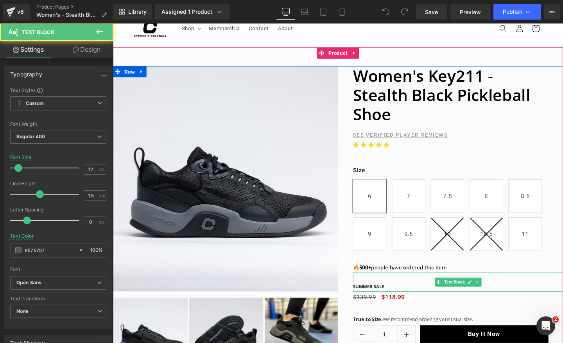
click at [386, 302] on span "SUMMER SALE" at bounding box center [381, 299] width 33 height 7
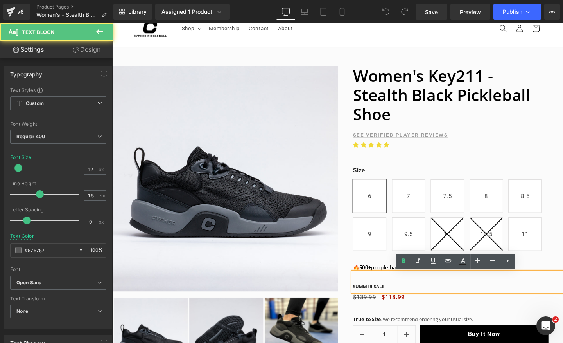
click at [386, 302] on span "SUMMER SALE" at bounding box center [381, 299] width 33 height 7
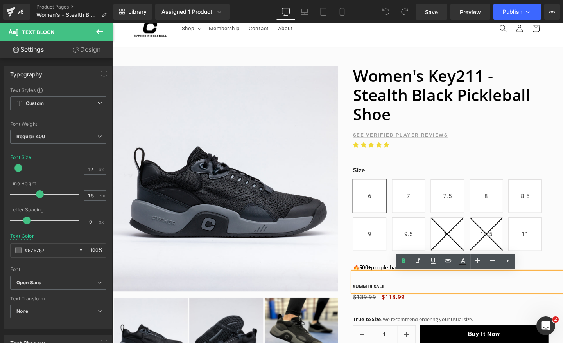
scroll to position [0, 411]
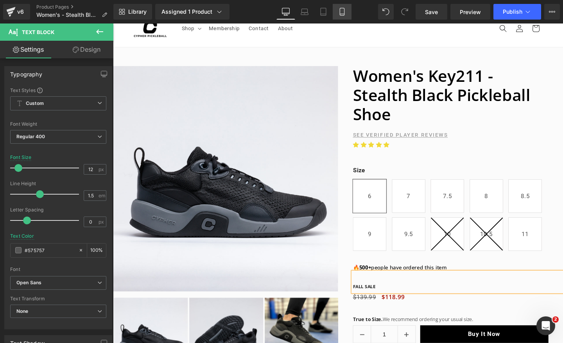
click at [338, 13] on link "Mobile" at bounding box center [342, 12] width 19 height 16
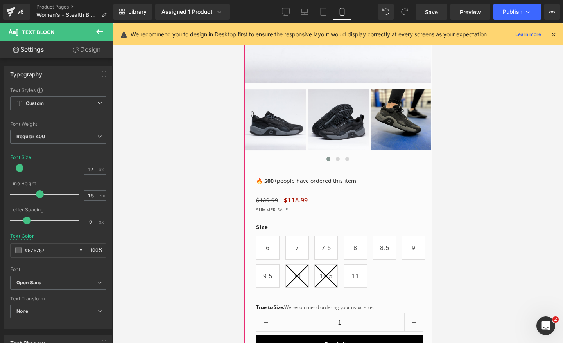
scroll to position [0, 286]
click at [275, 210] on p "SUMMER SALE" at bounding box center [343, 210] width 175 height 8
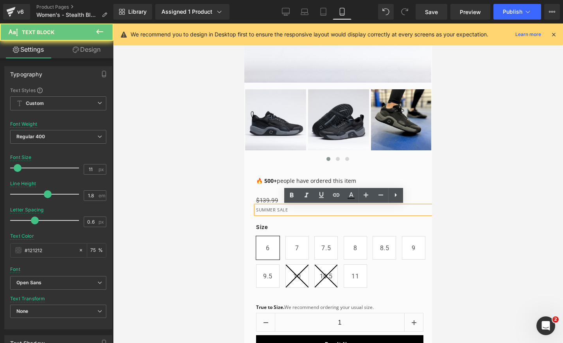
click at [275, 210] on p "SUMMER SALE" at bounding box center [343, 210] width 175 height 8
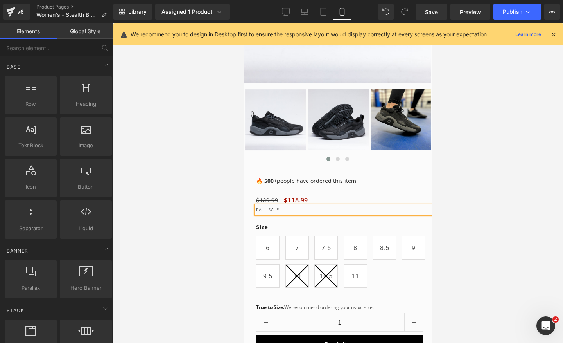
click at [485, 174] on div at bounding box center [338, 182] width 450 height 319
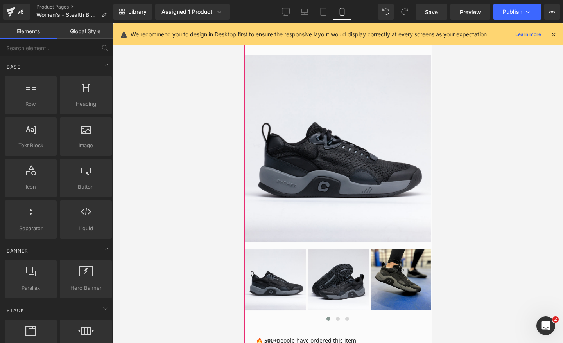
scroll to position [0, 0]
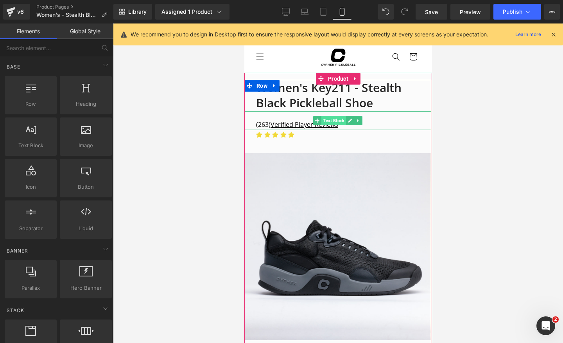
click at [341, 124] on span "Text Block" at bounding box center [333, 120] width 25 height 9
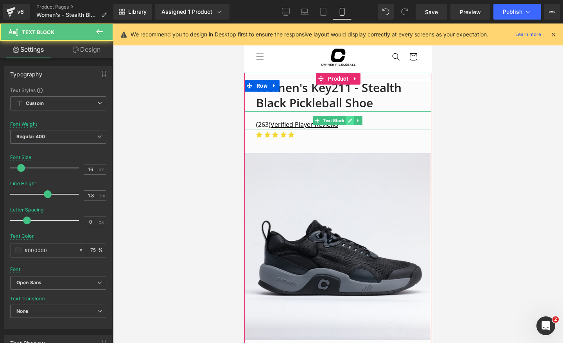
click at [349, 122] on icon at bounding box center [350, 120] width 4 height 5
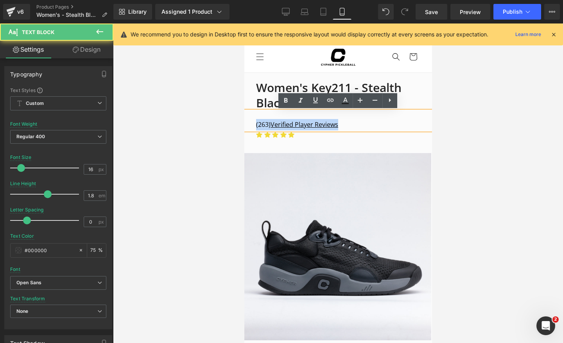
drag, startPoint x: 349, startPoint y: 125, endPoint x: 234, endPoint y: 125, distance: 115.0
click at [244, 125] on html "Skip to content SUMMER SALE - 15% OFF ALL SHOES FREE US SHIPPING OVER $99 FREE …" at bounding box center [338, 182] width 188 height 319
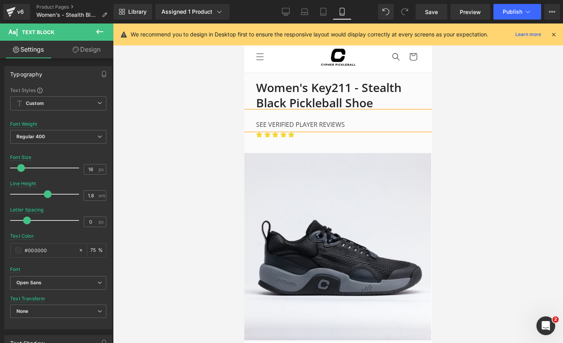
scroll to position [0, 286]
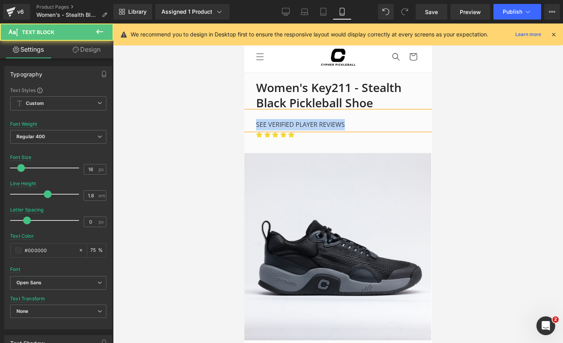
drag, startPoint x: 348, startPoint y: 123, endPoint x: 228, endPoint y: 123, distance: 119.3
click at [244, 123] on html "Skip to content SUMMER SALE - 15% OFF ALL SHOES FREE US SHIPPING OVER $99 FREE …" at bounding box center [338, 182] width 188 height 319
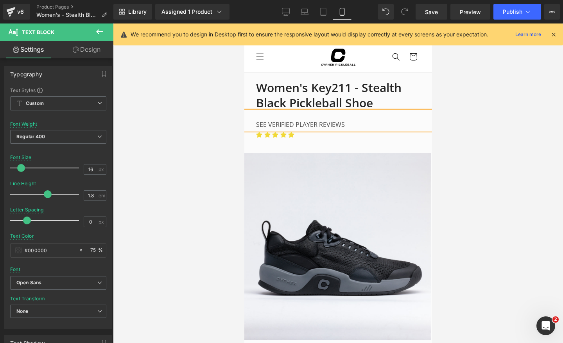
click at [342, 121] on p "SEE VERIFIED PLAYER REVIEWS" at bounding box center [343, 124] width 175 height 11
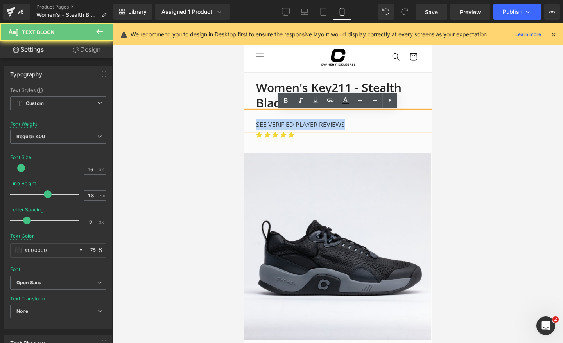
drag, startPoint x: 347, startPoint y: 123, endPoint x: 244, endPoint y: 123, distance: 102.5
click at [244, 123] on div "SEE VERIFIED PLAYER REVIEWS" at bounding box center [337, 120] width 187 height 19
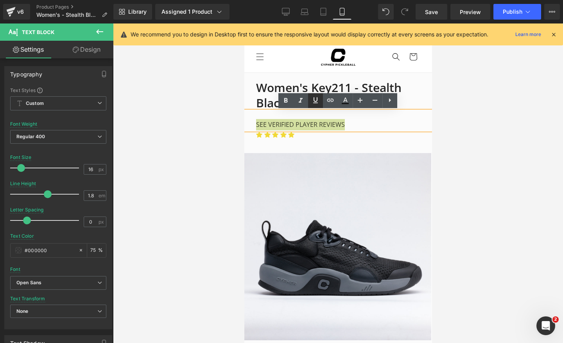
click at [315, 98] on icon at bounding box center [315, 99] width 9 height 9
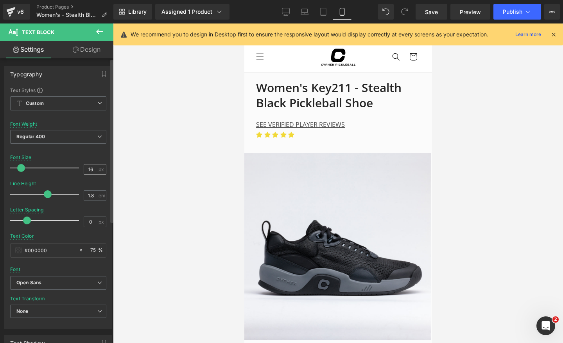
click at [93, 174] on div "16 px" at bounding box center [95, 169] width 23 height 11
click at [93, 171] on input "16" at bounding box center [91, 169] width 14 height 10
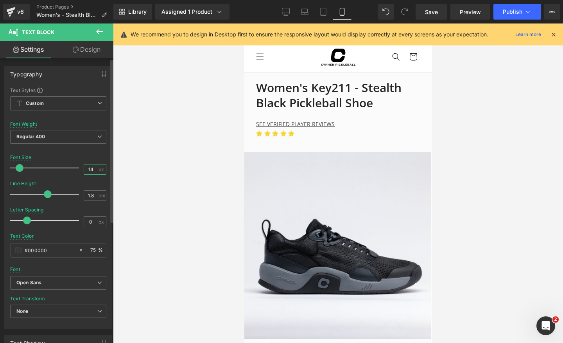
type input "14"
click at [89, 219] on input "0" at bounding box center [91, 222] width 14 height 10
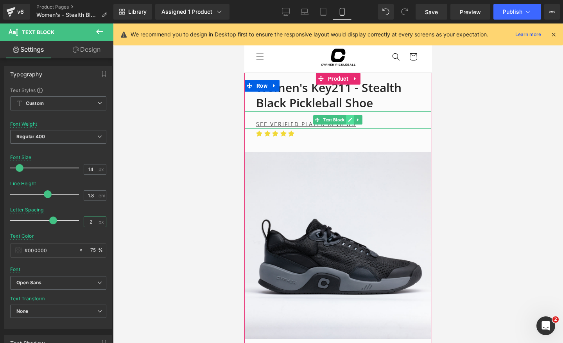
scroll to position [0, 143]
type input "2"
click at [351, 122] on icon at bounding box center [350, 119] width 4 height 5
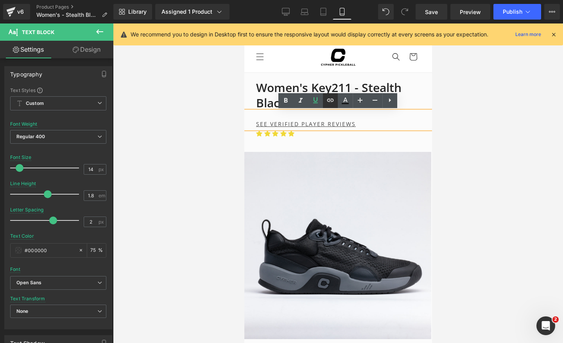
click at [330, 101] on icon at bounding box center [330, 99] width 9 height 9
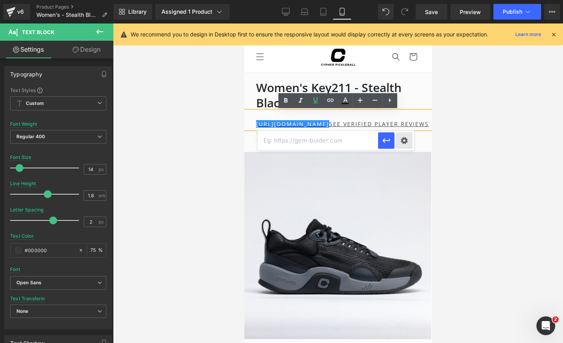
click at [403, 0] on div "Text Color Highlight Color #333333 Edit or remove link: Edit - Unlink - Cancel" at bounding box center [281, 0] width 563 height 0
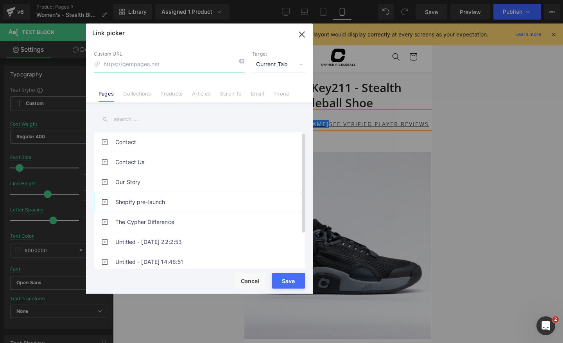
scroll to position [47, 0]
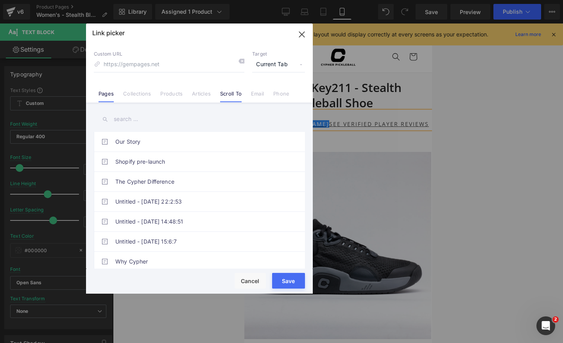
click at [235, 99] on link "Scroll To" at bounding box center [231, 96] width 22 height 12
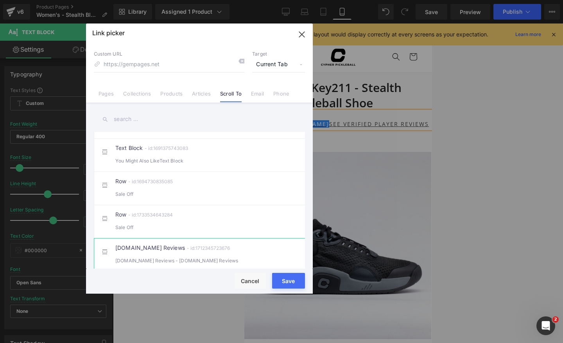
scroll to position [0, 286]
click at [194, 248] on div "Judge.me Reviews - id:1712345723676 Judge.me Reviews - ReviewsJudge.me Reviews" at bounding box center [211, 255] width 192 height 20
click at [287, 275] on button "Save" at bounding box center [288, 281] width 33 height 16
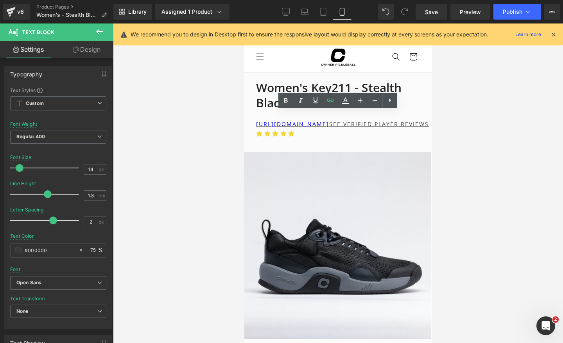
click at [167, 92] on div at bounding box center [338, 182] width 450 height 319
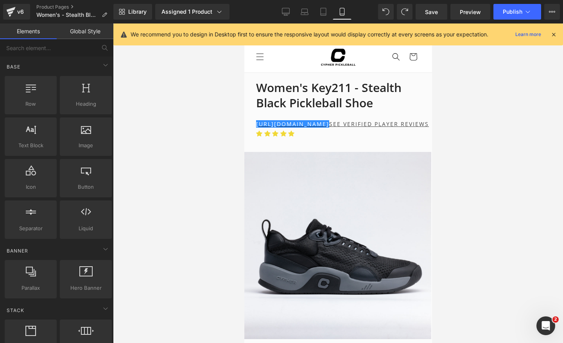
scroll to position [0, 0]
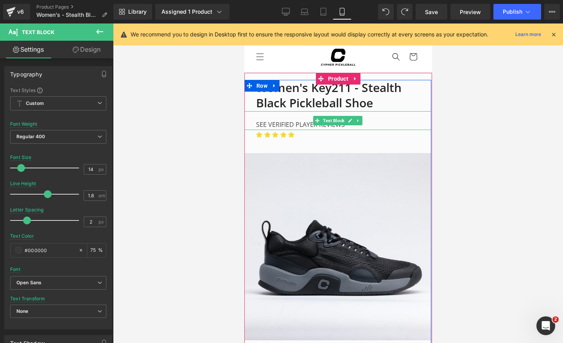
click at [351, 124] on link at bounding box center [350, 120] width 8 height 9
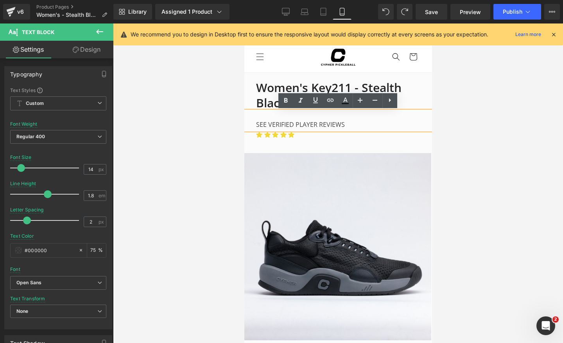
click at [351, 124] on p "SEE VERIFIED PLAYER REVIEWS" at bounding box center [343, 124] width 175 height 11
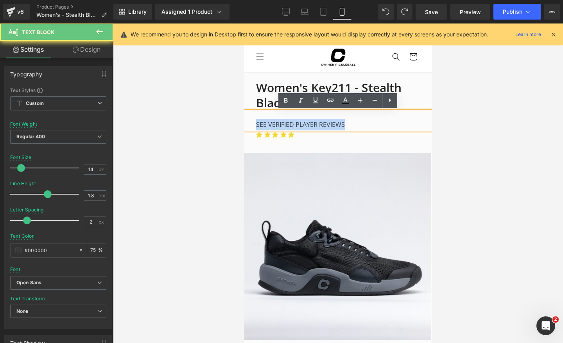
drag, startPoint x: 351, startPoint y: 124, endPoint x: 233, endPoint y: 124, distance: 117.7
click at [244, 124] on html "Skip to content SUMMER SALE - 15% OFF ALL SHOES FREE US SHIPPING OVER $99 FREE …" at bounding box center [338, 182] width 188 height 319
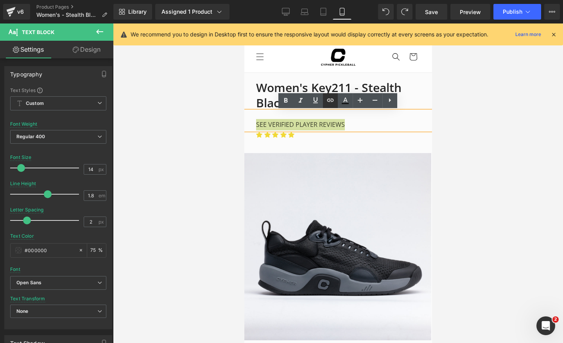
click at [332, 103] on icon at bounding box center [330, 99] width 9 height 9
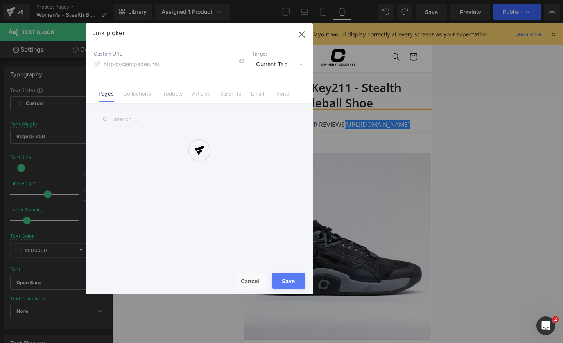
click at [408, 0] on div "Text Color Highlight Color #333333 Edit or remove link: Edit - Unlink - Cancel …" at bounding box center [281, 0] width 563 height 0
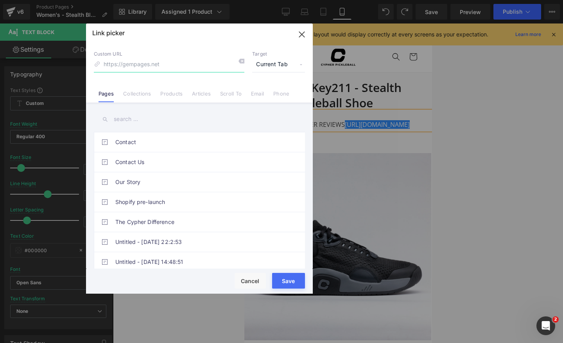
click at [302, 29] on icon "button" at bounding box center [302, 34] width 13 height 13
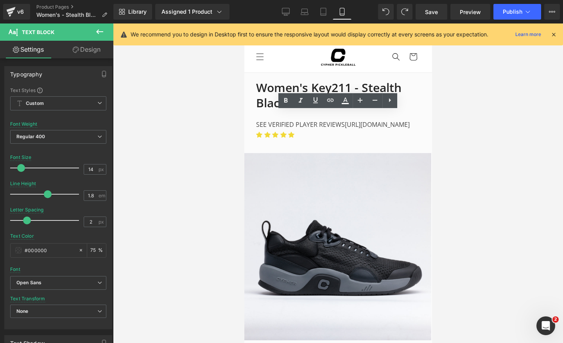
click at [450, 156] on div at bounding box center [338, 182] width 450 height 319
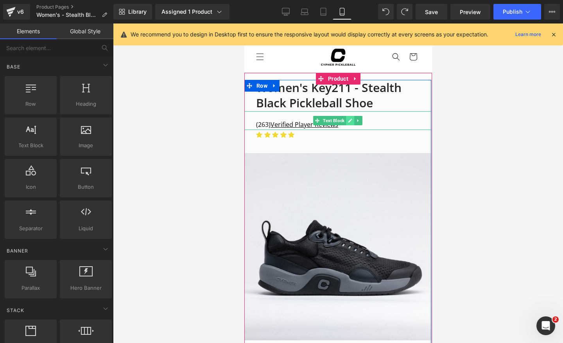
scroll to position [0, 0]
click at [345, 122] on span "Text Block" at bounding box center [333, 120] width 25 height 9
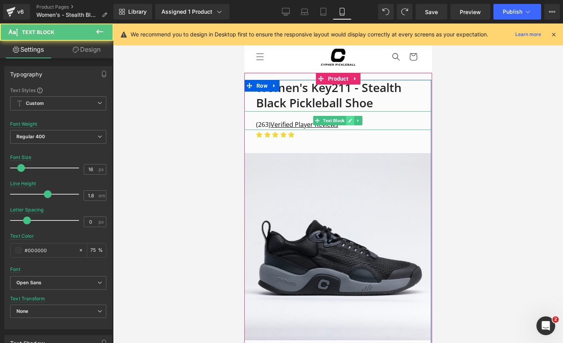
click at [349, 121] on icon at bounding box center [350, 120] width 4 height 4
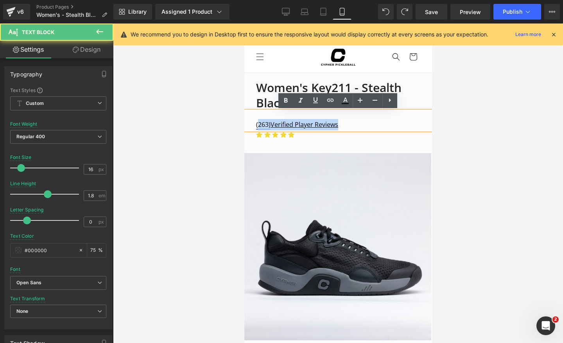
drag, startPoint x: 344, startPoint y: 127, endPoint x: 259, endPoint y: 122, distance: 85.4
click at [259, 122] on p "(263) Verified Player Reviews" at bounding box center [343, 124] width 175 height 11
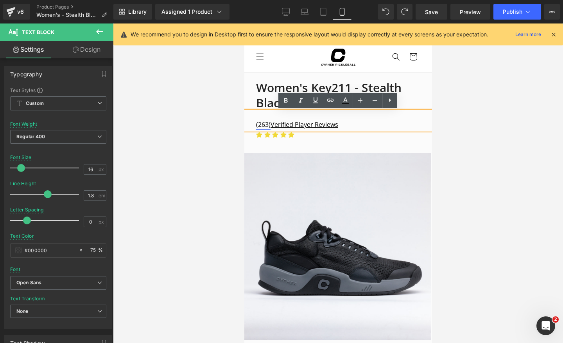
click at [256, 127] on link "(263)" at bounding box center [263, 124] width 14 height 9
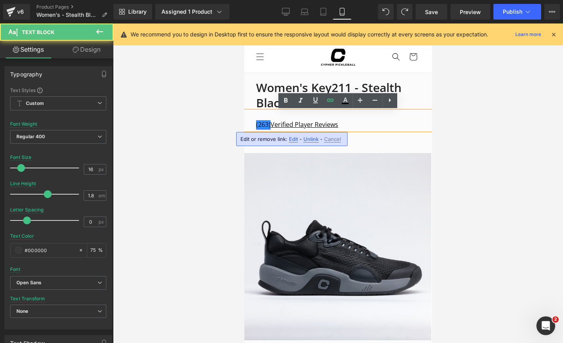
scroll to position [0, 143]
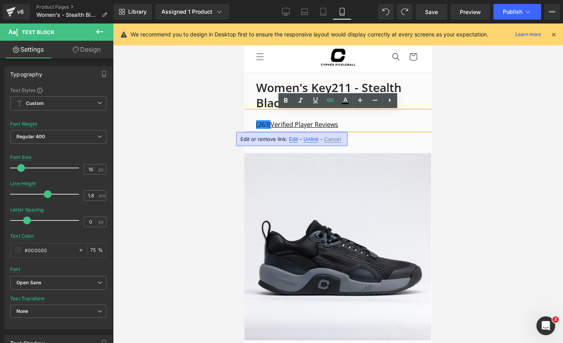
click at [311, 141] on span "Unlink" at bounding box center [310, 139] width 15 height 7
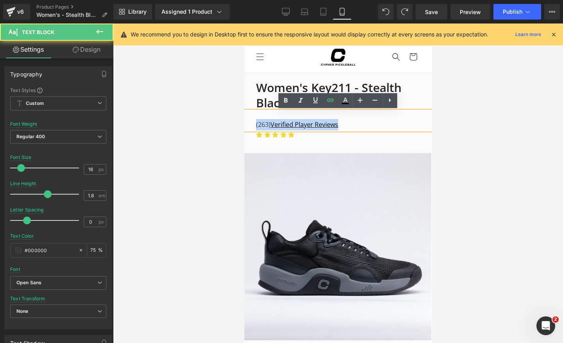
drag, startPoint x: 344, startPoint y: 126, endPoint x: 251, endPoint y: 126, distance: 93.1
click at [251, 126] on div "(263) Verified Player Reviews" at bounding box center [337, 120] width 187 height 19
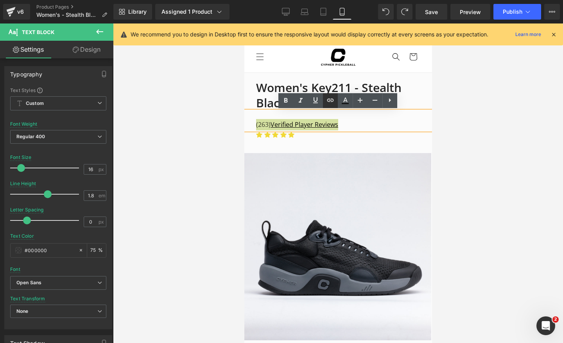
click at [328, 98] on icon at bounding box center [330, 99] width 7 height 3
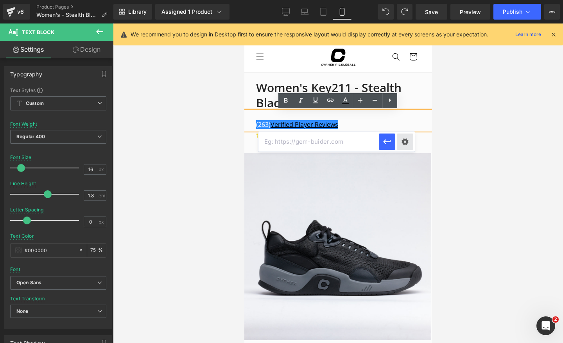
click at [402, 0] on div "Text Color Highlight Color #333333 Edit or remove link: Edit - Unlink - Cancel" at bounding box center [281, 0] width 563 height 0
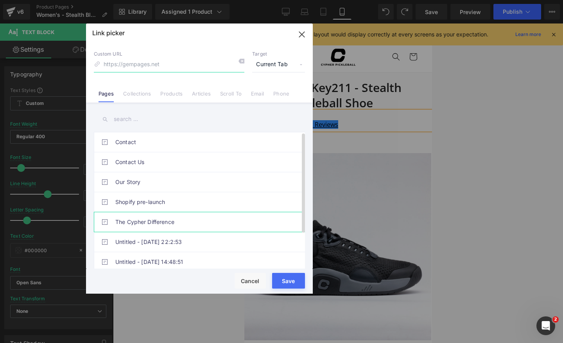
scroll to position [47, 0]
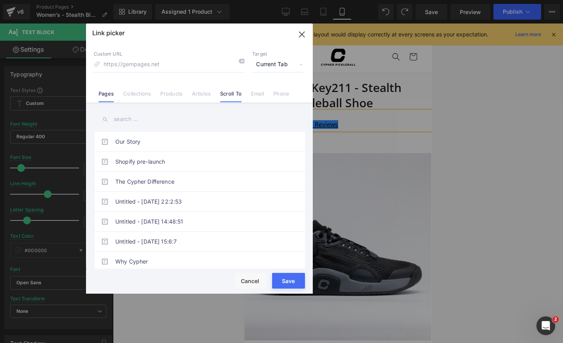
click at [224, 95] on link "Scroll To" at bounding box center [231, 96] width 22 height 12
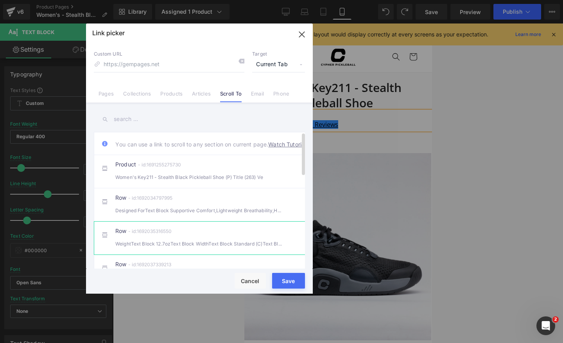
click at [194, 237] on div "Row - id:1692035316550 WeightText Block 12.7ozText Block WidthText Block Standa…" at bounding box center [211, 238] width 192 height 20
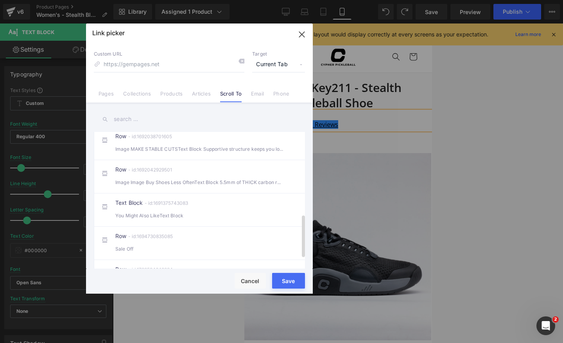
scroll to position [297, 0]
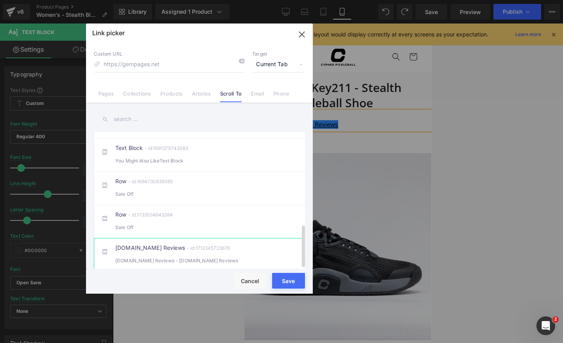
click at [189, 250] on div "Judge.me Reviews - id:1712345723676 Judge.me Reviews - ReviewsJudge.me Reviews" at bounding box center [211, 255] width 192 height 20
click at [283, 280] on button "Save" at bounding box center [288, 281] width 33 height 16
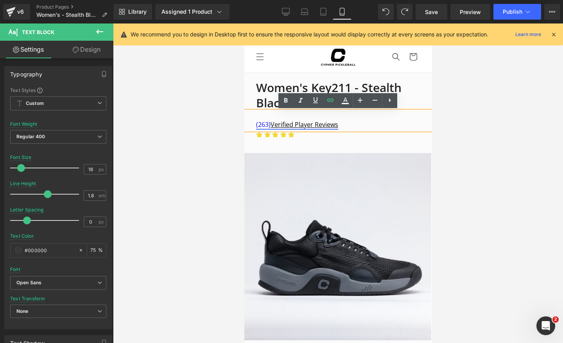
click at [330, 127] on u "Verified Player Reviews" at bounding box center [304, 124] width 68 height 9
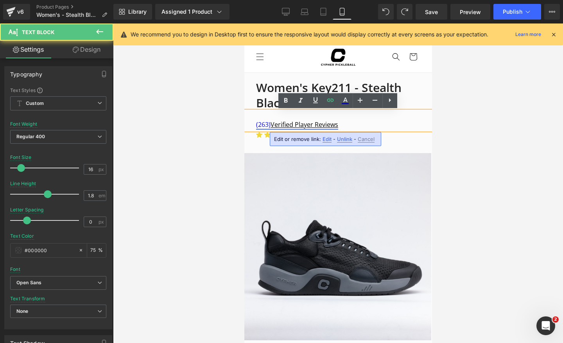
scroll to position [0, 143]
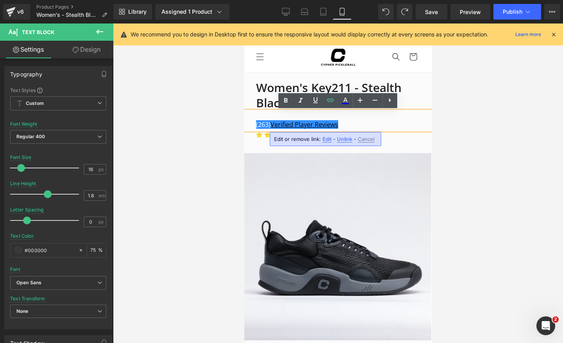
click at [327, 139] on span "Edit" at bounding box center [327, 139] width 9 height 7
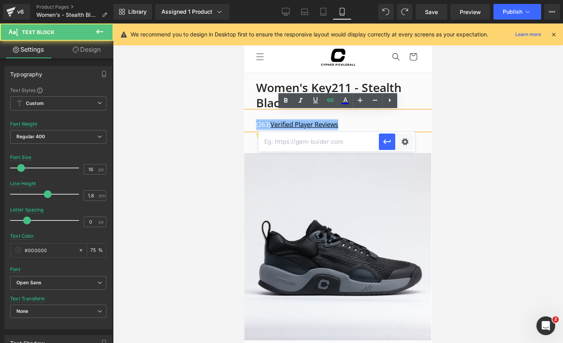
click at [355, 121] on p "(263) Verified Player Reviews" at bounding box center [343, 124] width 175 height 11
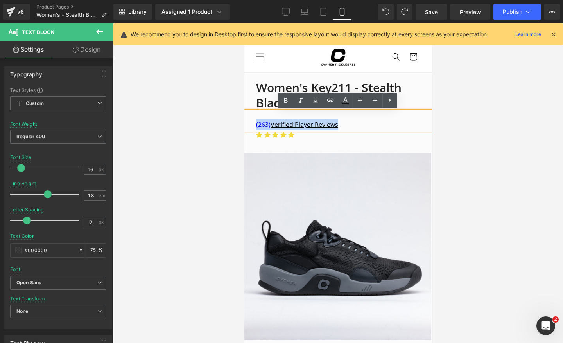
drag, startPoint x: 349, startPoint y: 125, endPoint x: 241, endPoint y: 125, distance: 108.3
click at [244, 125] on html "Skip to content SUMMER SALE - 15% OFF ALL SHOES FREE US SHIPPING OVER $99 FREE …" at bounding box center [338, 182] width 188 height 319
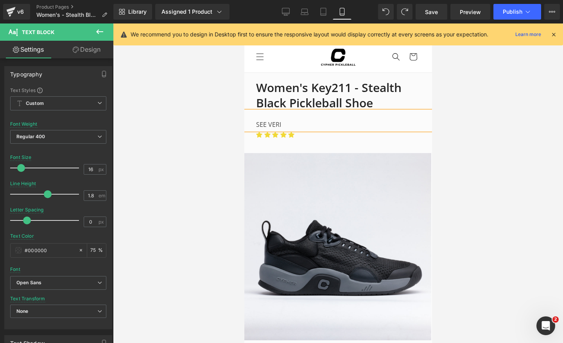
scroll to position [0, 0]
click at [338, 122] on p "SEE VERIFIED PLAYER REVIEWS" at bounding box center [343, 124] width 175 height 11
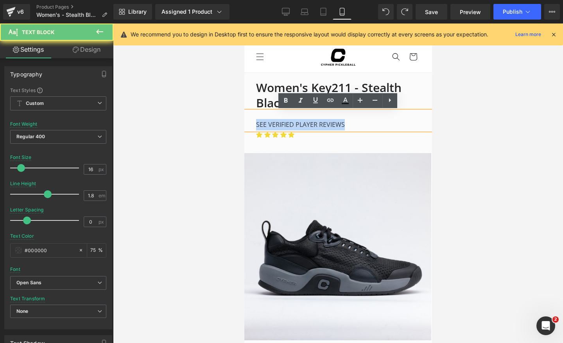
drag, startPoint x: 350, startPoint y: 124, endPoint x: 217, endPoint y: 124, distance: 132.6
click at [244, 124] on html "Skip to content SUMMER SALE - 15% OFF ALL SHOES FREE US SHIPPING OVER $99 FREE …" at bounding box center [338, 182] width 188 height 319
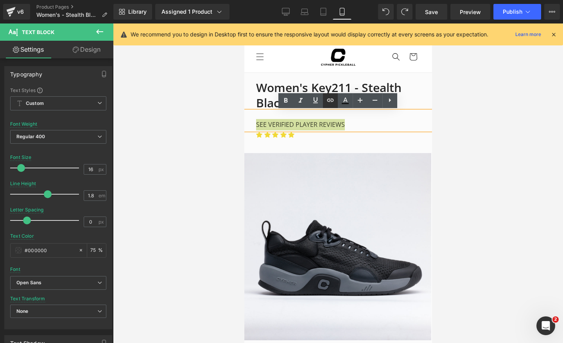
click at [334, 102] on icon at bounding box center [330, 99] width 9 height 9
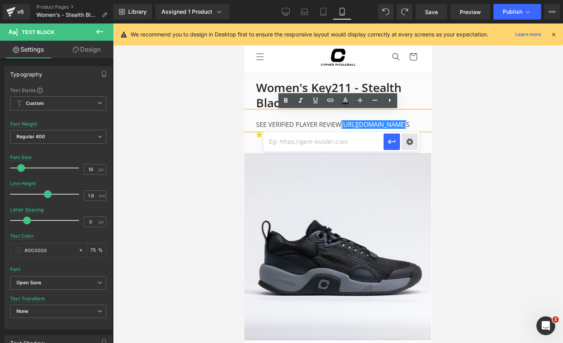
scroll to position [0, 143]
click at [446, 131] on div at bounding box center [338, 182] width 450 height 319
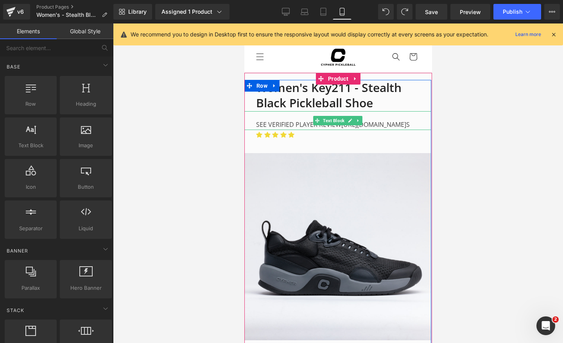
click at [371, 122] on p "SEE VERIFIED PLAYER REVIEW https://gem-3910432.net S" at bounding box center [343, 124] width 175 height 11
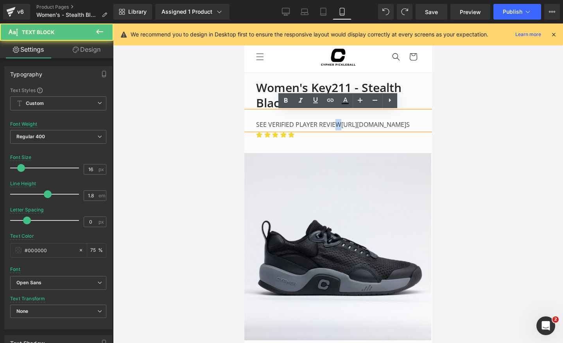
click at [338, 127] on p "SEE VERIFIED PLAYER REVIEW https://gem-3910432.net S" at bounding box center [343, 124] width 175 height 11
click at [301, 129] on p "SEE VERIFIED PLAYER REVIEW https://gem-3910432.net S" at bounding box center [343, 124] width 175 height 11
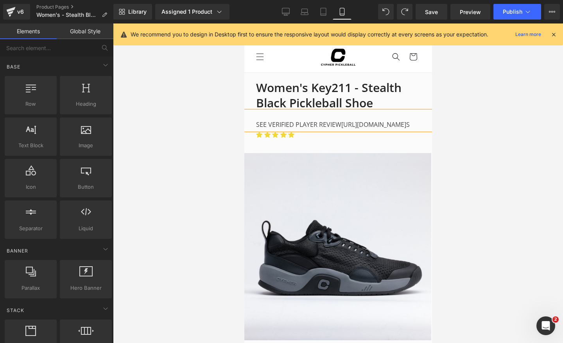
click at [482, 153] on div at bounding box center [338, 182] width 450 height 319
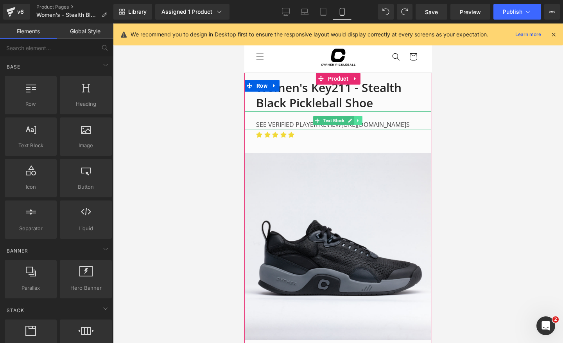
click at [357, 118] on icon at bounding box center [358, 120] width 4 height 5
click at [363, 120] on icon at bounding box center [362, 120] width 4 height 4
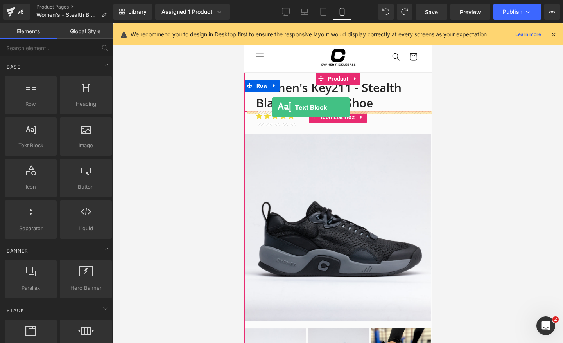
scroll to position [0, 0]
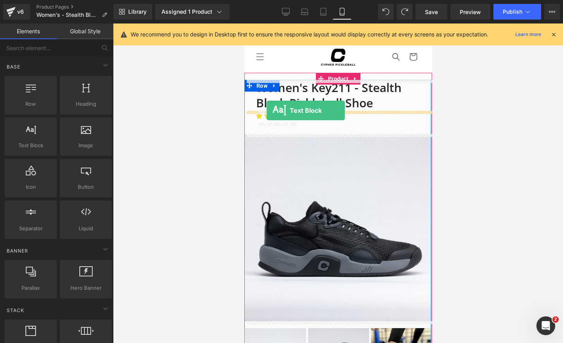
drag, startPoint x: 264, startPoint y: 159, endPoint x: 266, endPoint y: 110, distance: 48.5
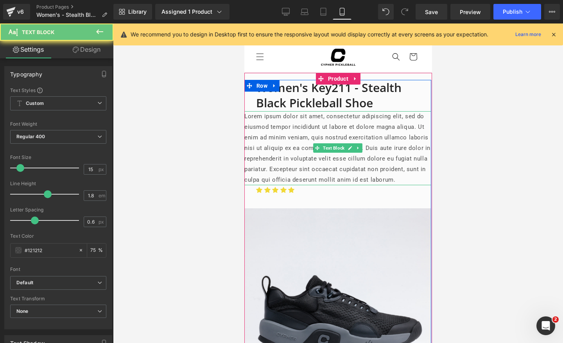
click at [273, 135] on p "Lorem ipsum dolor sit amet, consectetur adipiscing elit, sed do eiusmod tempor …" at bounding box center [337, 148] width 187 height 74
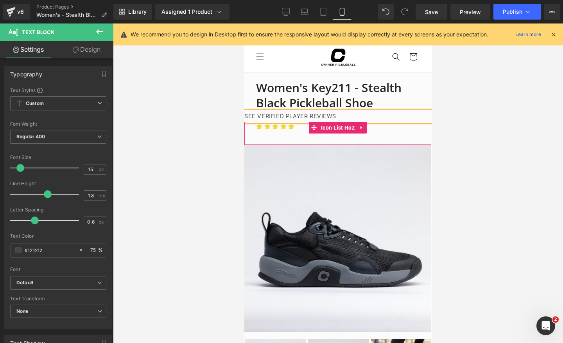
scroll to position [0, 286]
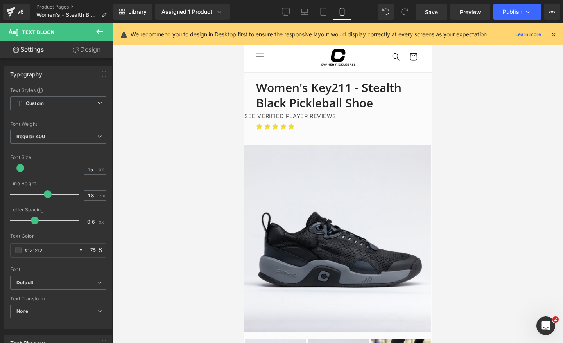
click at [82, 49] on link "Design" at bounding box center [86, 50] width 57 height 18
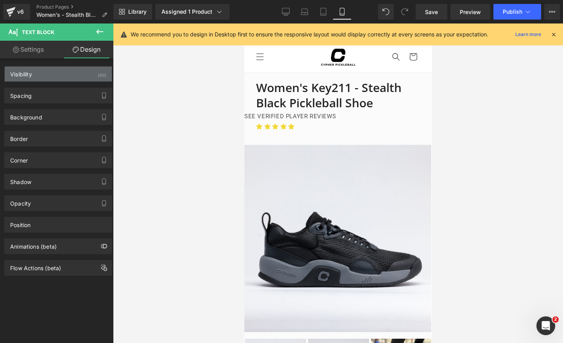
click at [39, 76] on div "Visibility (All)" at bounding box center [58, 73] width 107 height 15
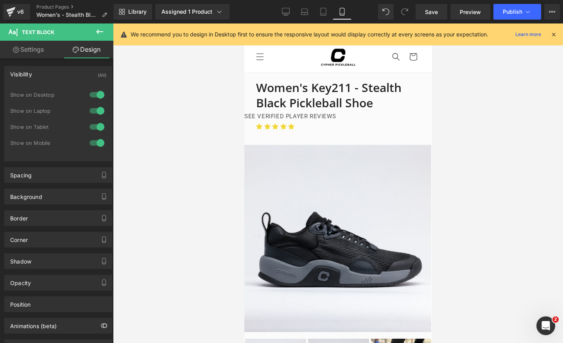
click at [97, 95] on div at bounding box center [97, 94] width 19 height 13
click at [96, 107] on div at bounding box center [97, 110] width 19 height 13
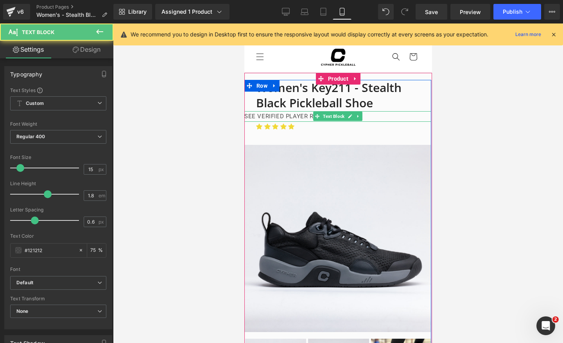
click at [257, 115] on p "SEE VERIFIED PLAYER REVIEWS" at bounding box center [337, 116] width 187 height 11
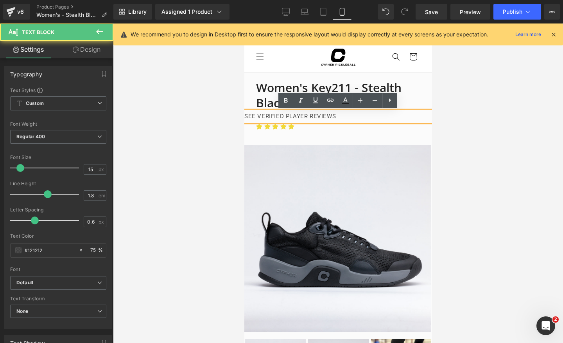
scroll to position [0, 0]
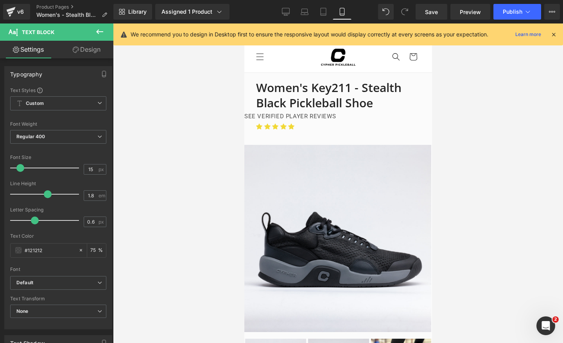
click at [92, 48] on link "Design" at bounding box center [86, 50] width 57 height 18
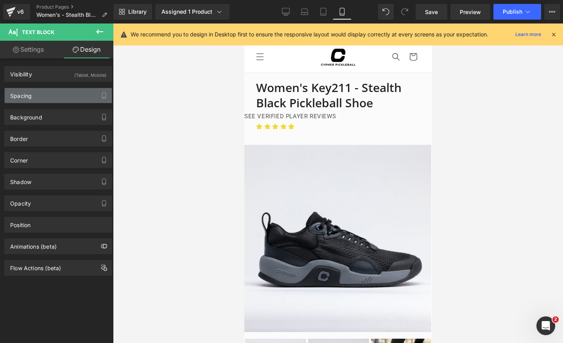
click at [43, 95] on div "Spacing" at bounding box center [58, 95] width 107 height 15
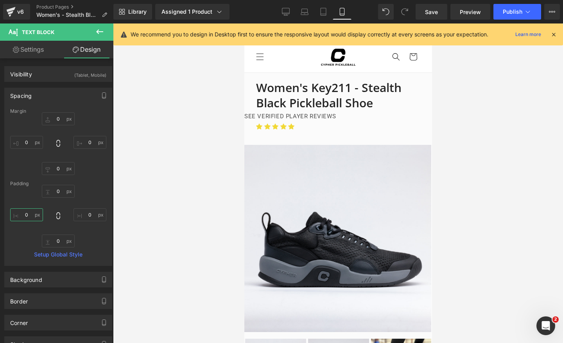
click at [30, 210] on input "0" at bounding box center [26, 214] width 33 height 13
type input "30"
click at [64, 188] on input "0" at bounding box center [58, 191] width 33 height 13
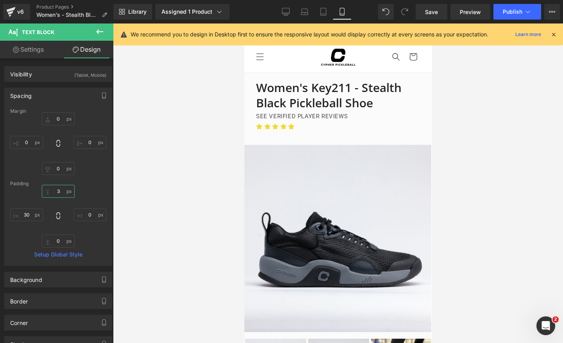
type input "30"
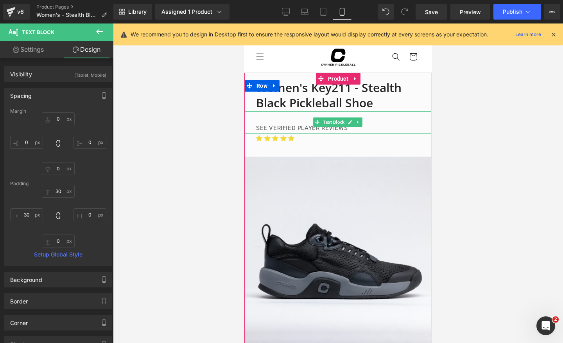
click at [320, 127] on p "SEE VERIFIED PLAYER REVIEWS" at bounding box center [343, 128] width 175 height 11
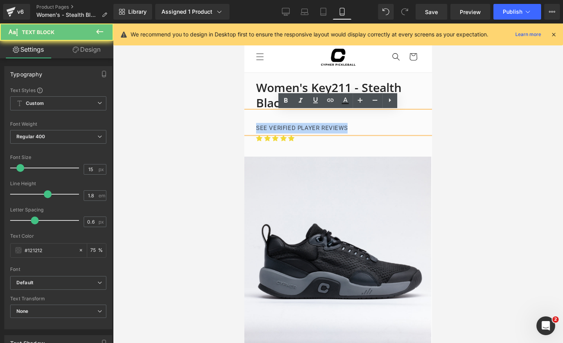
drag, startPoint x: 351, startPoint y: 127, endPoint x: 217, endPoint y: 127, distance: 133.4
click at [244, 127] on html "Skip to content SUMMER SALE - 15% OFF ALL SHOES FREE US SHIPPING OVER $99 FREE …" at bounding box center [338, 182] width 188 height 319
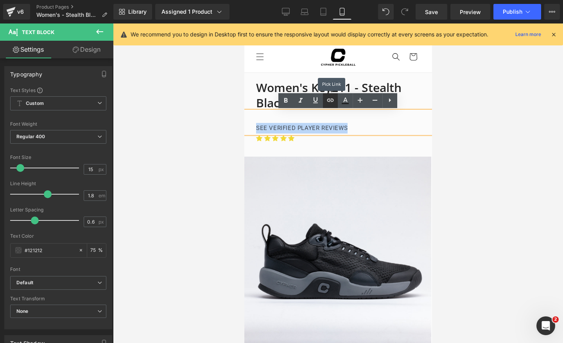
scroll to position [0, 0]
click at [333, 105] on link at bounding box center [330, 100] width 15 height 15
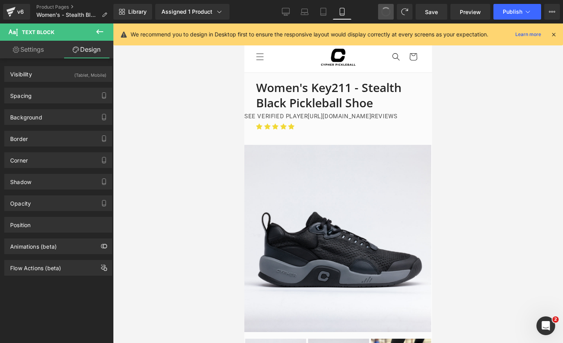
scroll to position [0, 143]
click at [456, 86] on div at bounding box center [338, 182] width 450 height 319
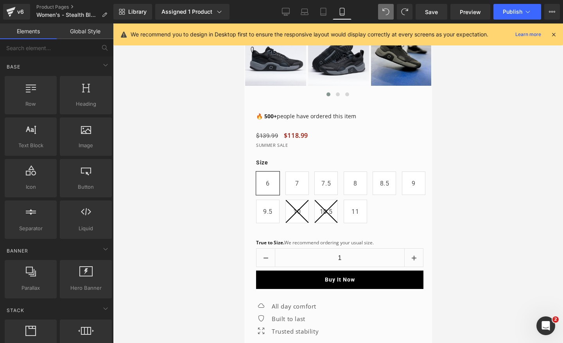
scroll to position [332, 0]
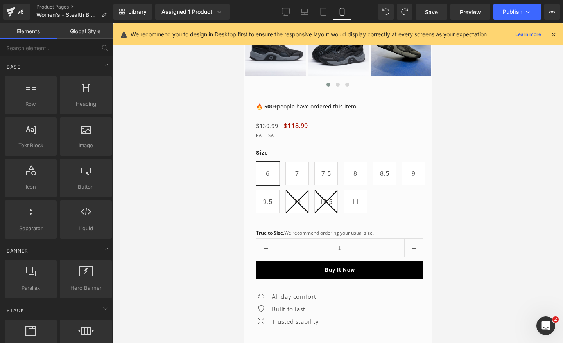
drag, startPoint x: 184, startPoint y: 38, endPoint x: 444, endPoint y: 95, distance: 266.6
click at [444, 95] on div at bounding box center [338, 182] width 450 height 319
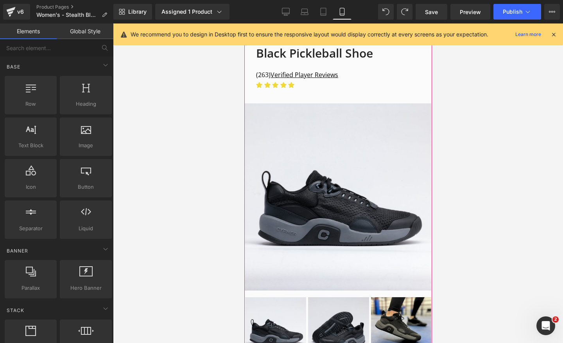
scroll to position [0, 0]
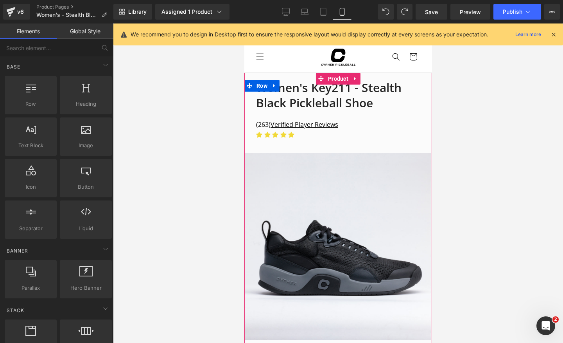
click at [319, 175] on img at bounding box center [337, 246] width 187 height 187
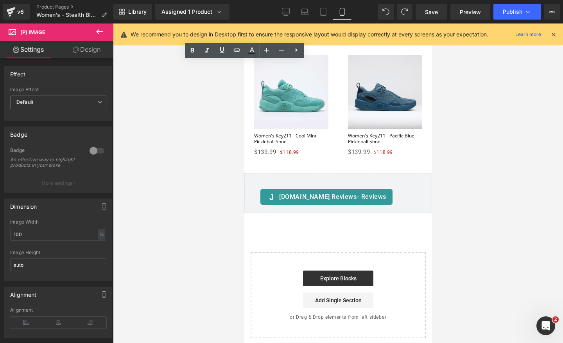
scroll to position [2175, 0]
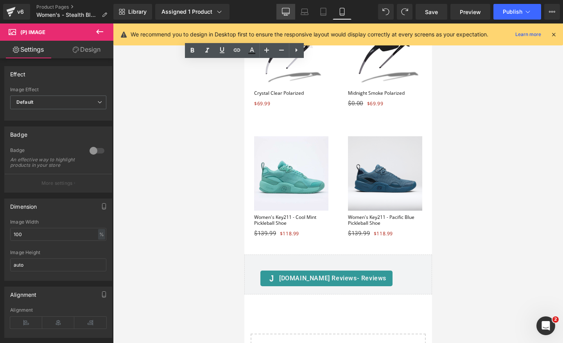
click at [286, 16] on link "Desktop" at bounding box center [285, 12] width 19 height 16
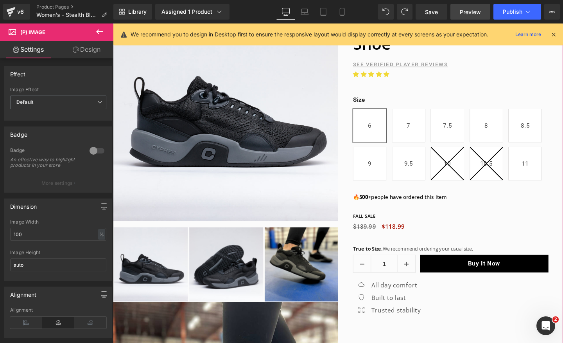
scroll to position [0, 821]
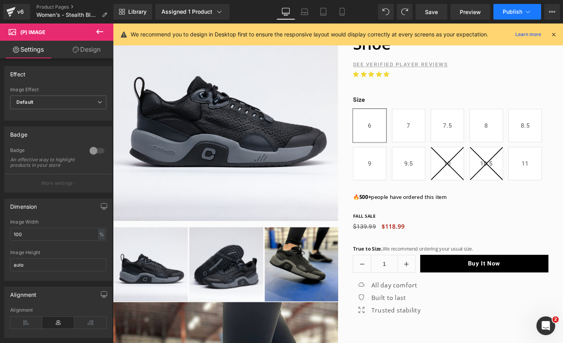
click at [517, 13] on span "Publish" at bounding box center [513, 12] width 20 height 6
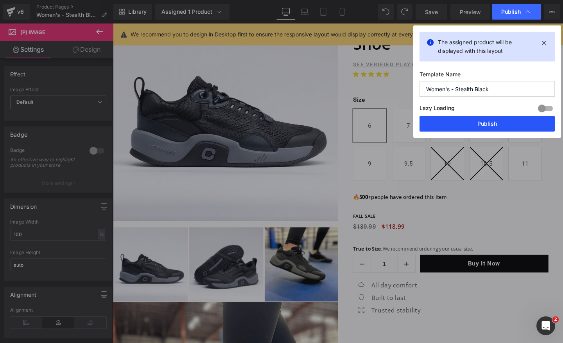
click at [477, 121] on button "Publish" at bounding box center [487, 124] width 135 height 16
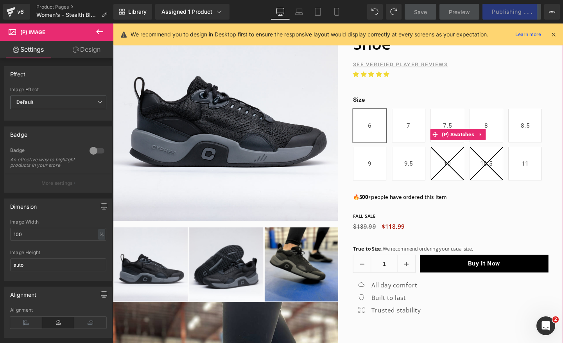
scroll to position [0, 0]
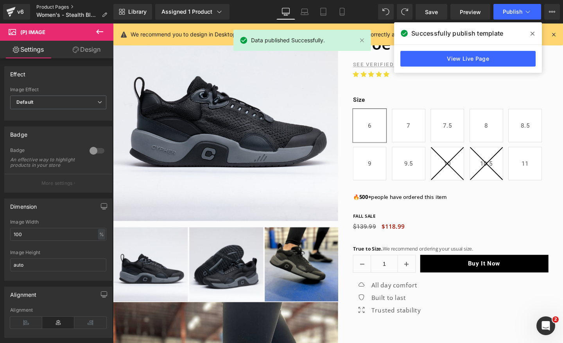
click at [40, 7] on link "Product Pages" at bounding box center [74, 7] width 77 height 6
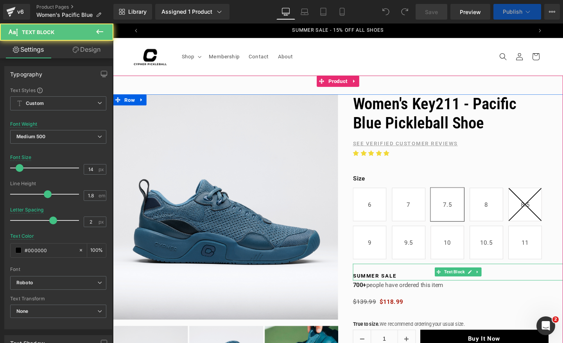
click at [391, 290] on strong "SUMMER SALE" at bounding box center [388, 288] width 46 height 6
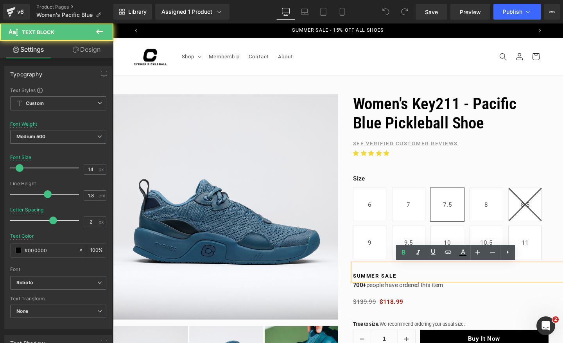
click at [391, 290] on strong "SUMMER SALE" at bounding box center [388, 288] width 46 height 6
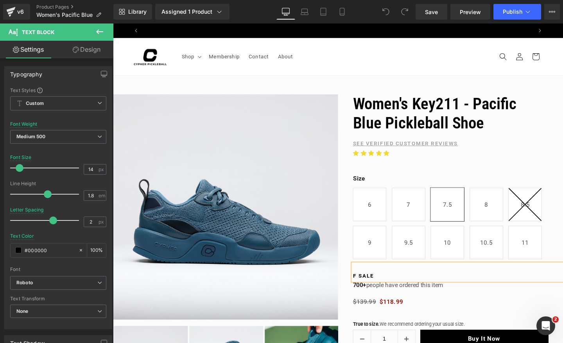
scroll to position [0, 411]
click at [348, 13] on link "Mobile" at bounding box center [342, 12] width 19 height 16
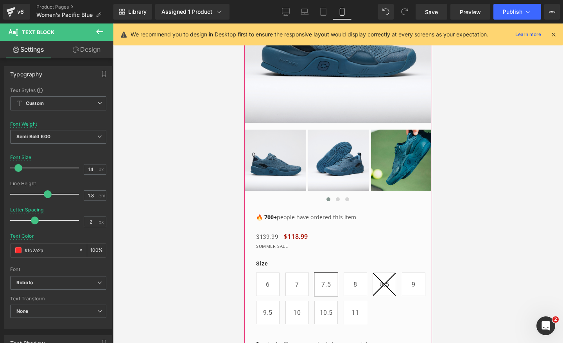
scroll to position [242, 0]
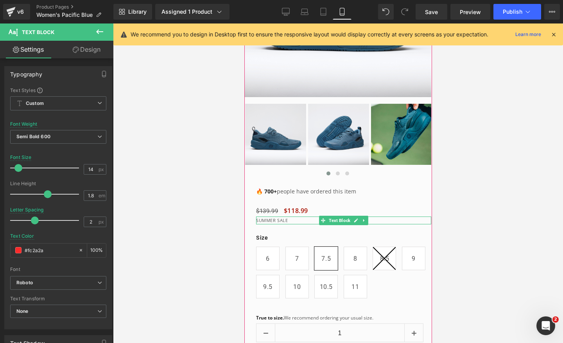
click at [274, 219] on p "SUMMER SALE" at bounding box center [343, 220] width 175 height 8
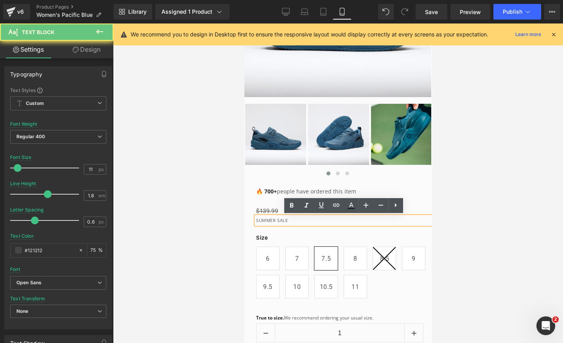
click at [275, 221] on p "SUMMER SALE" at bounding box center [343, 220] width 175 height 8
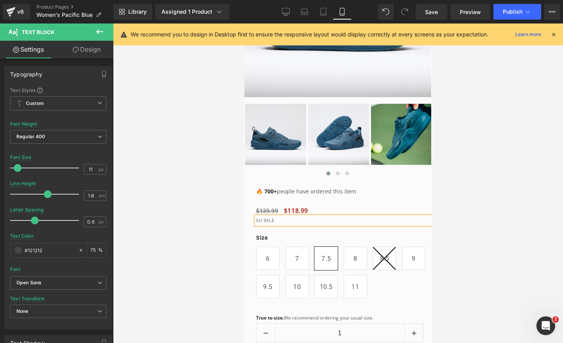
scroll to position [0, 286]
click at [509, 13] on span "Publish" at bounding box center [513, 12] width 20 height 6
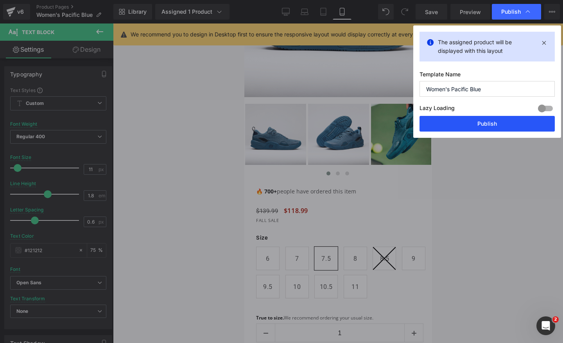
click at [487, 125] on button "Publish" at bounding box center [487, 124] width 135 height 16
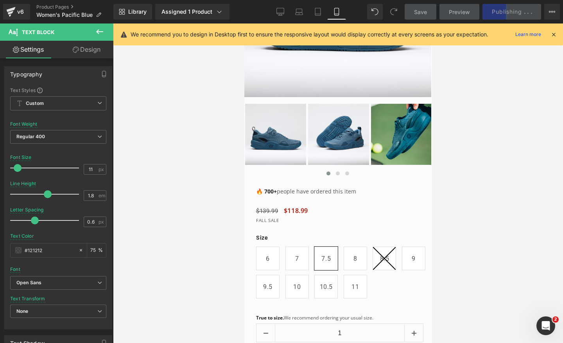
scroll to position [0, 0]
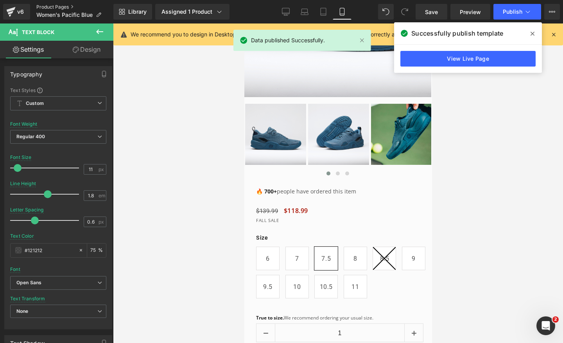
click at [56, 5] on link "Product Pages" at bounding box center [74, 7] width 77 height 6
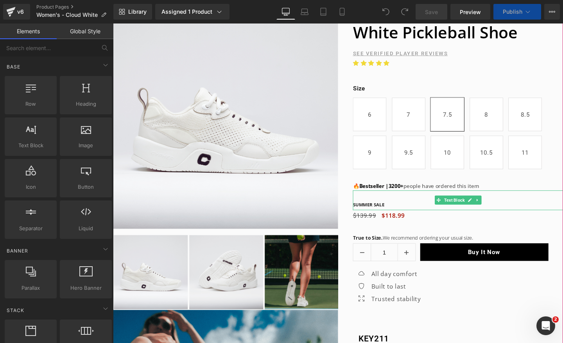
click at [387, 214] on span "SUMMER SALE" at bounding box center [381, 213] width 33 height 7
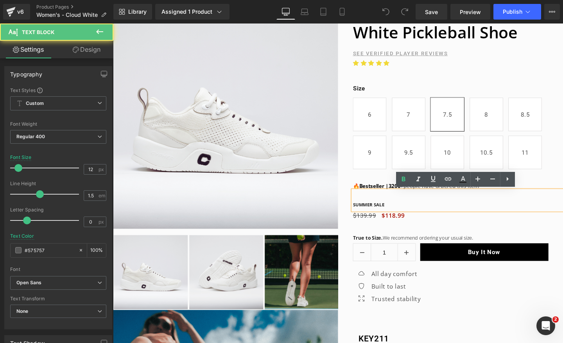
click at [385, 214] on span "SUMMER SALE" at bounding box center [381, 213] width 33 height 7
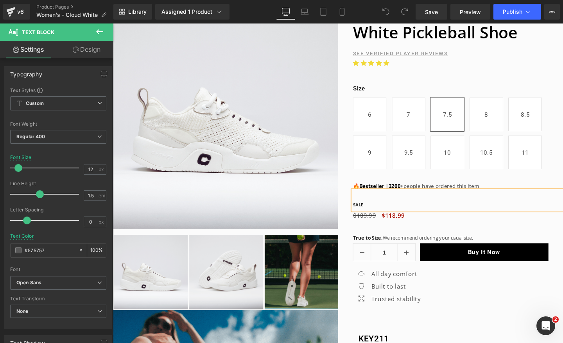
scroll to position [0, 411]
click at [343, 14] on icon at bounding box center [342, 14] width 4 height 0
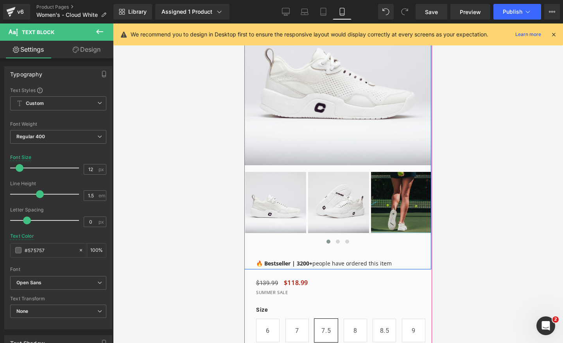
scroll to position [254, 0]
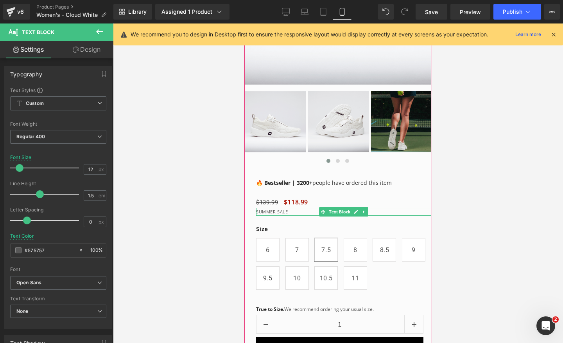
click at [275, 210] on p "SUMMER SALE" at bounding box center [343, 212] width 175 height 8
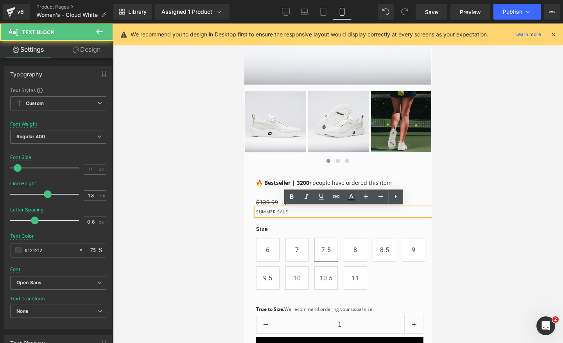
scroll to position [0, 286]
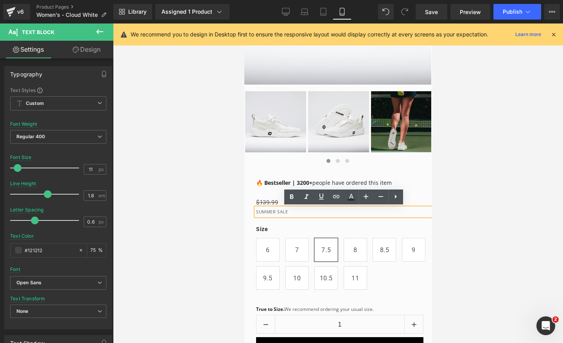
click at [275, 213] on div "Size 6 7 7.5 8 8.5 9 9.5 10 10.5 11" at bounding box center [343, 253] width 175 height 81
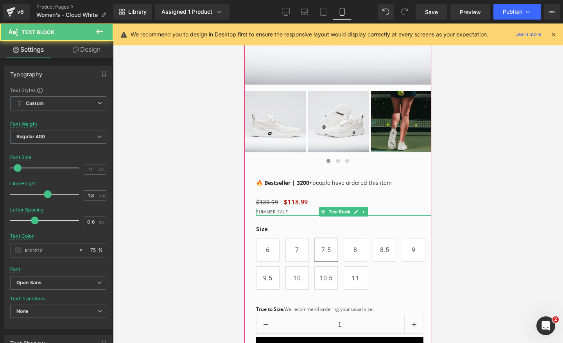
click at [275, 211] on p "SUMMER SALE" at bounding box center [343, 212] width 175 height 8
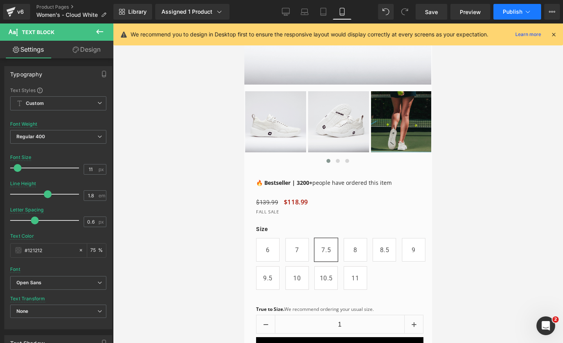
scroll to position [0, 0]
click at [510, 4] on button "Publish" at bounding box center [518, 12] width 48 height 16
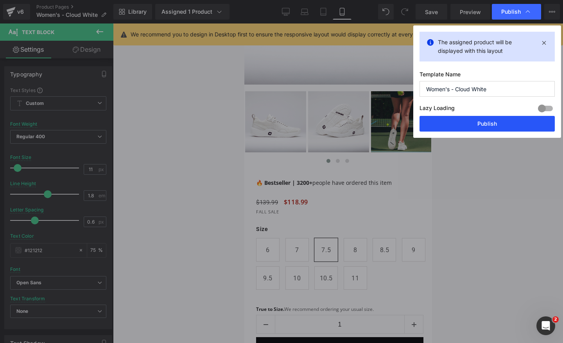
click at [478, 129] on button "Publish" at bounding box center [487, 124] width 135 height 16
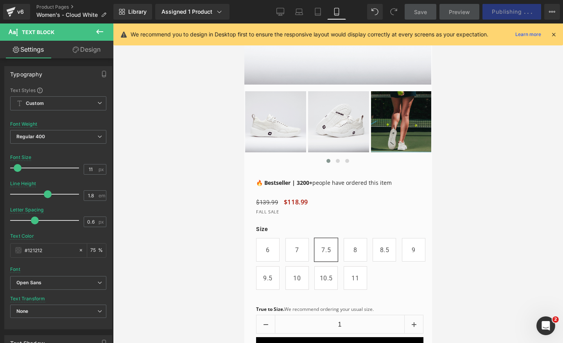
scroll to position [0, 143]
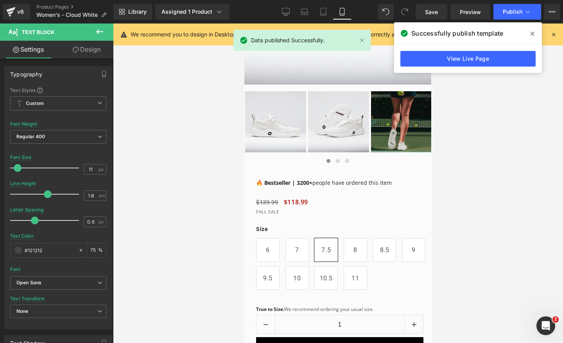
click at [533, 36] on icon at bounding box center [533, 34] width 4 height 6
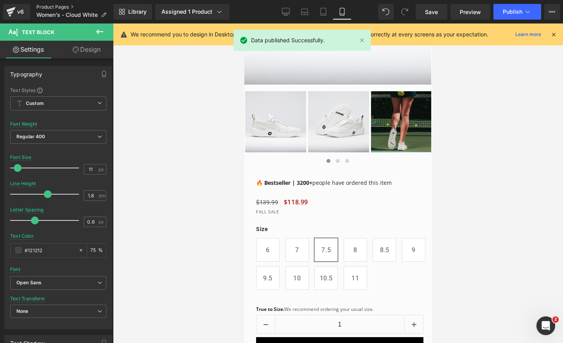
click at [44, 5] on link "Product Pages" at bounding box center [74, 7] width 77 height 6
